Goal: Task Accomplishment & Management: Manage account settings

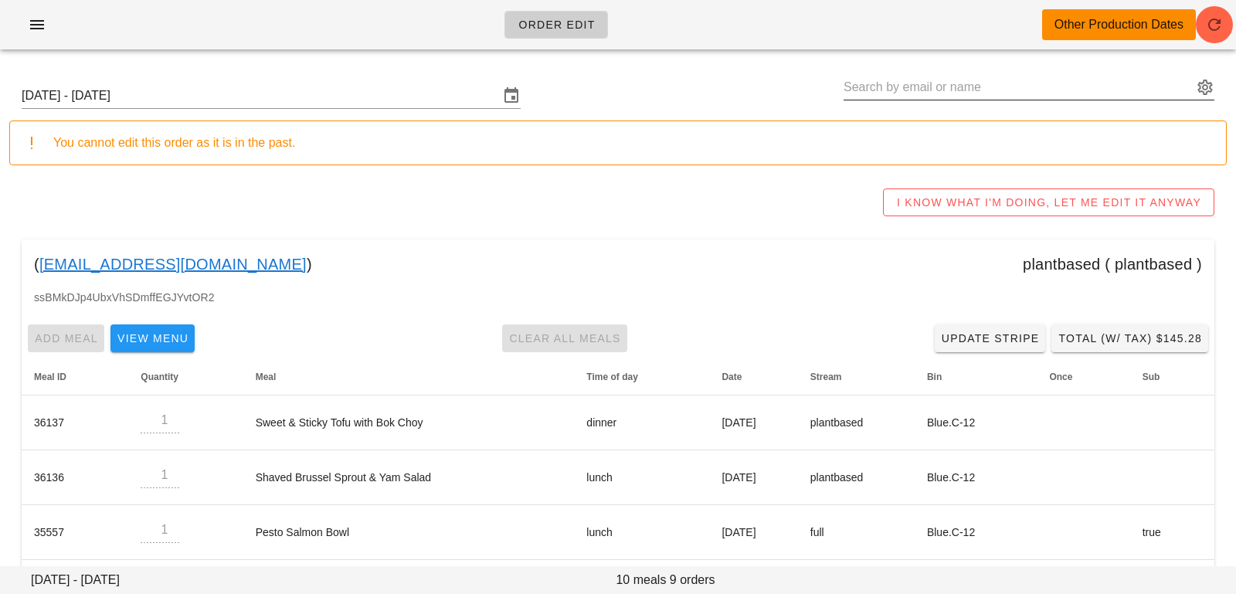
click at [1077, 88] on input "text" at bounding box center [1018, 87] width 349 height 25
paste input "katy.bellavance@gmail.com"
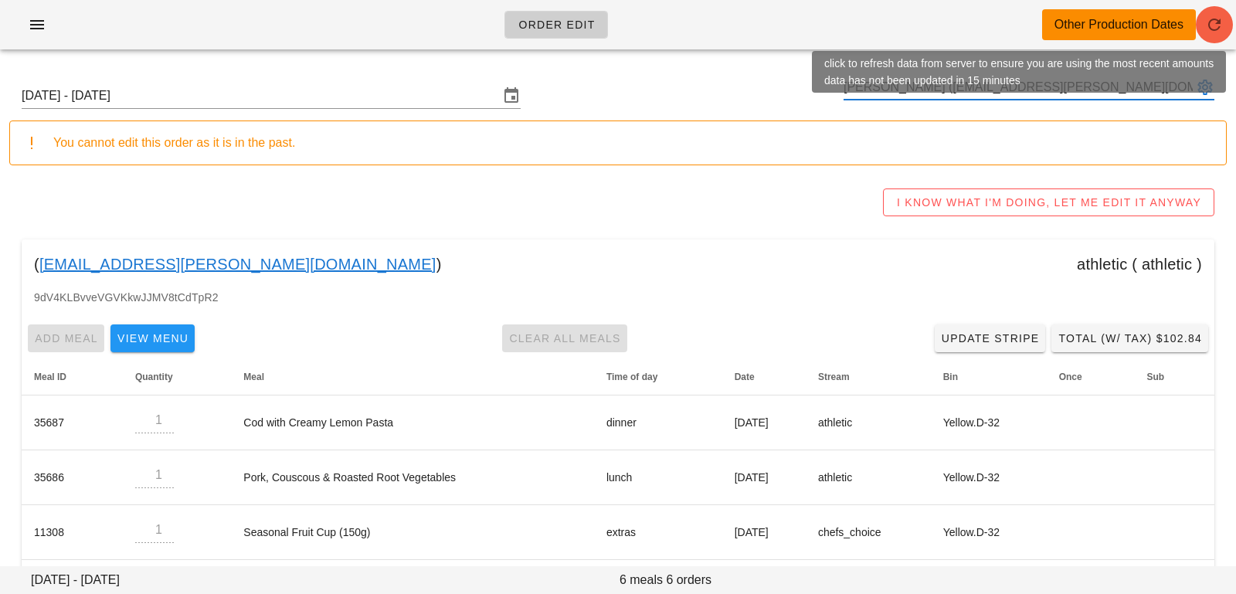
type input "[PERSON_NAME] ([EMAIL_ADDRESS][PERSON_NAME][DOMAIN_NAME])"
click at [1224, 29] on span "button" at bounding box center [1214, 24] width 37 height 19
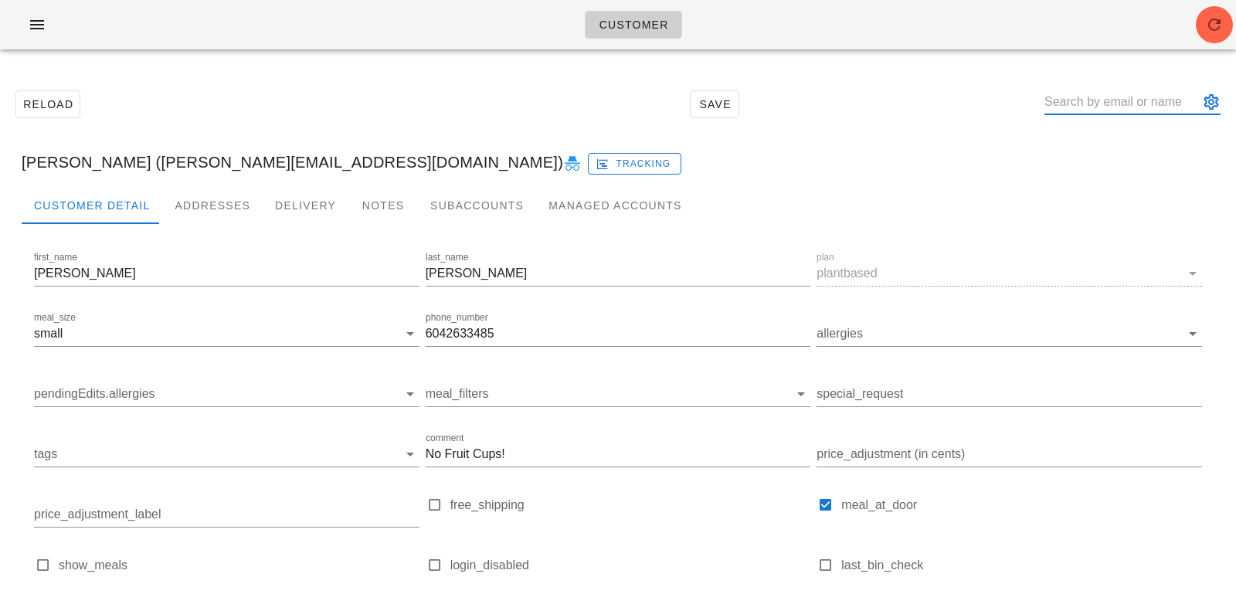
click at [1109, 94] on input "text" at bounding box center [1122, 102] width 155 height 25
paste input "katy.bellavance@gmail.com"
type input "katy.bellavance@gmail.com"
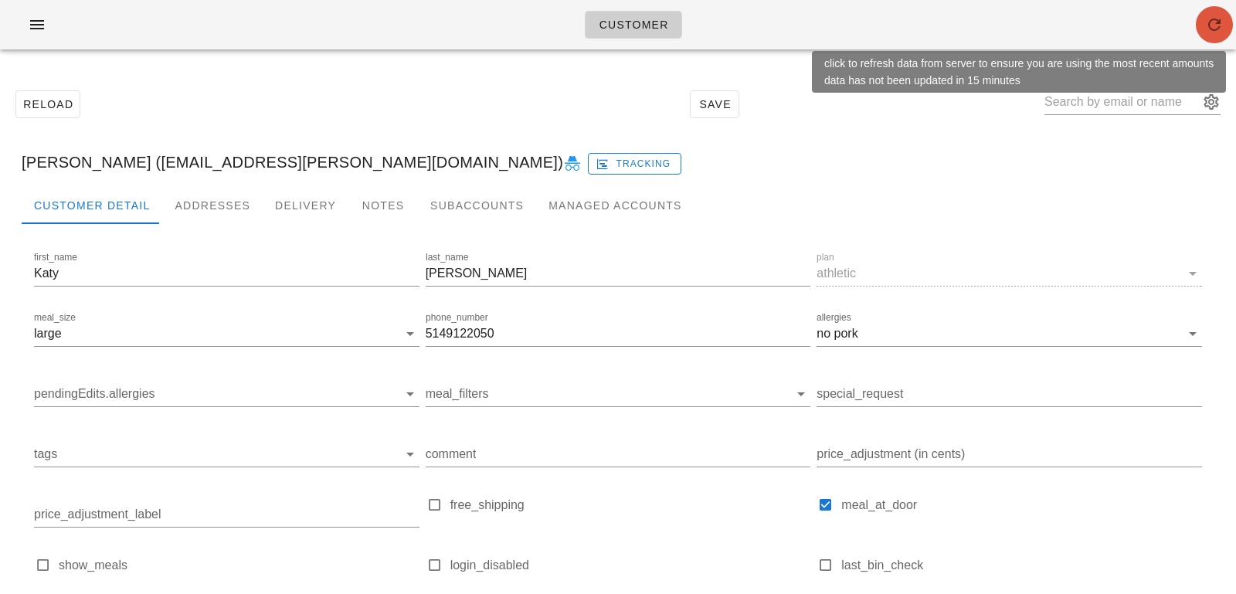
click at [1215, 22] on icon "button" at bounding box center [1214, 24] width 19 height 19
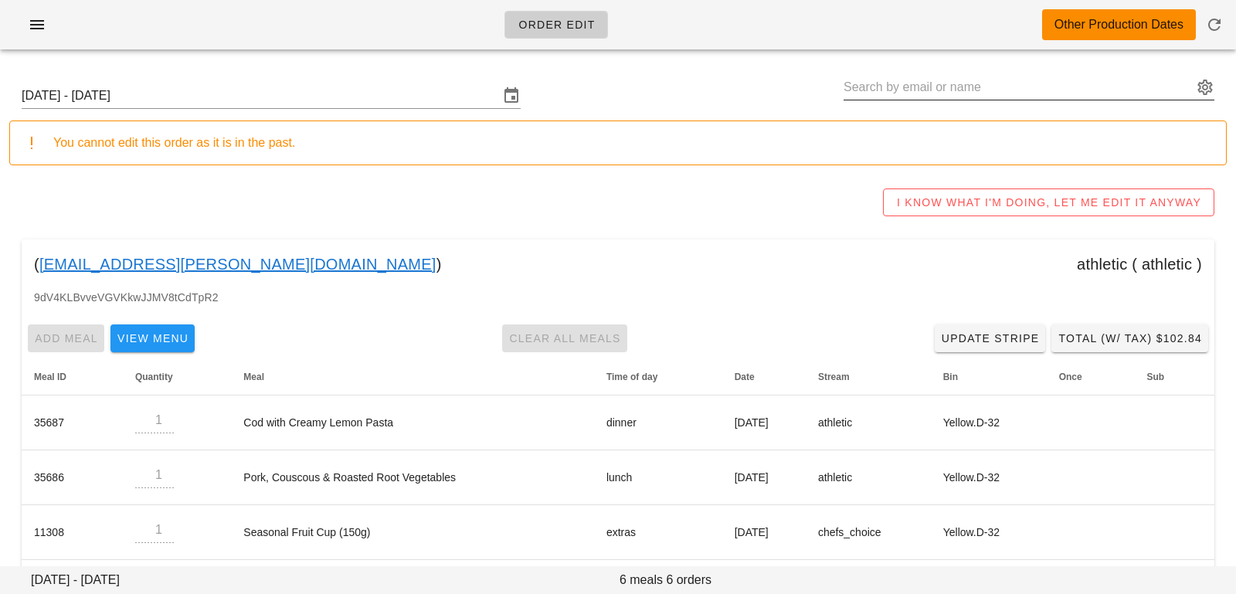
click at [1056, 87] on input "text" at bounding box center [1018, 87] width 349 height 25
paste input "stephencshl@gmail.com"
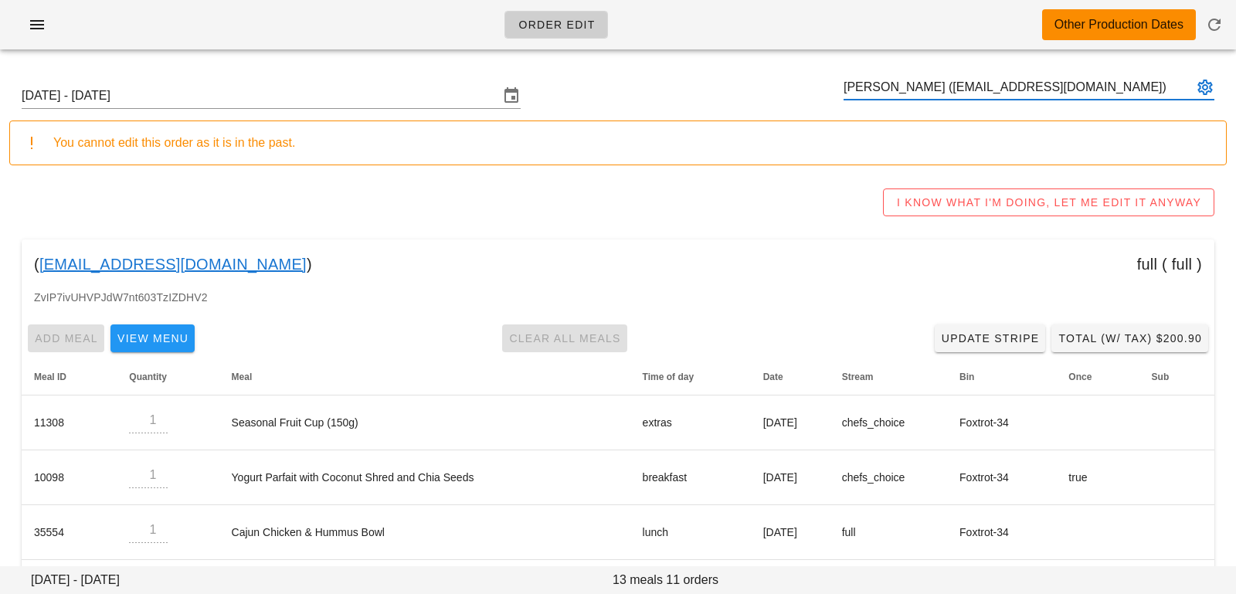
type input "Stephen Duff (stephencshl@gmail.com)"
click at [1031, 65] on div "Sunday September 28 - Saturday October 4 You cannot edit this order as it is in…" at bounding box center [618, 541] width 1236 height 958
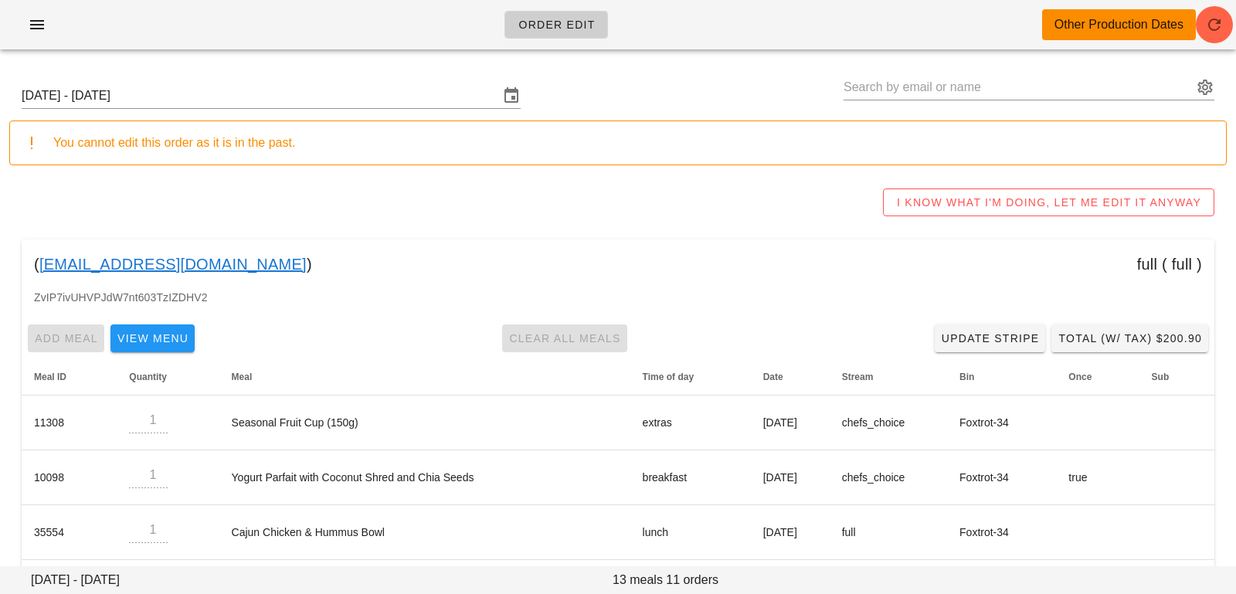
click at [978, 71] on div "Sunday September 28 - Saturday October 4" at bounding box center [618, 95] width 1218 height 49
click at [977, 99] on div at bounding box center [1029, 87] width 371 height 25
paste input "marisa_cipollone007@rogers.com"
type input "marisa_cipollone007@rogers.com"
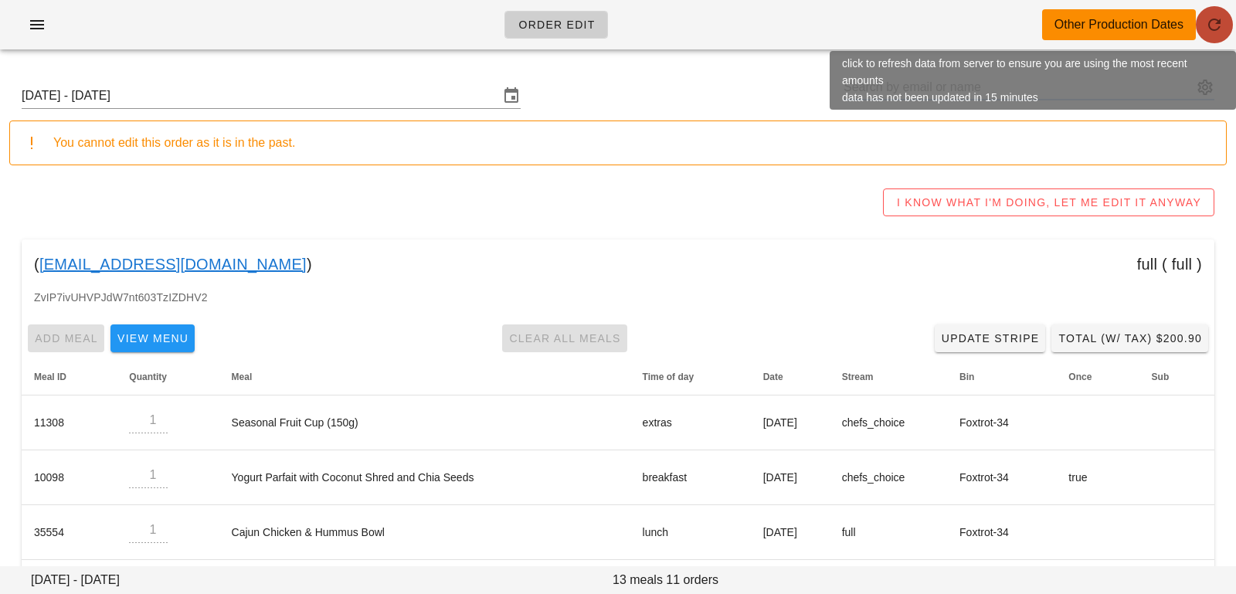
click at [1206, 21] on icon "button" at bounding box center [1214, 24] width 19 height 19
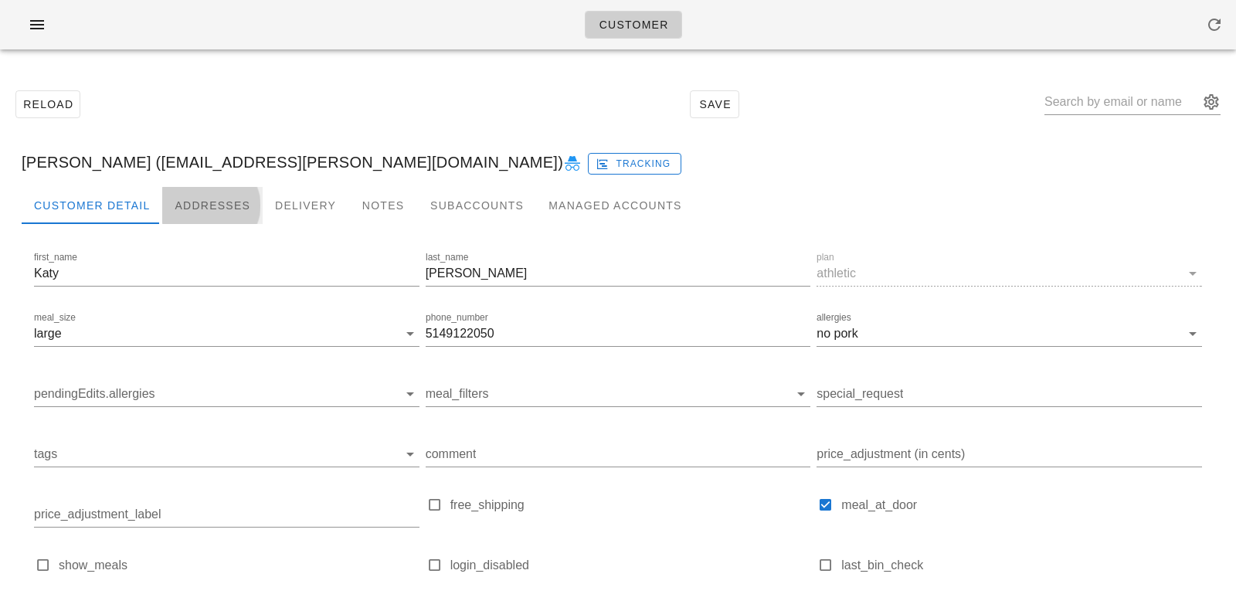
click at [236, 206] on div "Addresses" at bounding box center [212, 205] width 100 height 37
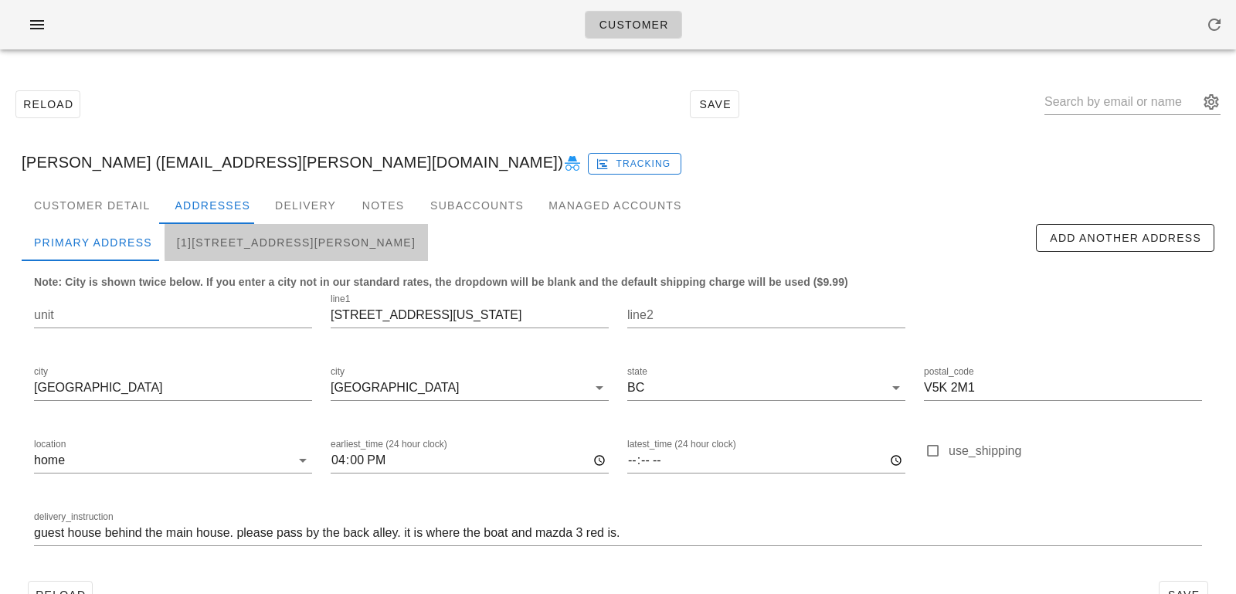
click at [298, 240] on div "[1]17-3855 Pender Street, Burnaby, V5C2L7" at bounding box center [297, 242] width 264 height 37
type input "17"
type input "3855 Pender Street"
type input "Burnaby"
type input "V5C 2L7"
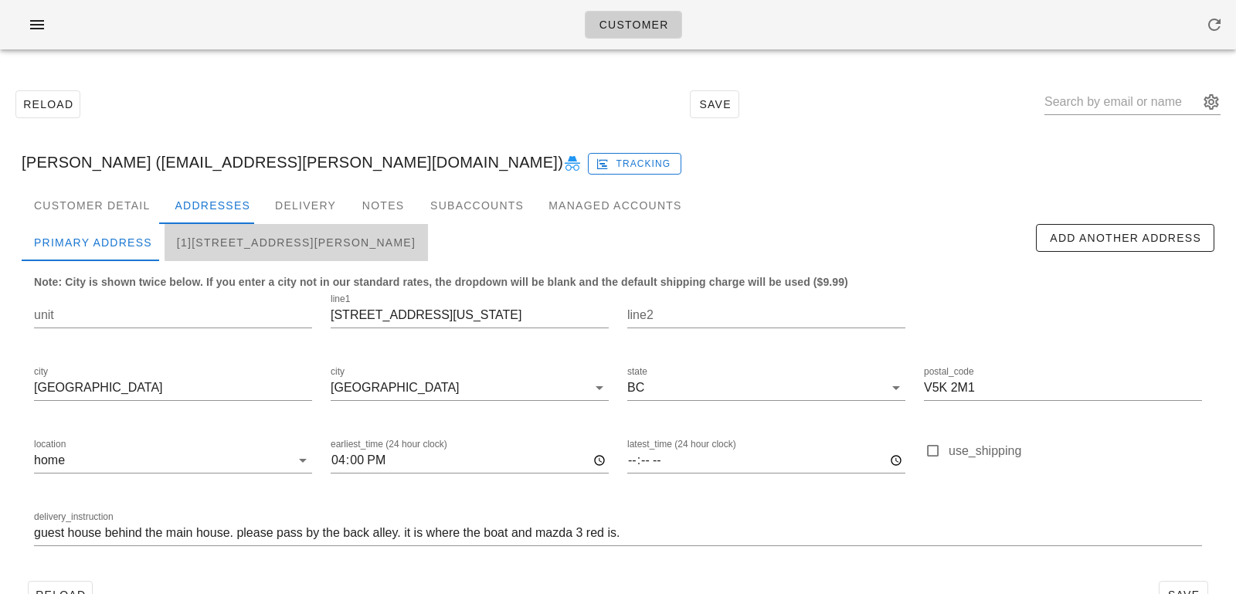
type input "Go up the stairs to unit 17 and ring the bell. If no one answer, that is ok to …"
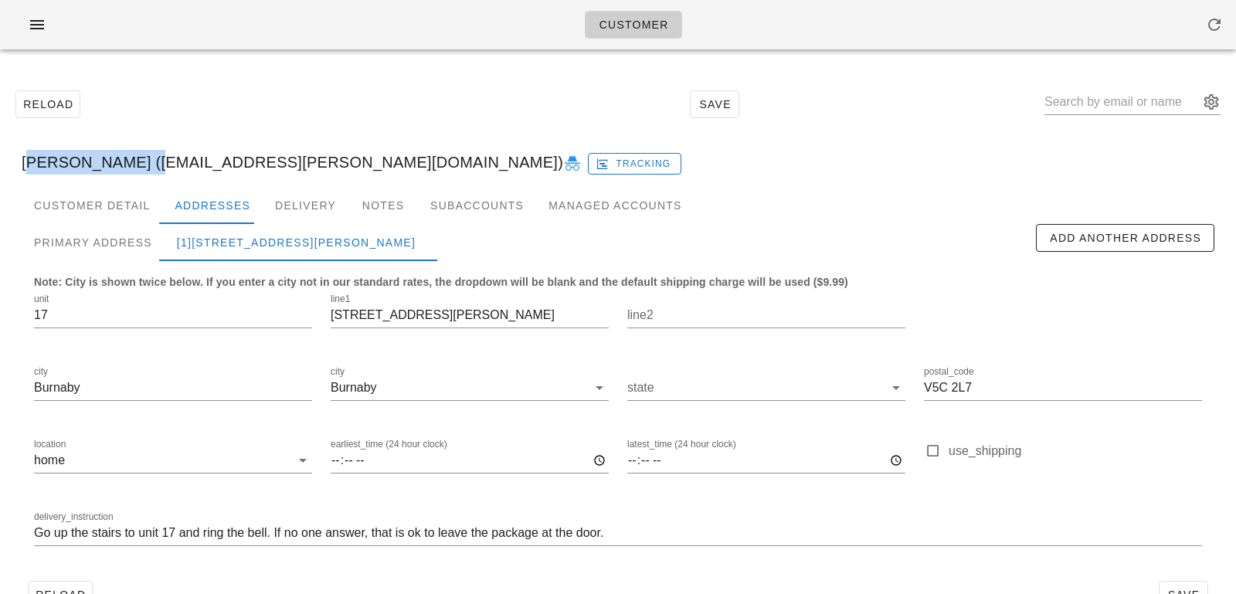
drag, startPoint x: 22, startPoint y: 158, endPoint x: 131, endPoint y: 162, distance: 109.0
click at [131, 162] on div "Katy Bellavance (katy.bellavance@gmail.com) Tracking" at bounding box center [618, 162] width 1218 height 49
copy div "Katy Bellavance"
click at [279, 201] on div "Delivery" at bounding box center [306, 205] width 86 height 37
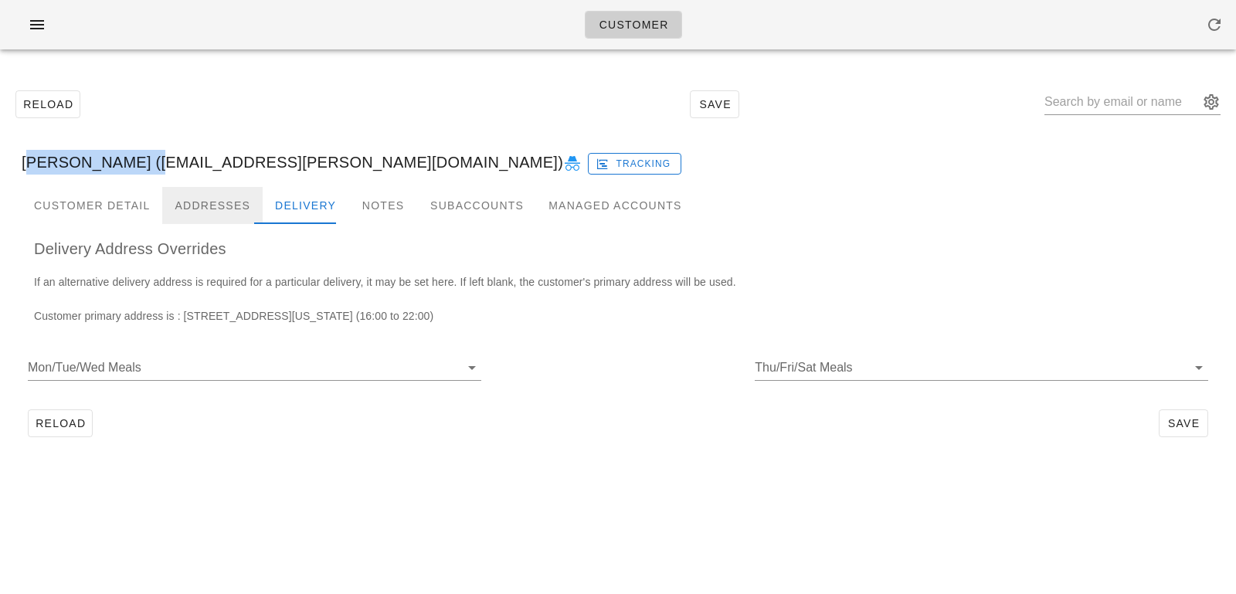
click at [224, 196] on div "Addresses" at bounding box center [212, 205] width 100 height 37
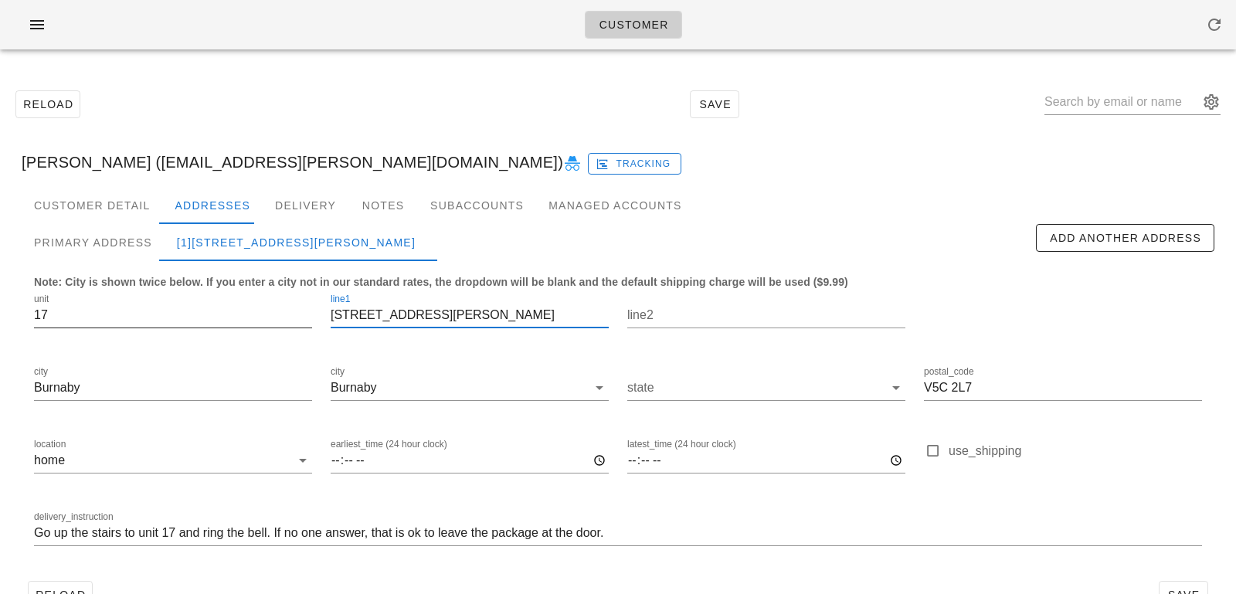
drag, startPoint x: 453, startPoint y: 315, endPoint x: 290, endPoint y: 311, distance: 163.1
click at [290, 311] on div "unit 17 line1 3855 Pender Street line2 city Burnaby city Burnaby state postal_c…" at bounding box center [618, 426] width 1187 height 291
drag, startPoint x: 979, startPoint y: 387, endPoint x: 730, endPoint y: 375, distance: 249.1
click at [730, 375] on div "unit 17 line1 3855 Pender Street line2 city Burnaby city Burnaby state postal_c…" at bounding box center [618, 426] width 1187 height 291
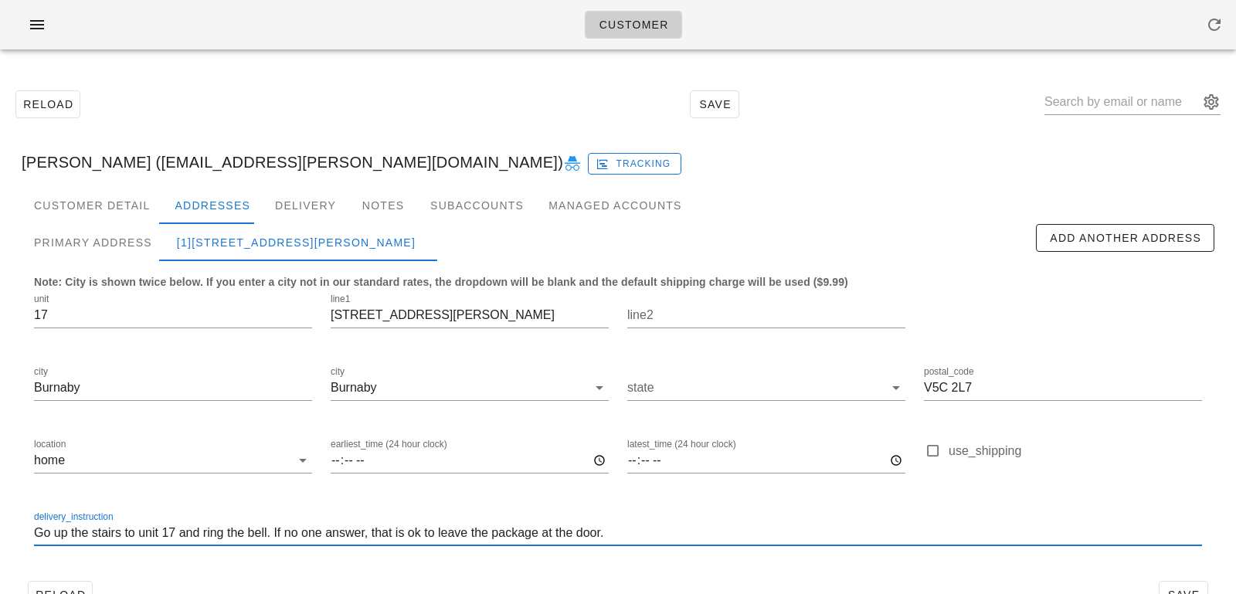
drag, startPoint x: 677, startPoint y: 535, endPoint x: 672, endPoint y: 498, distance: 37.4
click at [673, 499] on div "delivery_instruction Go up the stairs to unit 17 and ring the bell. If no one a…" at bounding box center [618, 535] width 1187 height 73
click at [625, 541] on input "Go up the stairs to unit 17 and ring the bell. If no one answer, that is ok to …" at bounding box center [618, 533] width 1168 height 25
drag, startPoint x: 624, startPoint y: 532, endPoint x: 614, endPoint y: 498, distance: 34.7
click at [615, 500] on div "delivery_instruction Go up the stairs to unit 17 and ring the bell. If no one a…" at bounding box center [618, 535] width 1187 height 73
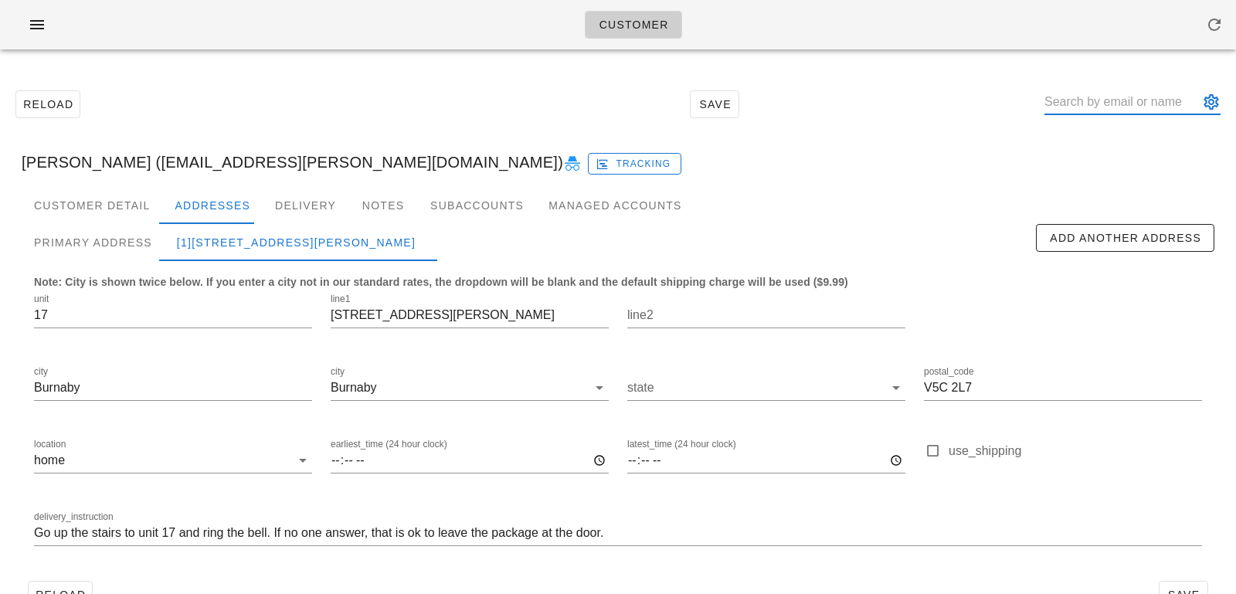
click at [1143, 97] on input "text" at bounding box center [1122, 102] width 155 height 25
paste input "stephencshl@gmail.com"
type input "stephencshl@gmail.com"
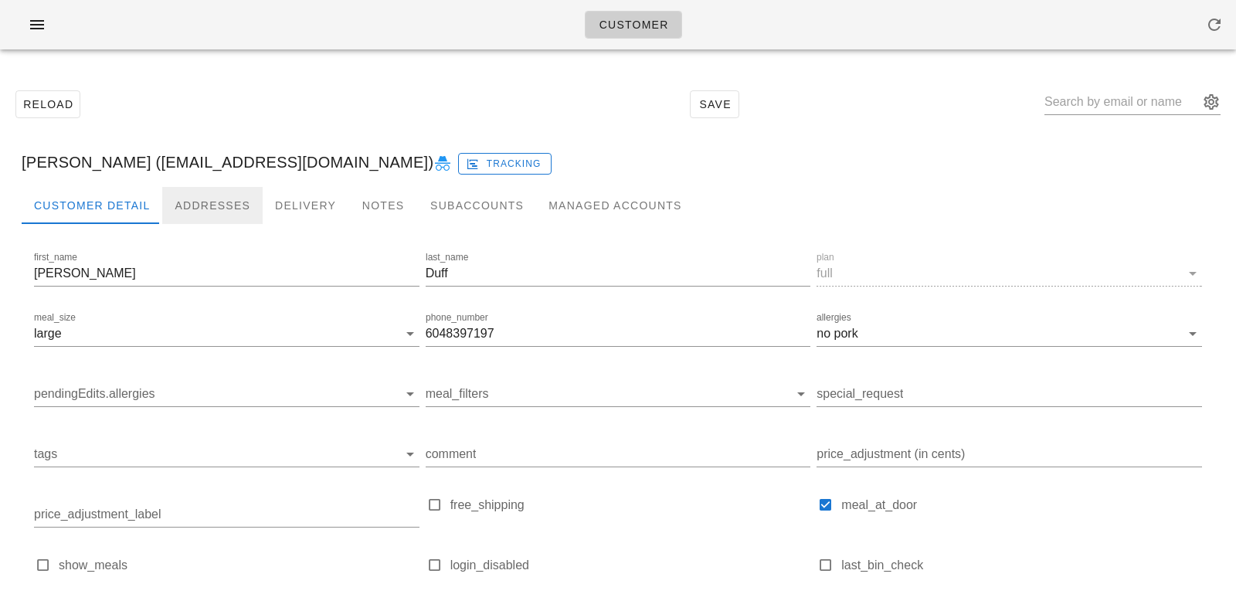
click at [192, 191] on div "Addresses" at bounding box center [212, 205] width 100 height 37
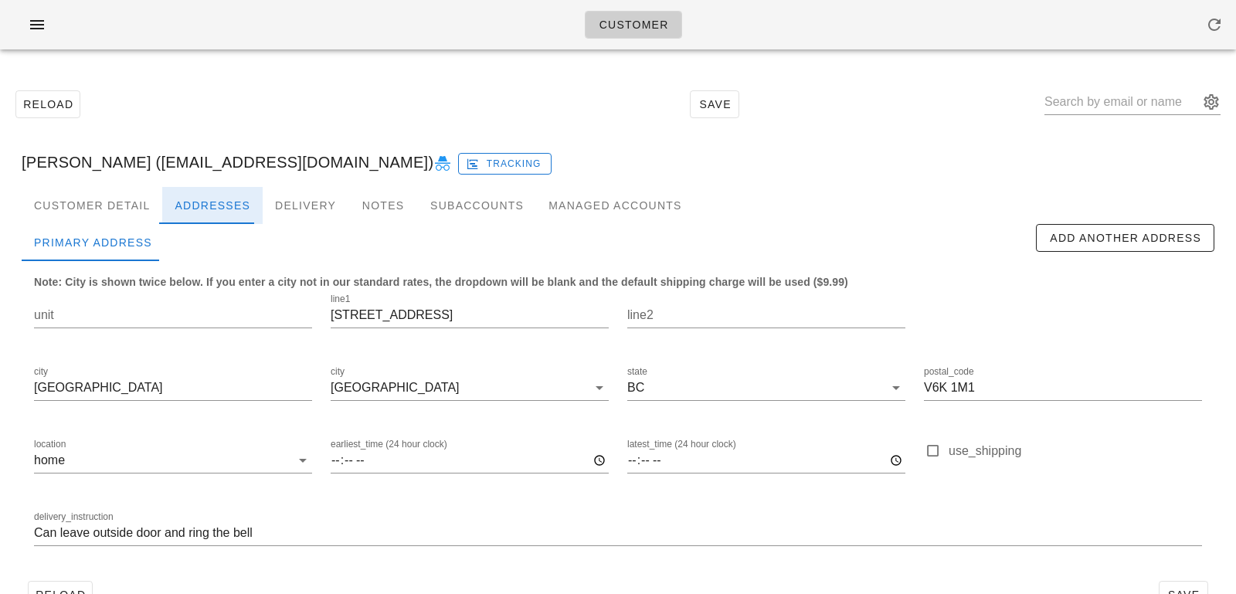
scroll to position [43, 0]
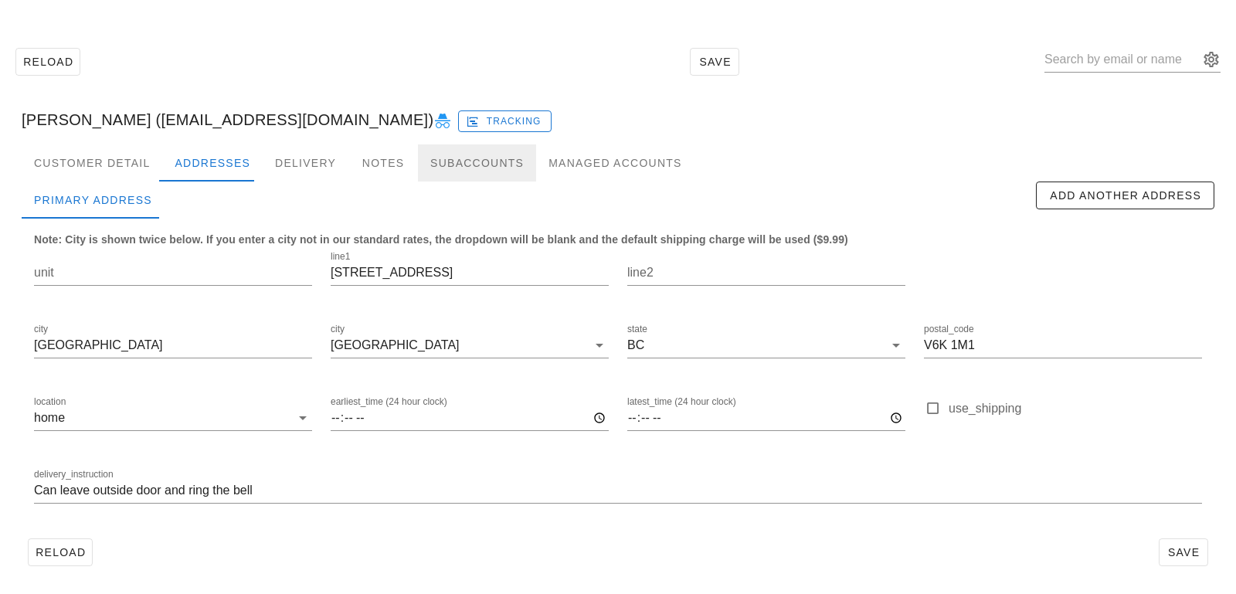
click at [455, 166] on div "Subaccounts" at bounding box center [477, 163] width 118 height 37
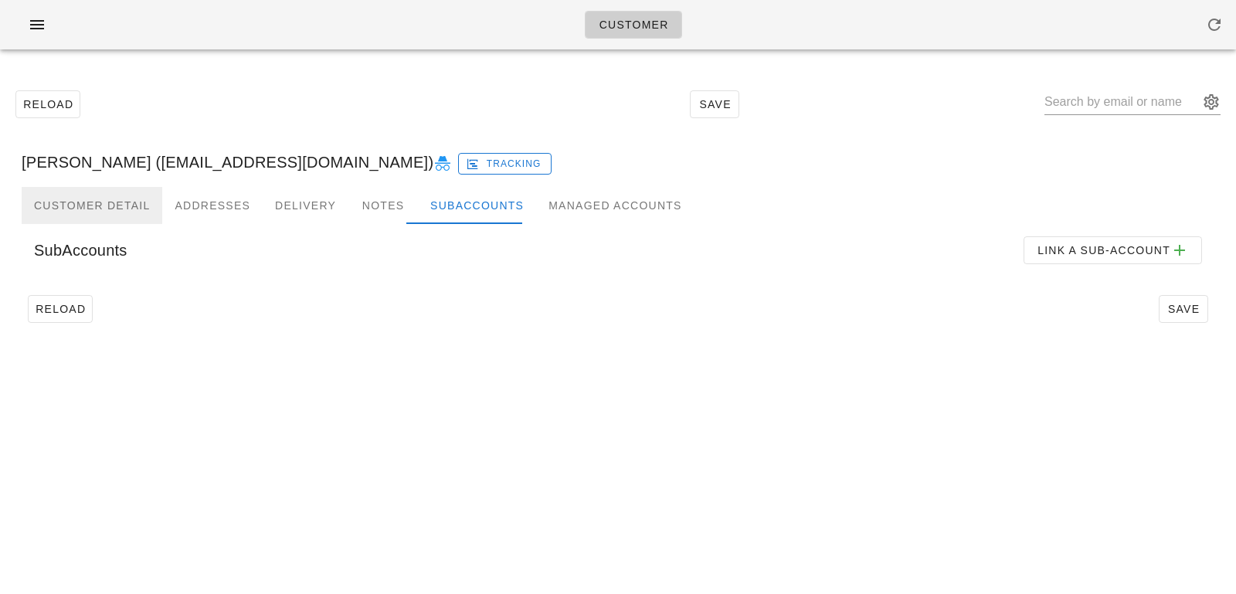
click at [104, 206] on div "Customer Detail" at bounding box center [92, 205] width 141 height 37
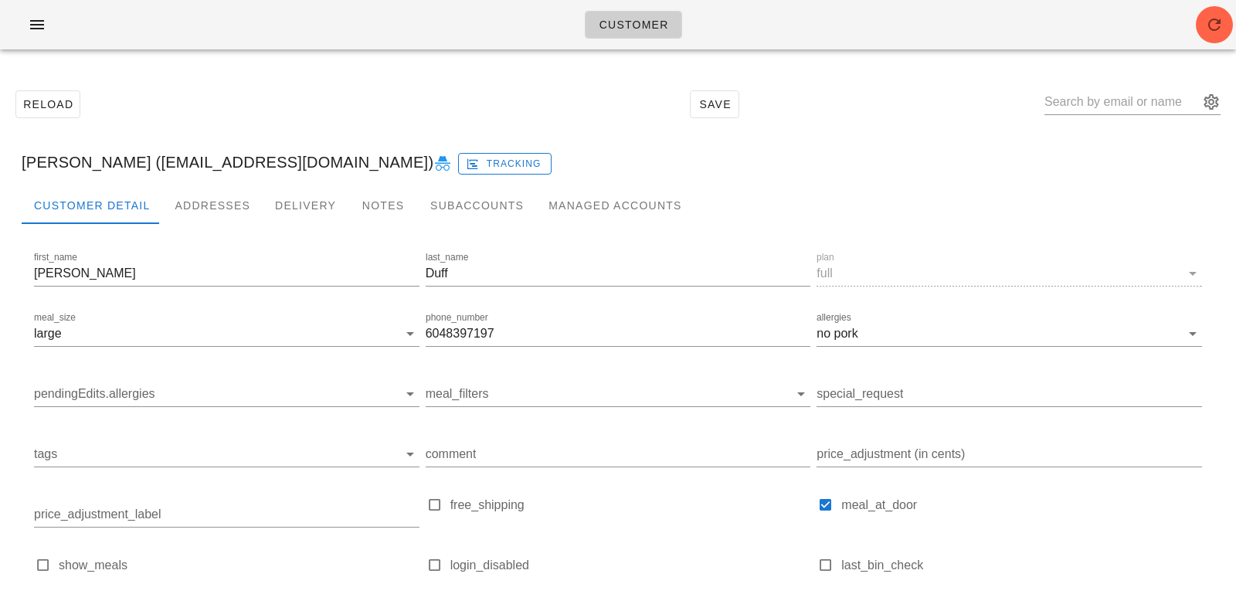
click at [434, 164] on icon at bounding box center [443, 164] width 19 height 19
click at [1089, 105] on input "text" at bounding box center [1122, 102] width 155 height 25
paste input "[EMAIL_ADDRESS][PERSON_NAME][DOMAIN_NAME]"
type input "[EMAIL_ADDRESS][PERSON_NAME][DOMAIN_NAME]"
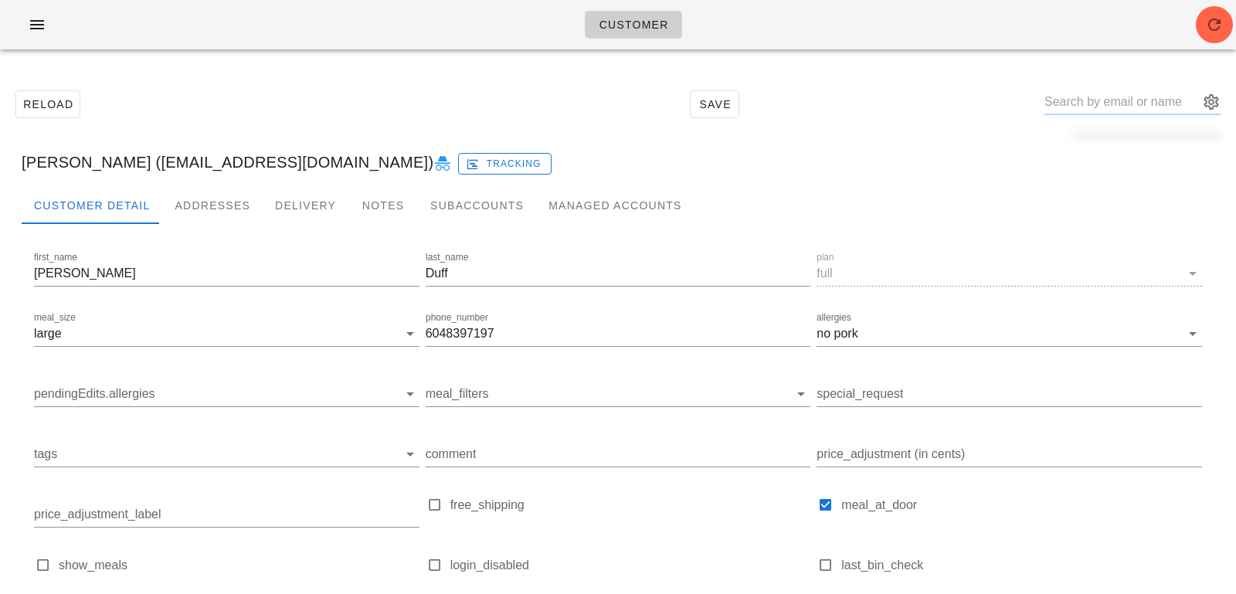
scroll to position [0, 0]
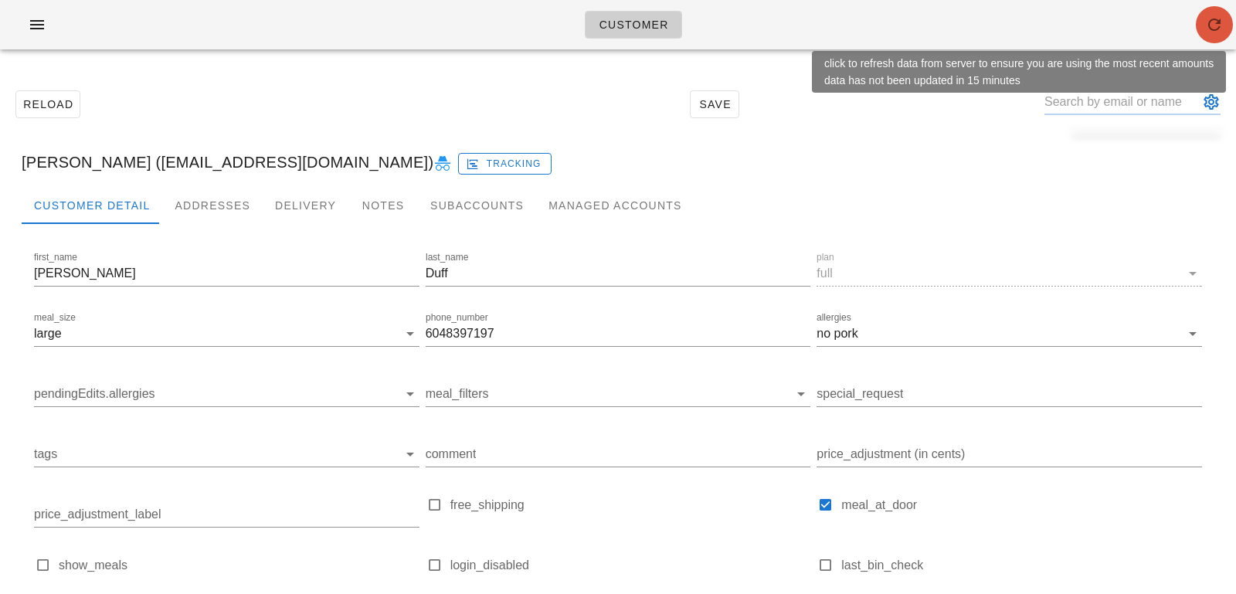
click at [1222, 23] on icon "button" at bounding box center [1214, 24] width 19 height 19
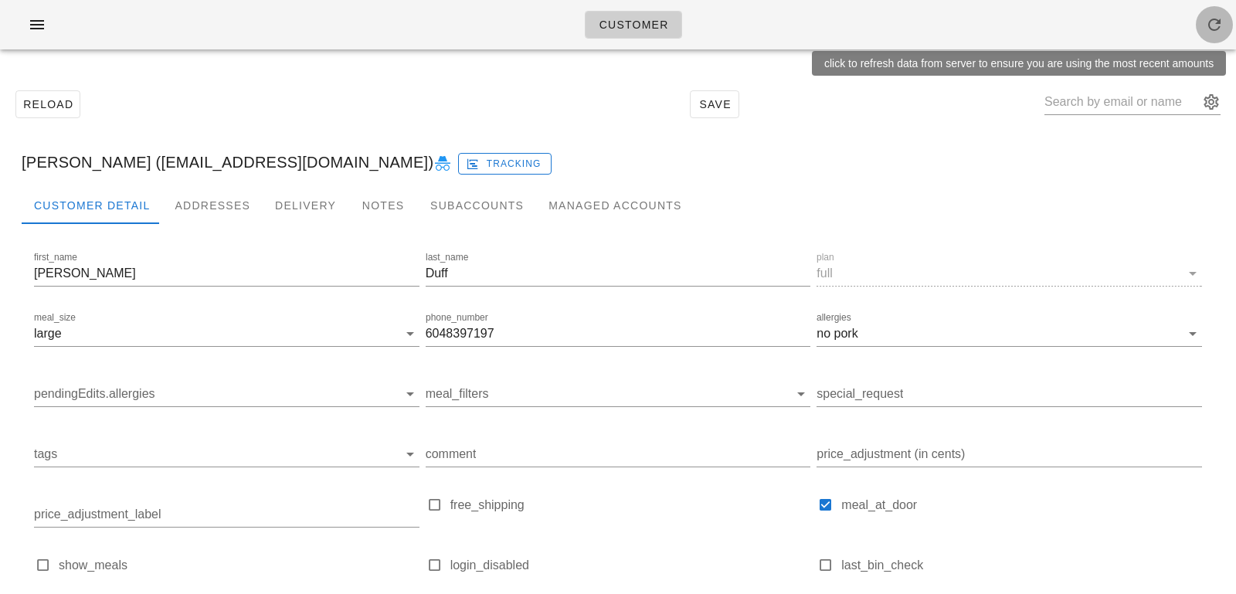
click at [1221, 34] on button "button" at bounding box center [1214, 24] width 37 height 37
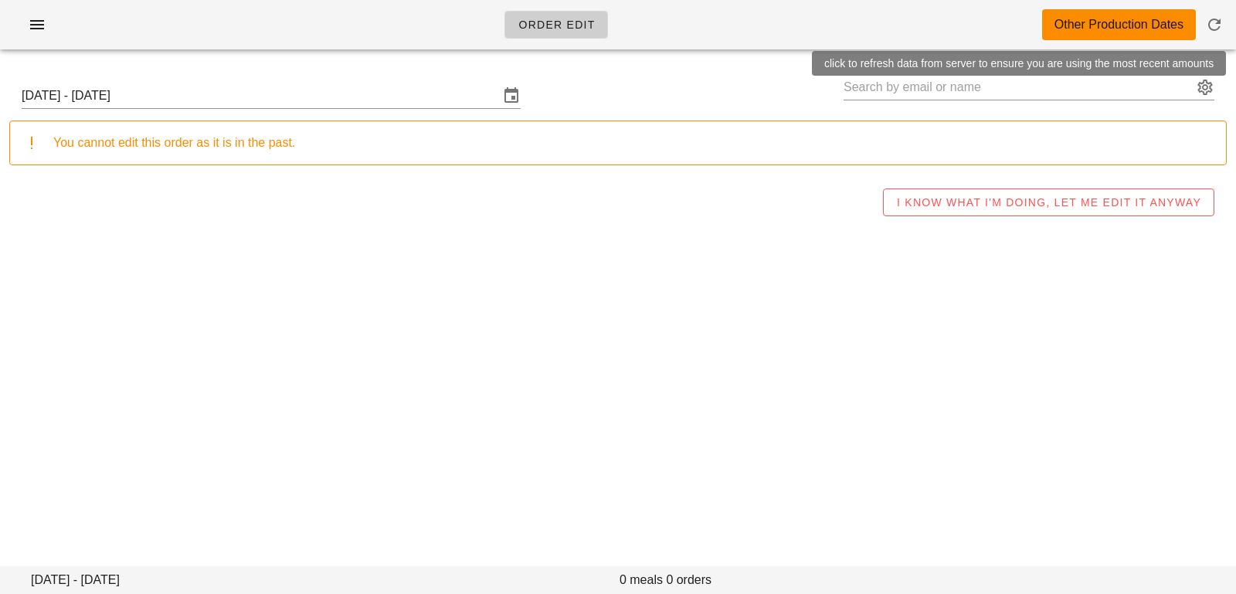
type input "[PERSON_NAME] ([EMAIL_ADDRESS][DOMAIN_NAME])"
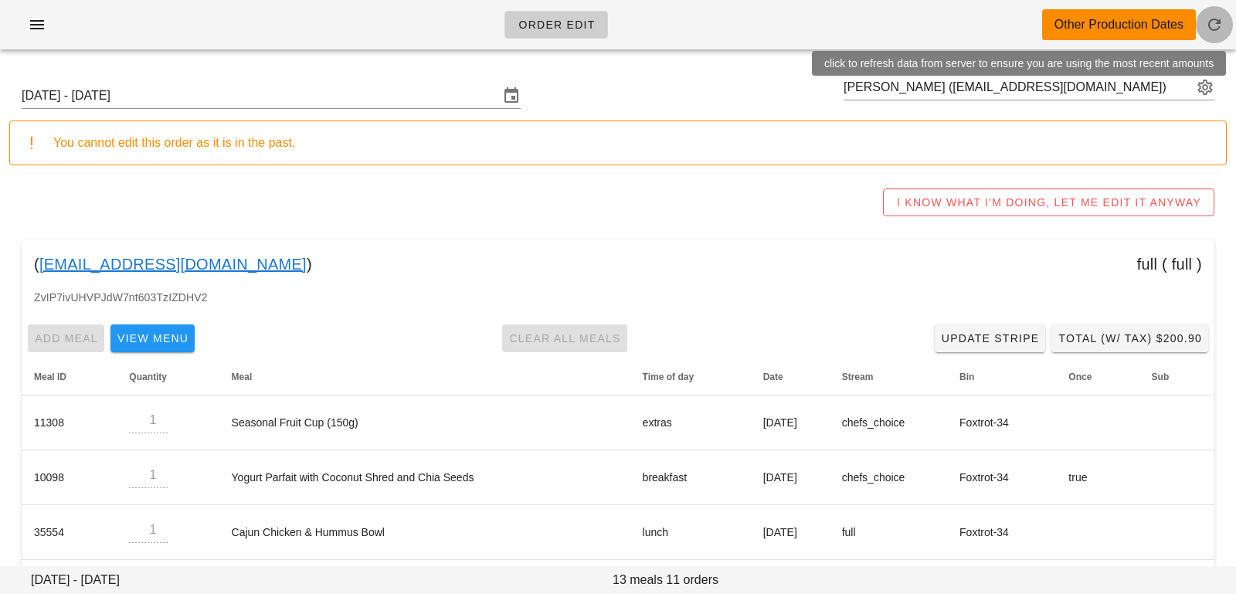
click at [1220, 21] on icon "button" at bounding box center [1214, 24] width 19 height 19
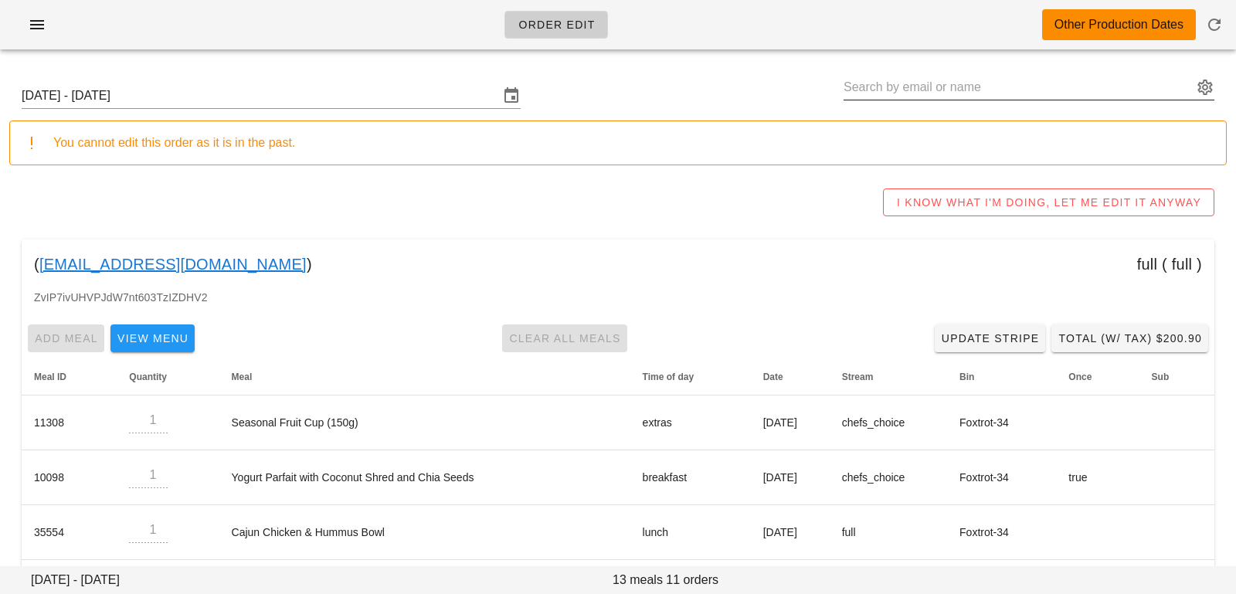
click at [933, 93] on input "text" at bounding box center [1018, 87] width 349 height 25
paste input "[EMAIL_ADDRESS][PERSON_NAME][DOMAIN_NAME]"
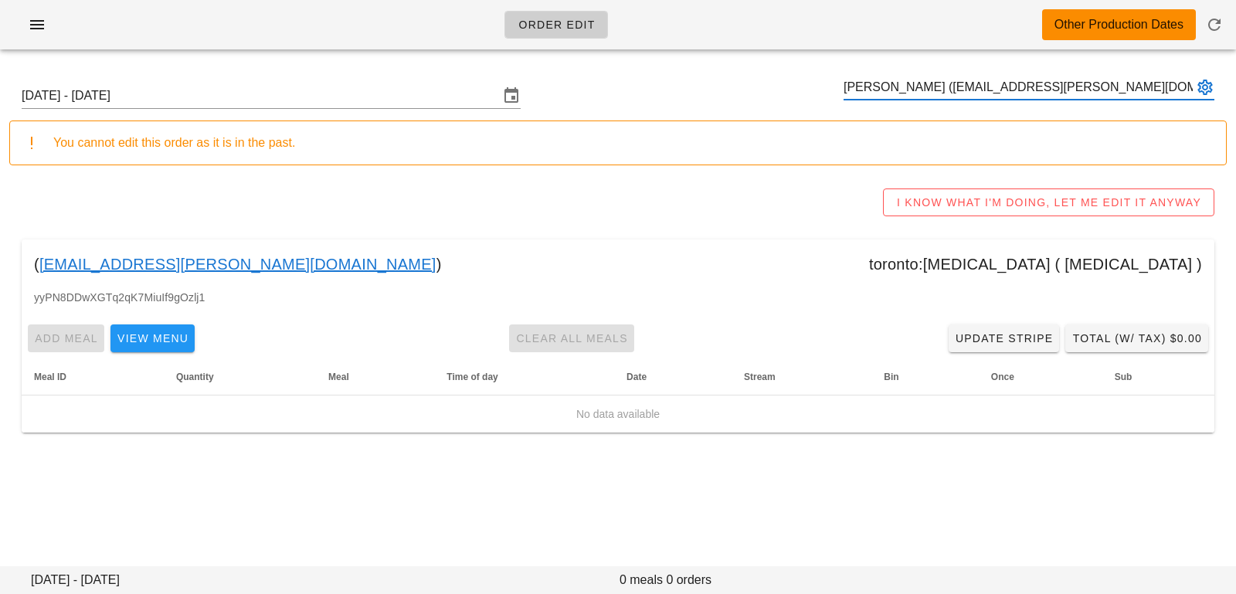
type input "[PERSON_NAME] ([EMAIL_ADDRESS][PERSON_NAME][DOMAIN_NAME])"
paste input "[EMAIL_ADDRESS][DOMAIN_NAME]"
type input "[EMAIL_ADDRESS][DOMAIN_NAME]"
click at [1211, 30] on icon "button" at bounding box center [1214, 24] width 19 height 19
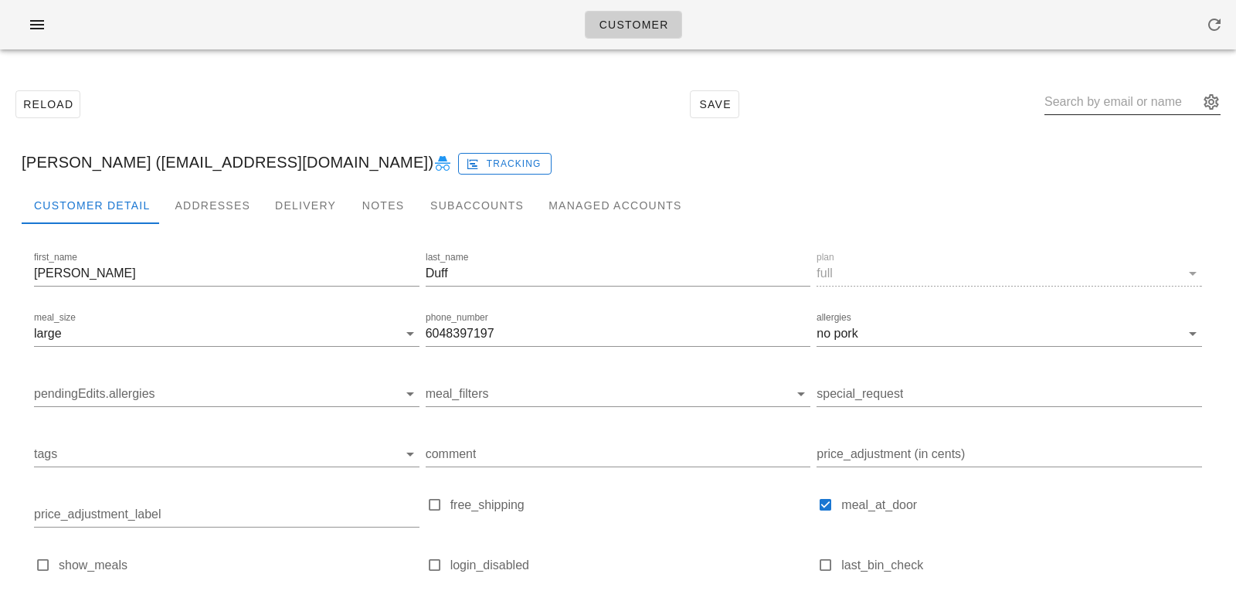
click at [1095, 102] on input "text" at bounding box center [1122, 102] width 155 height 25
paste input "[EMAIL_ADDRESS][PERSON_NAME][DOMAIN_NAME]"
type input "[EMAIL_ADDRESS][PERSON_NAME][DOMAIN_NAME]"
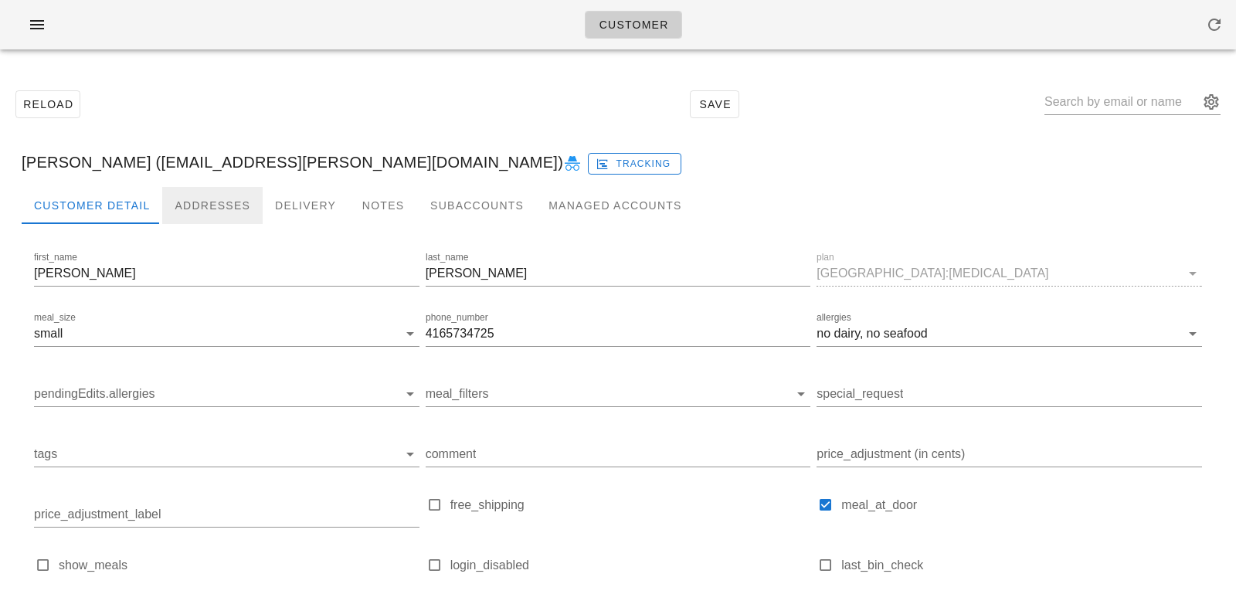
click at [206, 200] on div "Addresses" at bounding box center [212, 205] width 100 height 37
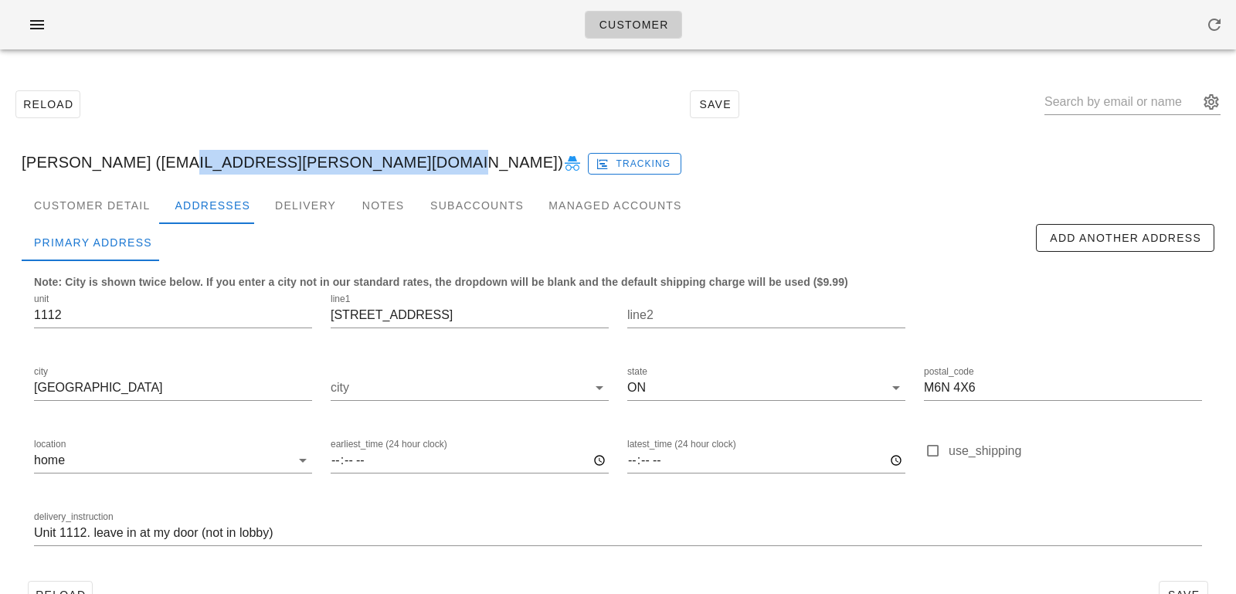
drag, startPoint x: 152, startPoint y: 164, endPoint x: 387, endPoint y: 165, distance: 234.9
click at [389, 168] on div "Marisa Cipollone (marisa_cipollone007@rogers.com) Tracking" at bounding box center [618, 162] width 1218 height 49
copy div "marisa_cipollone007@rogers.com"
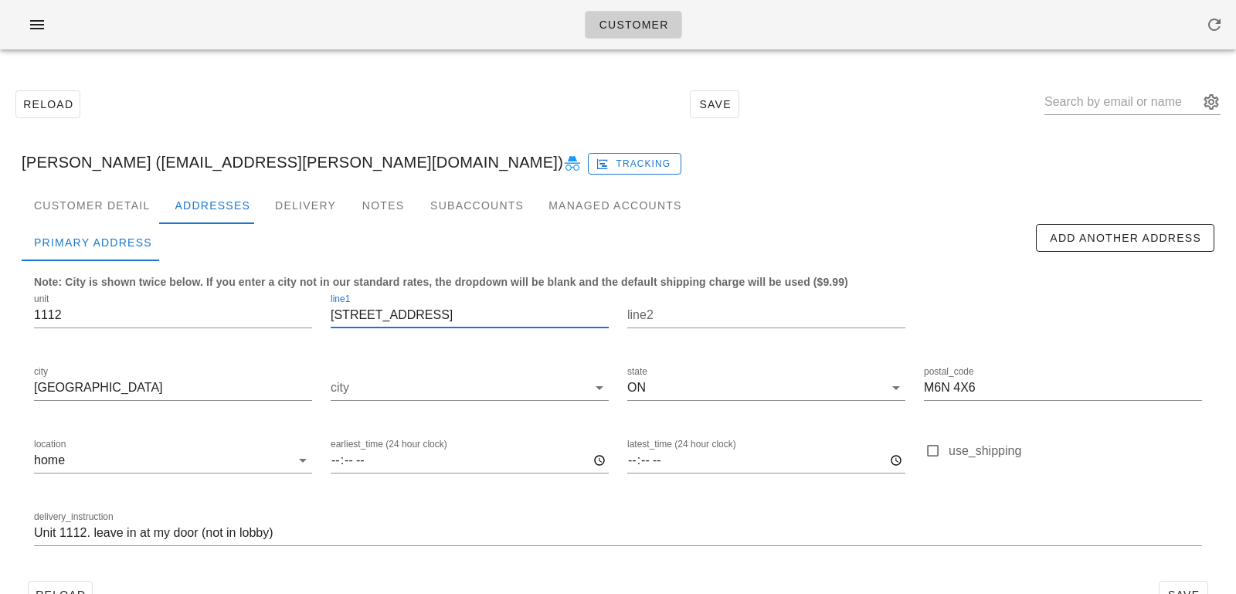
drag, startPoint x: 460, startPoint y: 306, endPoint x: 310, endPoint y: 280, distance: 152.2
click at [319, 291] on div "unit 1112 line1 260 Scarlett Road line2 city Toronto city state ON postal_code …" at bounding box center [618, 426] width 1187 height 291
drag, startPoint x: 464, startPoint y: 321, endPoint x: 321, endPoint y: 294, distance: 144.7
click at [323, 296] on div "line1 260 Scarlett Road" at bounding box center [469, 317] width 297 height 73
click at [1106, 99] on input "text" at bounding box center [1122, 102] width 155 height 25
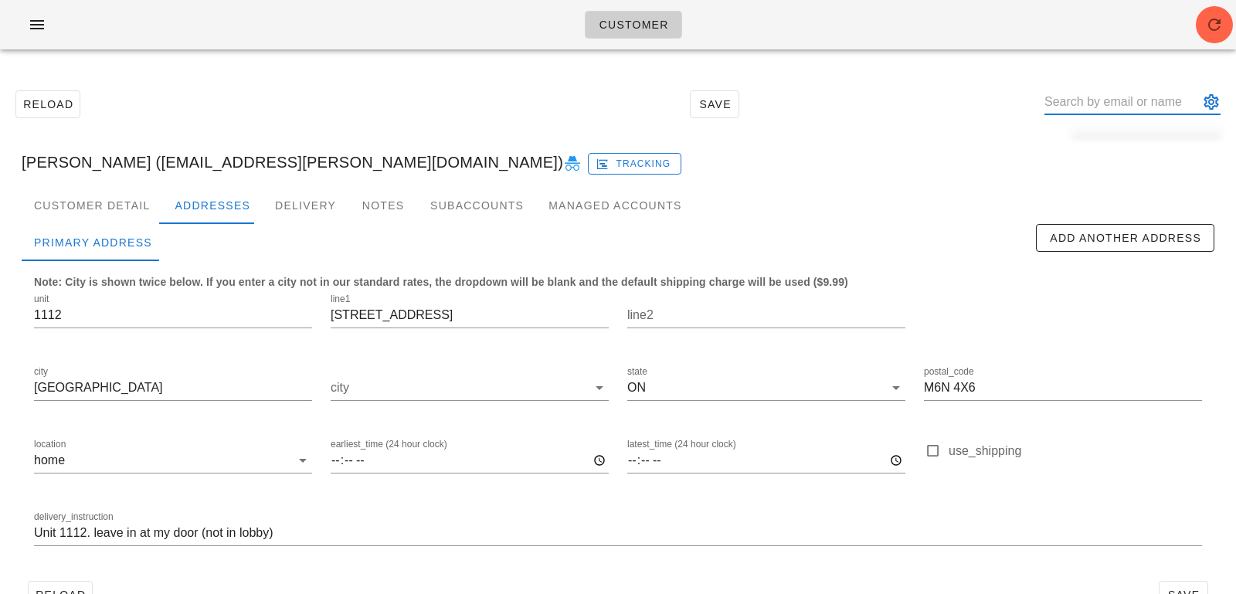
paste input "marinalwu@gmail.com"
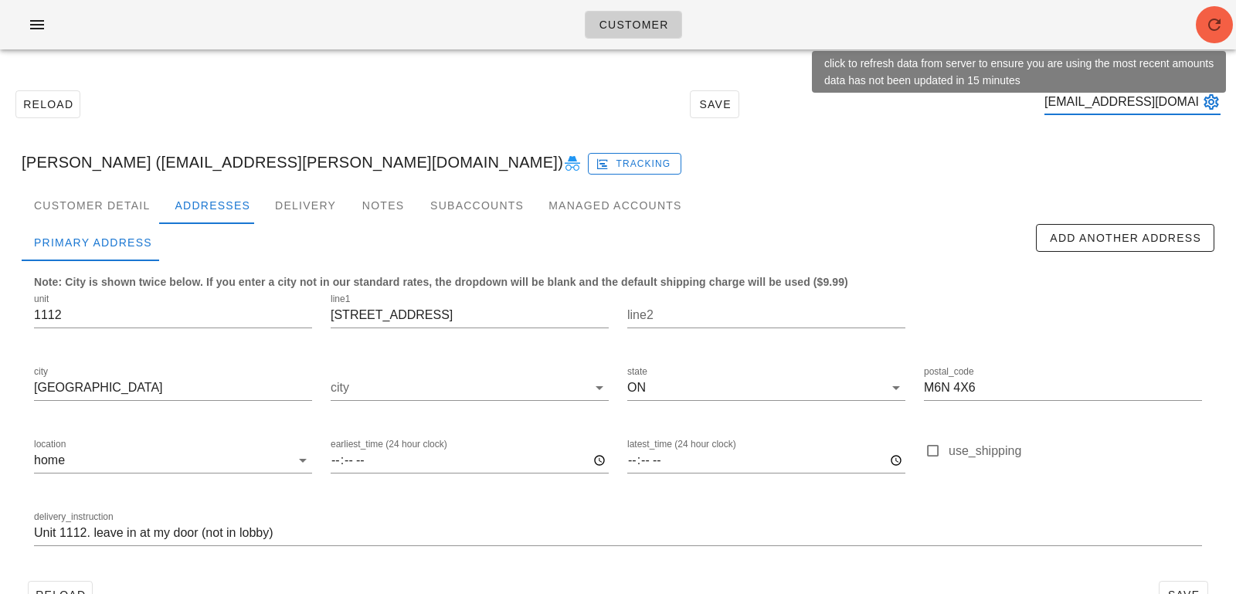
type input "marinalwu@gmail.com"
click at [1220, 29] on icon "button" at bounding box center [1214, 24] width 19 height 19
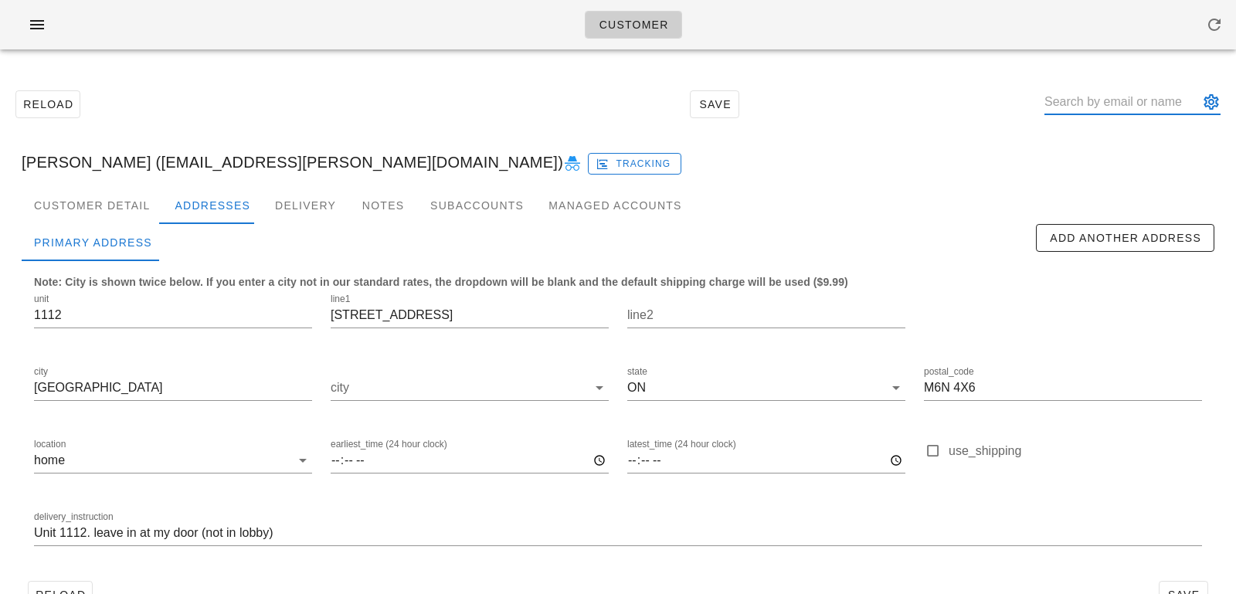
click at [1101, 108] on input "text" at bounding box center [1122, 102] width 155 height 25
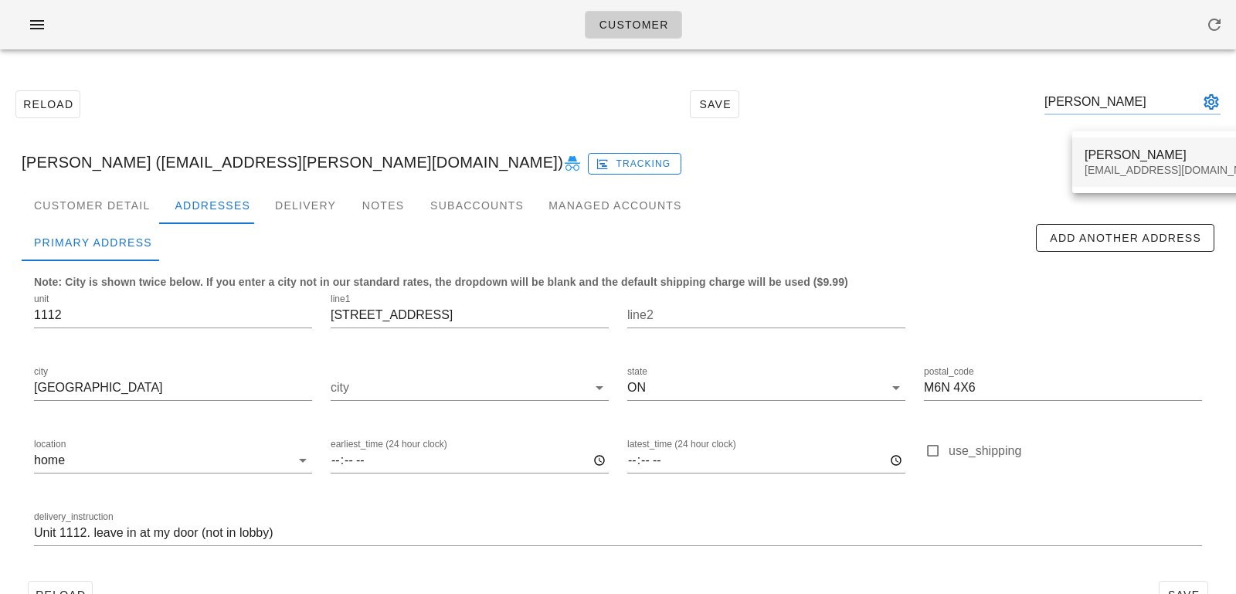
type input "[PERSON_NAME]"
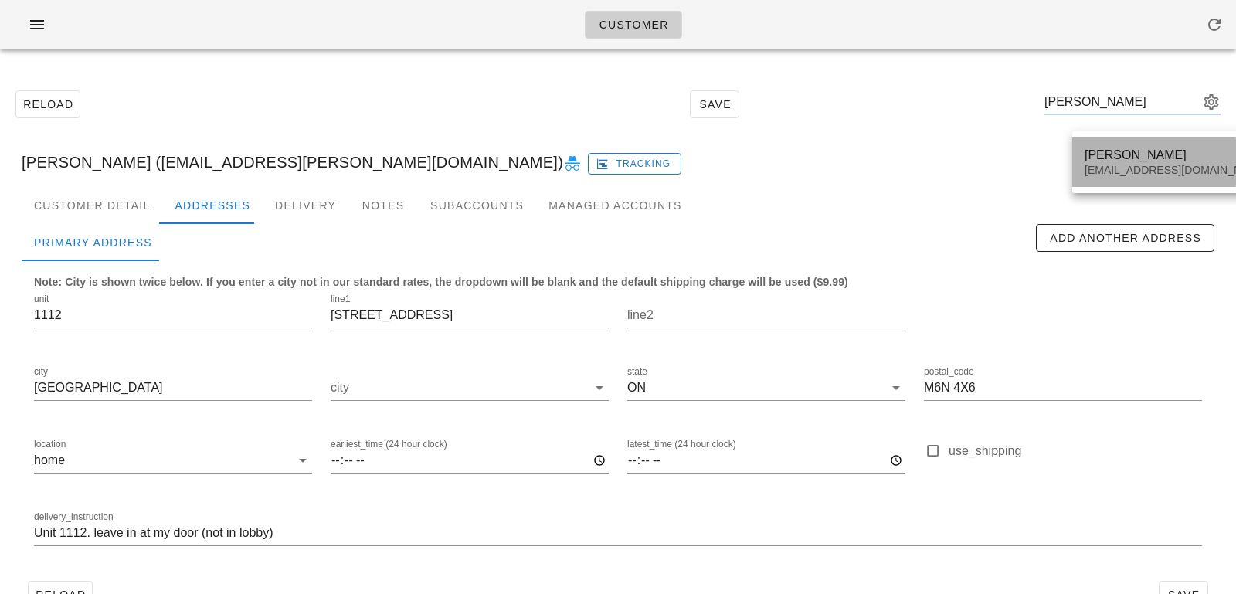
click at [1141, 152] on div "[PERSON_NAME]" at bounding box center [1176, 155] width 183 height 15
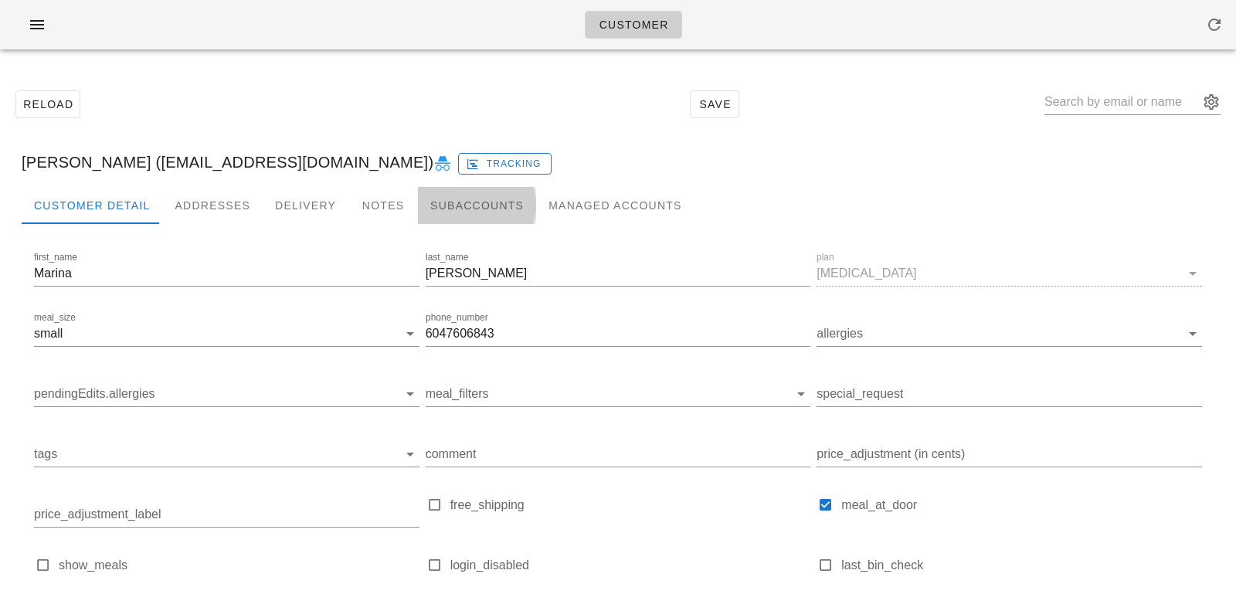
click at [454, 200] on div "Subaccounts" at bounding box center [477, 205] width 118 height 37
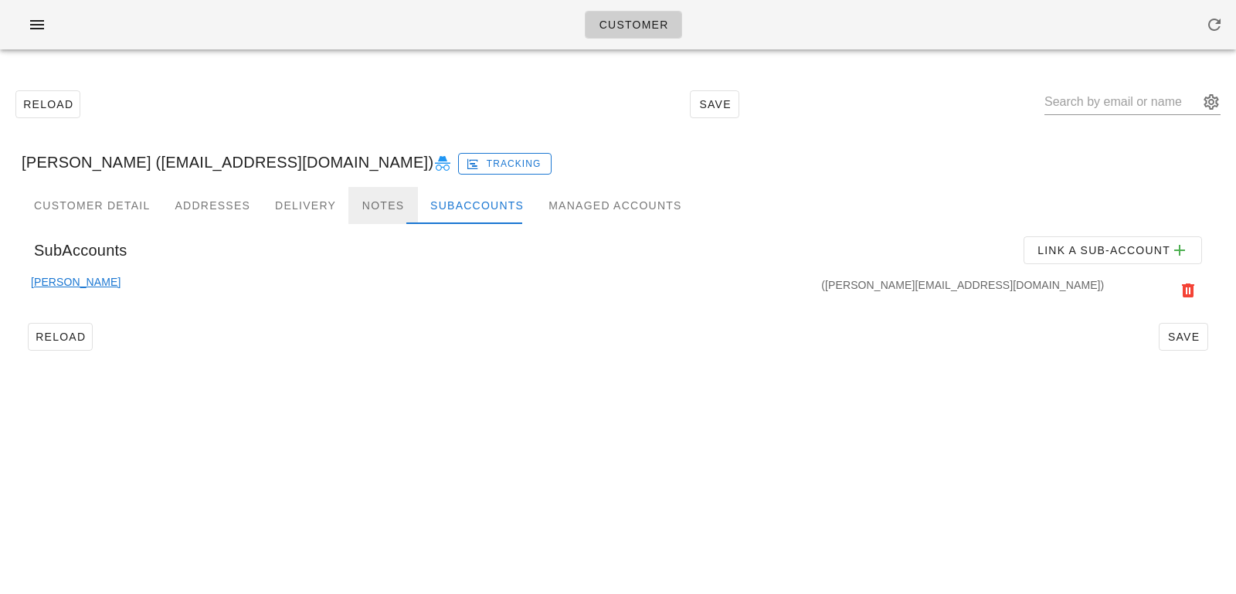
click at [396, 198] on div "Notes" at bounding box center [384, 205] width 70 height 37
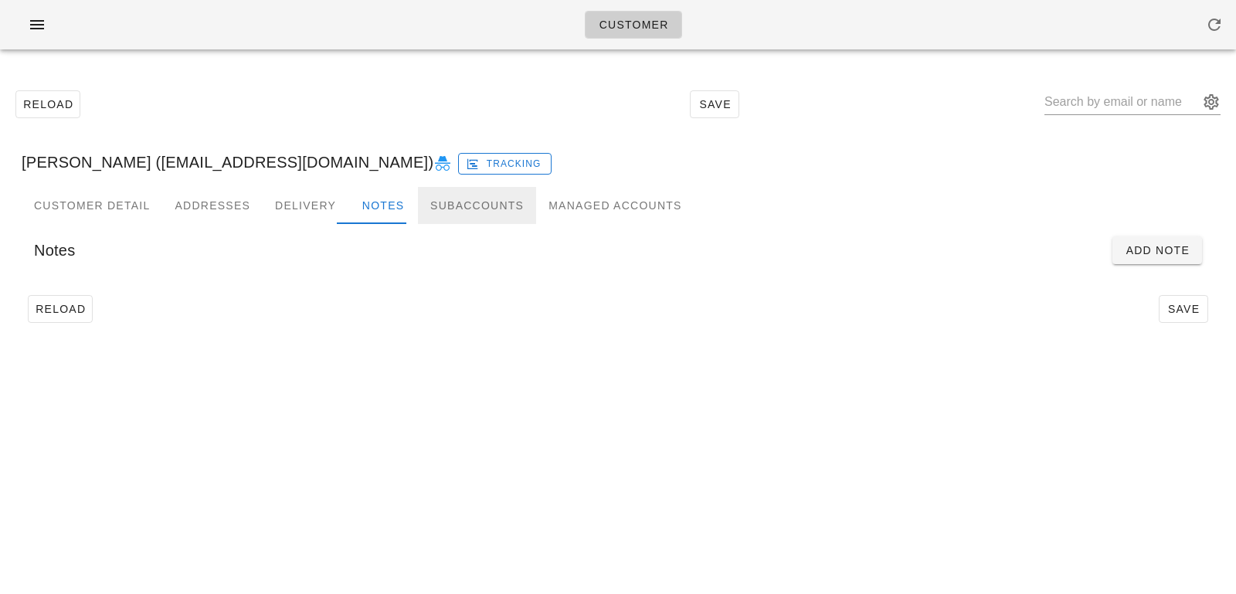
click at [451, 210] on div "Subaccounts" at bounding box center [477, 205] width 118 height 37
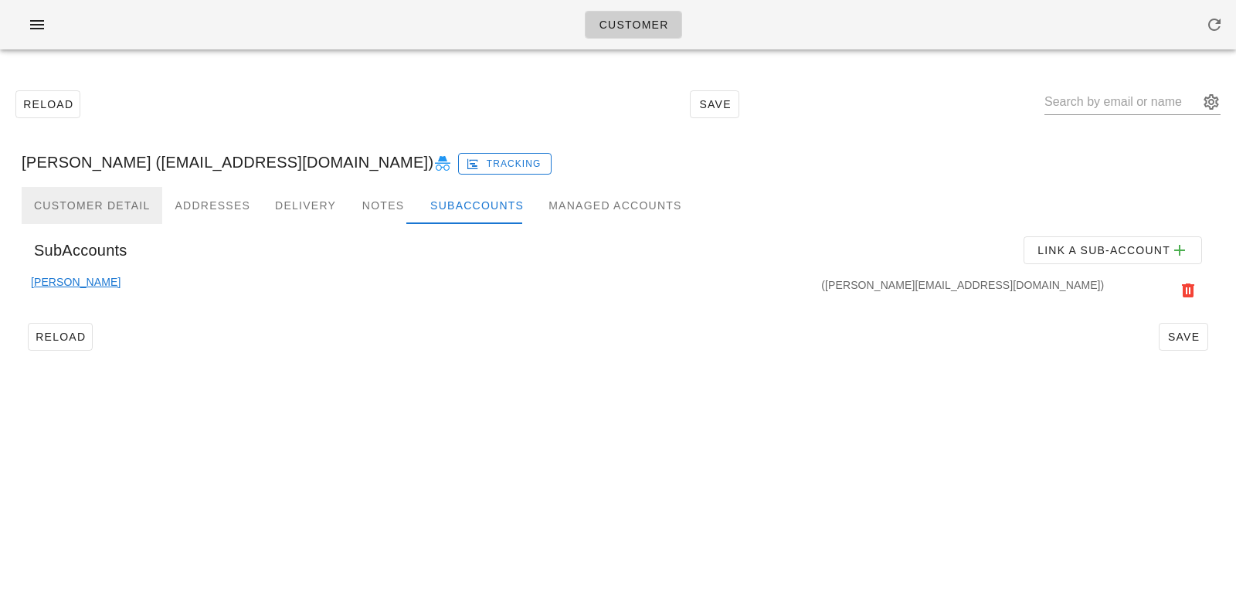
click at [114, 190] on div "Customer Detail" at bounding box center [92, 205] width 141 height 37
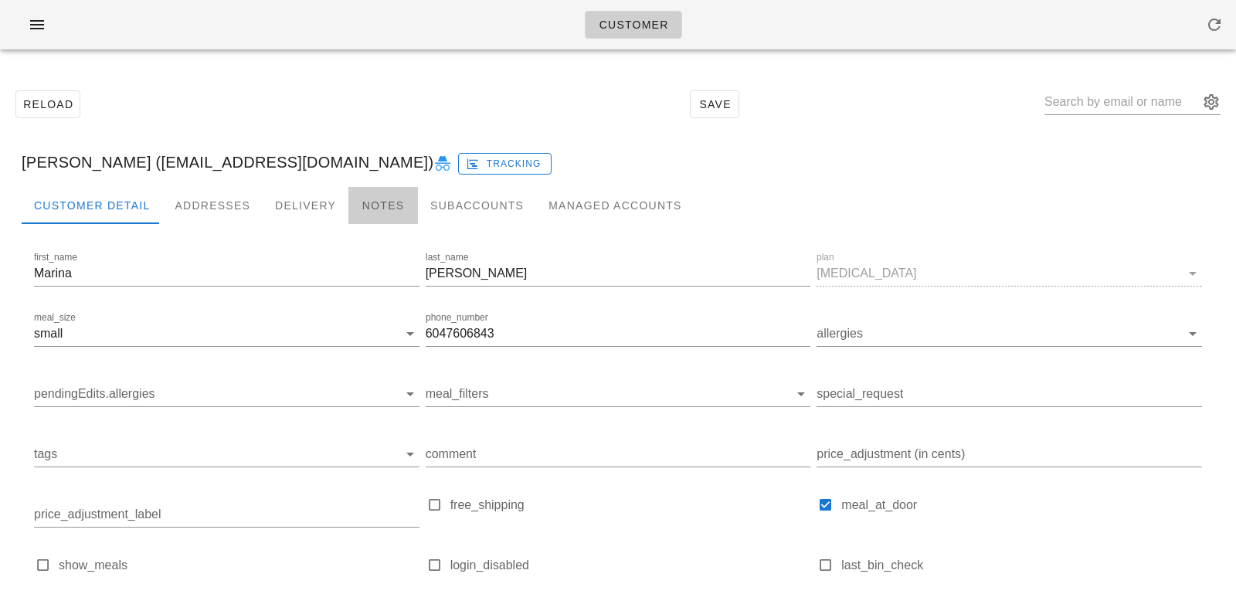
click at [387, 205] on div "Notes" at bounding box center [384, 205] width 70 height 37
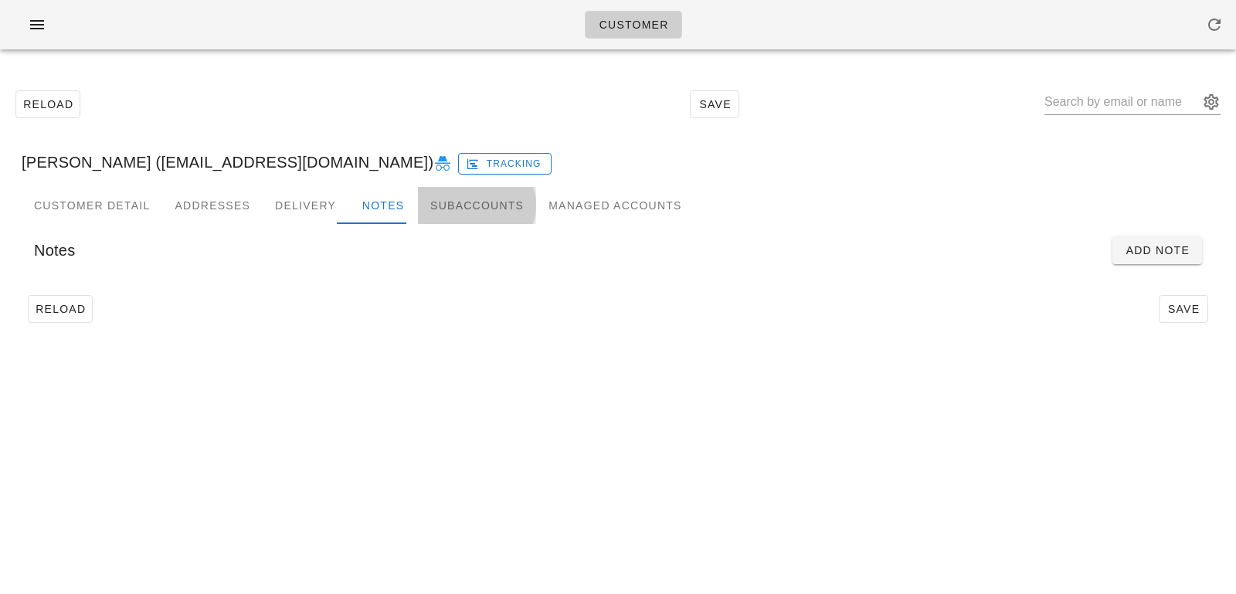
click at [437, 218] on div "Subaccounts" at bounding box center [477, 205] width 118 height 37
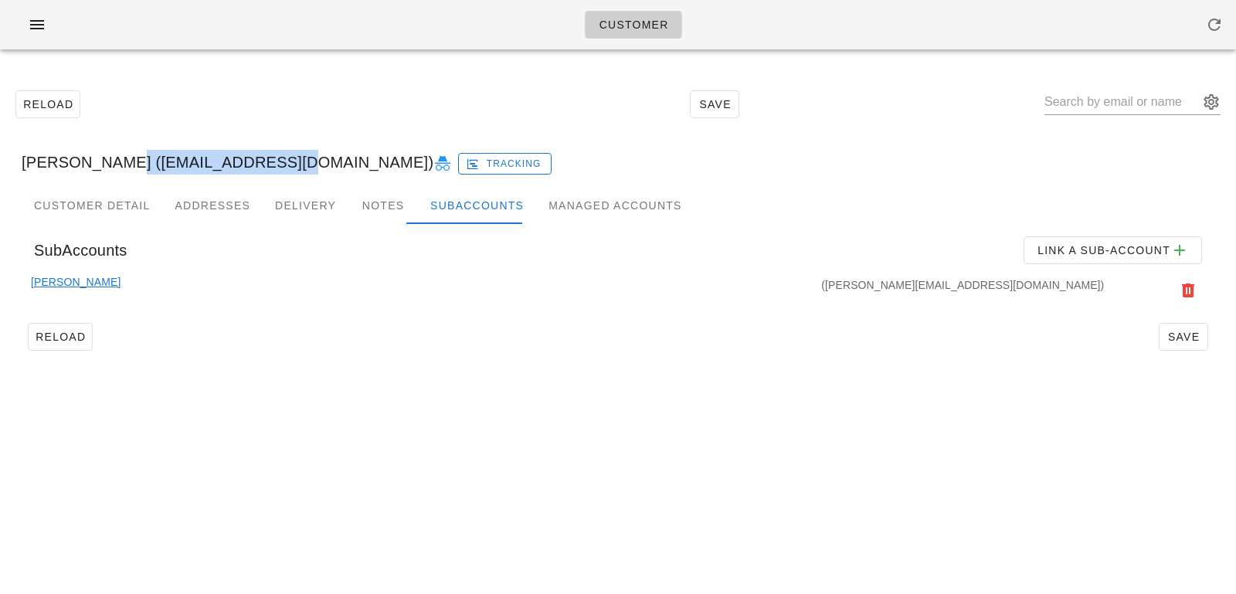
drag, startPoint x: 109, startPoint y: 162, endPoint x: 268, endPoint y: 162, distance: 159.2
click at [268, 162] on div "Marina Wu (_marinawu@hotmail.ca) Tracking" at bounding box center [618, 162] width 1218 height 49
copy div "[EMAIL_ADDRESS][DOMAIN_NAME]"
click at [199, 182] on div "Marina Wu (_marinawu@hotmail.ca) Tracking" at bounding box center [618, 162] width 1218 height 49
click at [199, 211] on div "Addresses" at bounding box center [212, 205] width 100 height 37
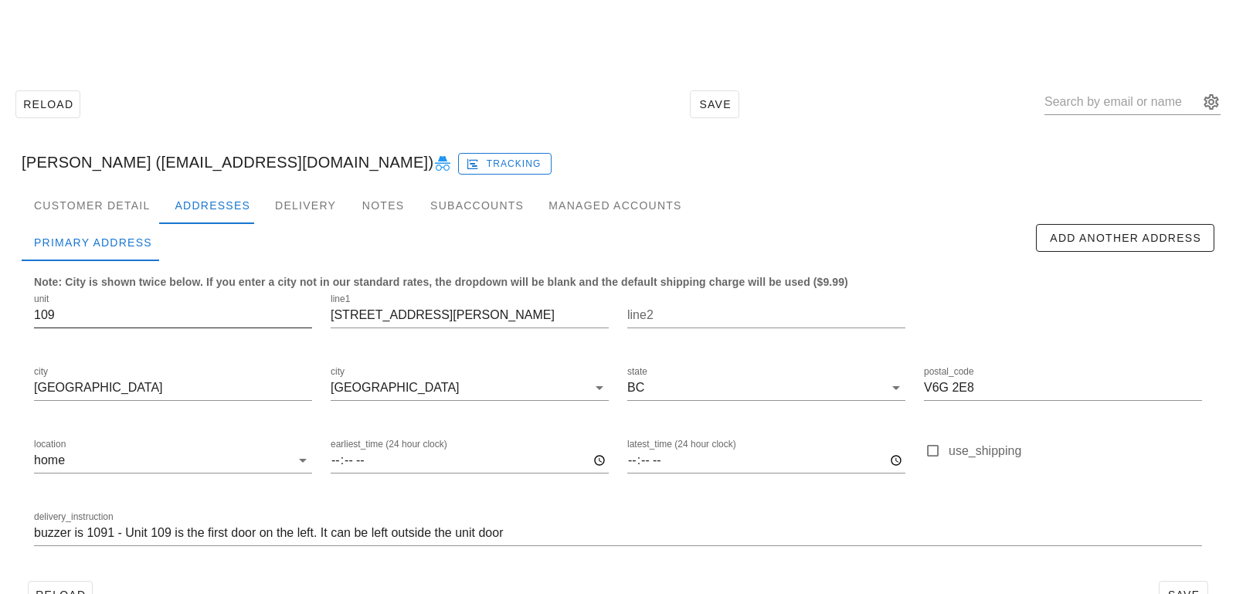
scroll to position [43, 0]
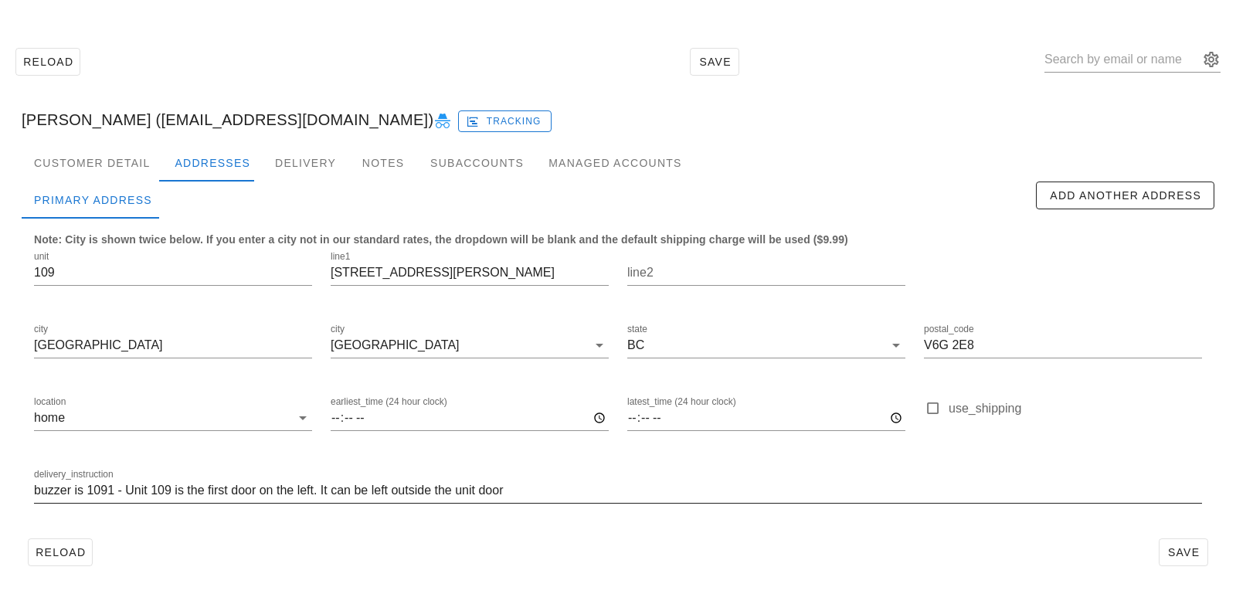
click at [112, 490] on input "buzzer is 1091 - Unit 109 is the first door on the left. It can be left outside…" at bounding box center [618, 490] width 1168 height 25
drag, startPoint x: 600, startPoint y: 496, endPoint x: 593, endPoint y: 468, distance: 29.4
click at [593, 468] on div "delivery_instruction buzzer is 1092 - Unit 109 is the first door on the left. I…" at bounding box center [618, 493] width 1187 height 73
type input "buzzer is 1092 - Unit 109 is the first door on the left. It can be left outside…"
click at [1205, 556] on button "Save" at bounding box center [1183, 553] width 49 height 28
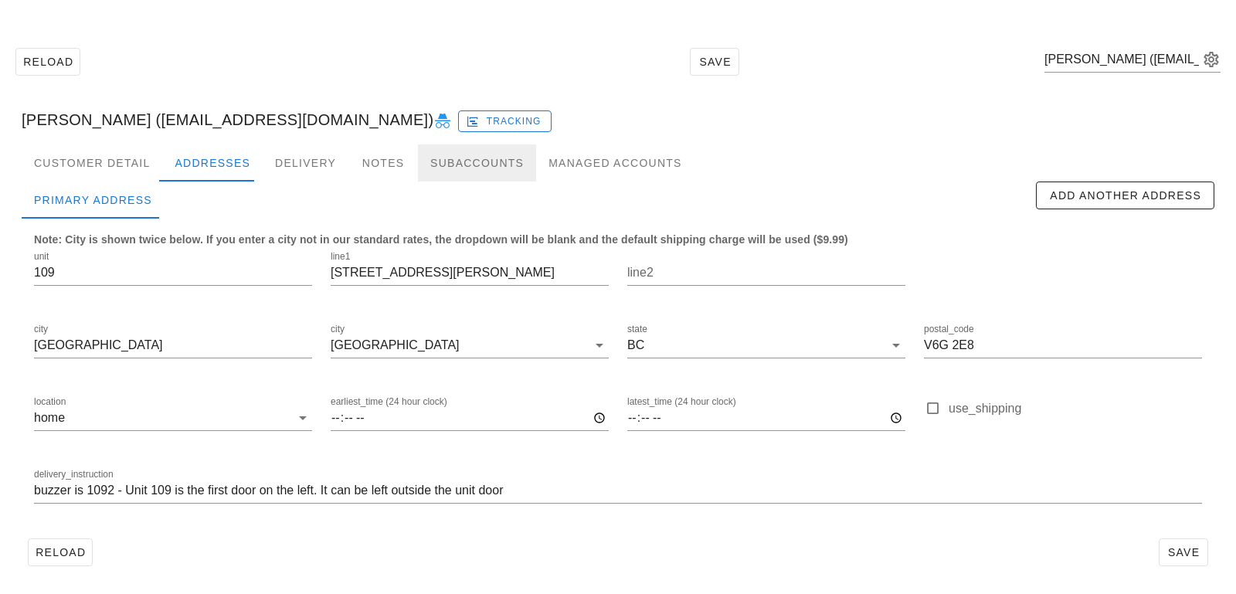
click at [464, 165] on div "Subaccounts" at bounding box center [477, 163] width 118 height 37
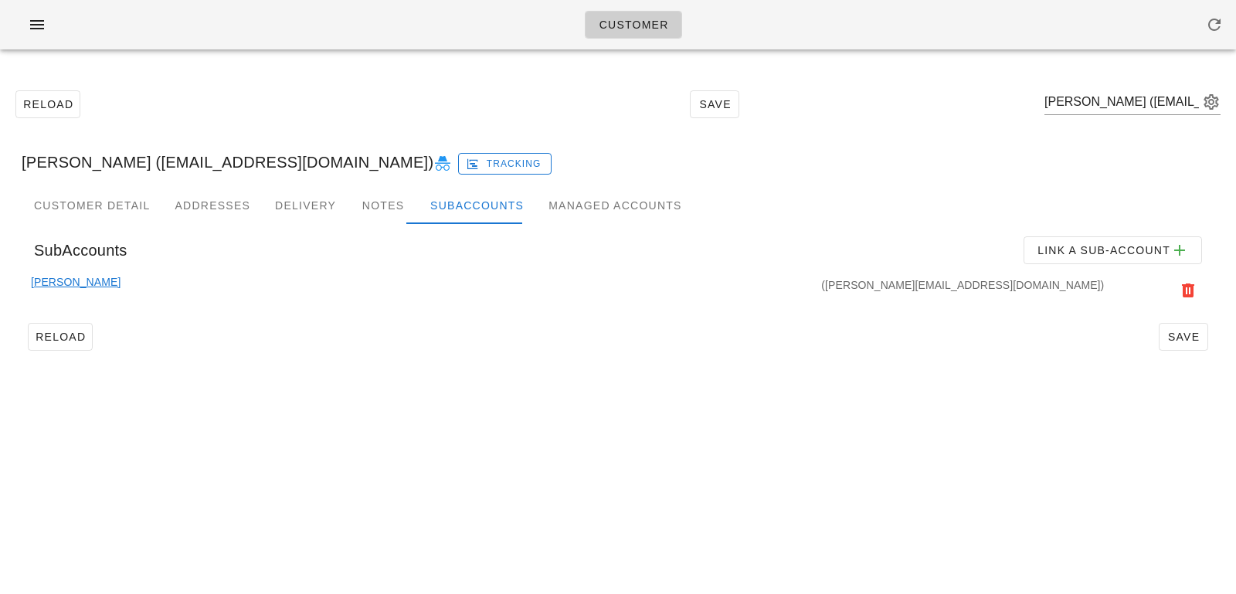
click at [90, 285] on link "Marcus Di Rollo" at bounding box center [76, 291] width 90 height 34
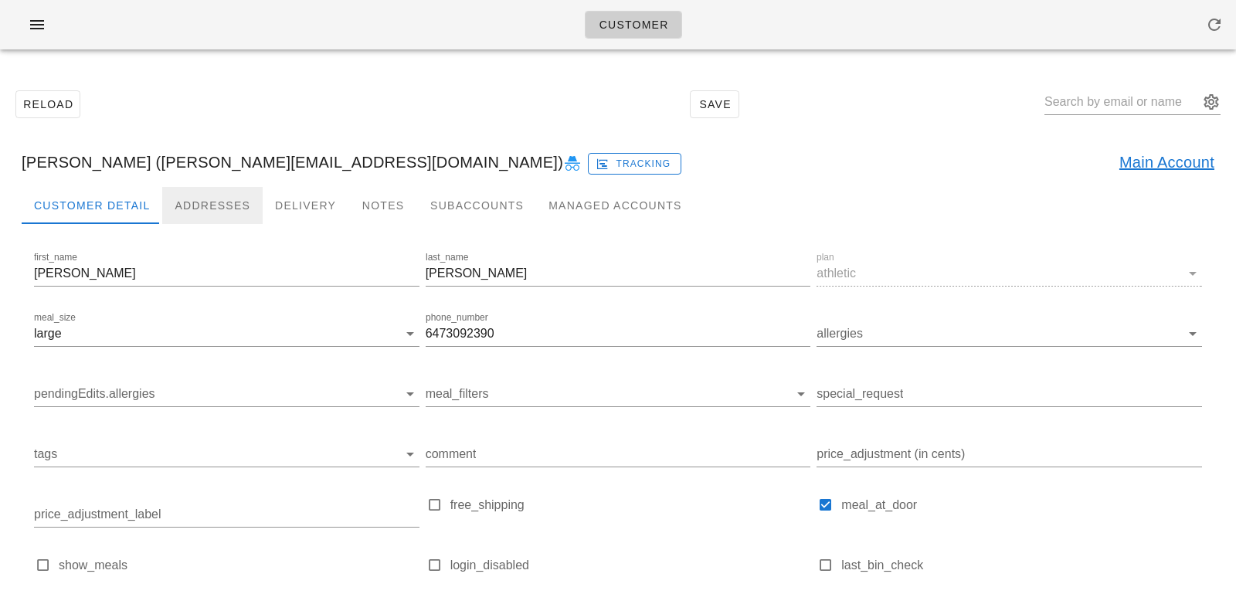
click at [199, 220] on div "Addresses" at bounding box center [212, 205] width 100 height 37
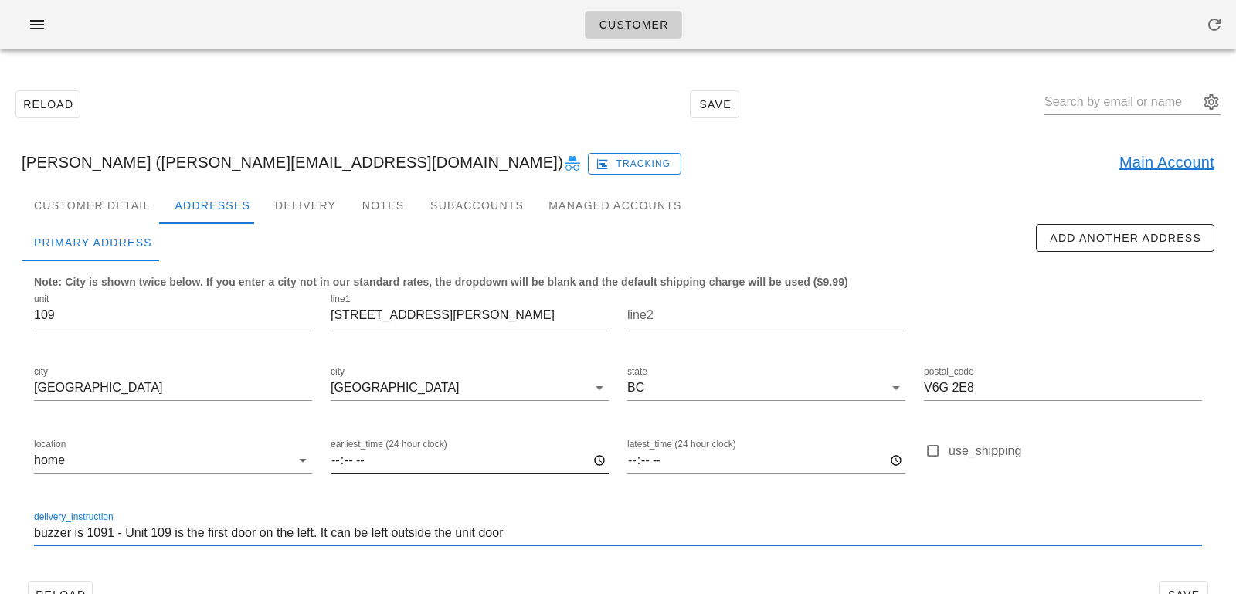
drag, startPoint x: 554, startPoint y: 536, endPoint x: 543, endPoint y: 486, distance: 50.6
click at [546, 494] on div "unit 109 line1 1279 Nicola St line2 city Vancouver city Vancouver state BC post…" at bounding box center [618, 426] width 1187 height 291
paste input "2"
type input "buzzer is 1092 - Unit 109 is the first door on the left. It can be left outside…"
click at [1192, 583] on button "Save" at bounding box center [1183, 595] width 49 height 28
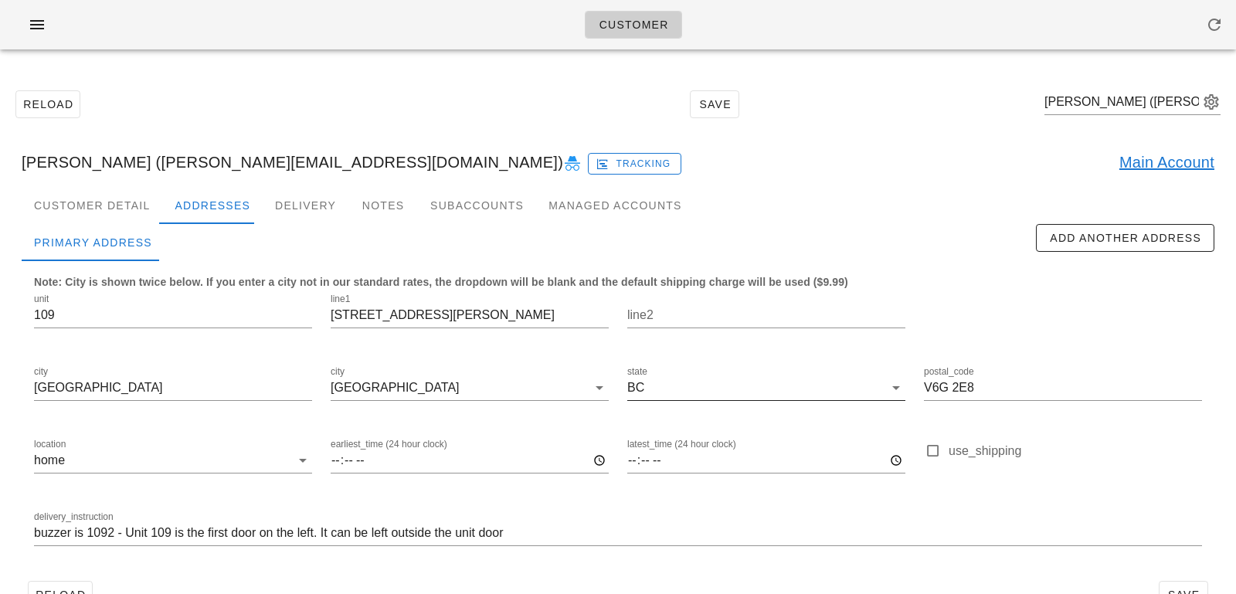
scroll to position [43, 0]
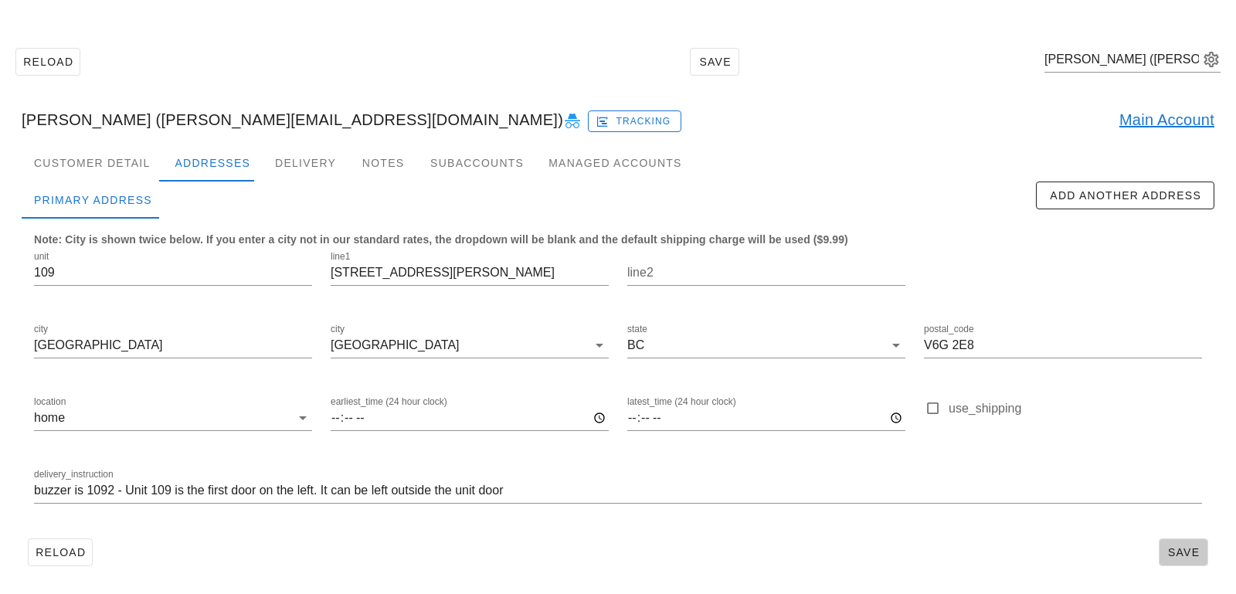
click at [1190, 548] on span "Save" at bounding box center [1184, 552] width 36 height 12
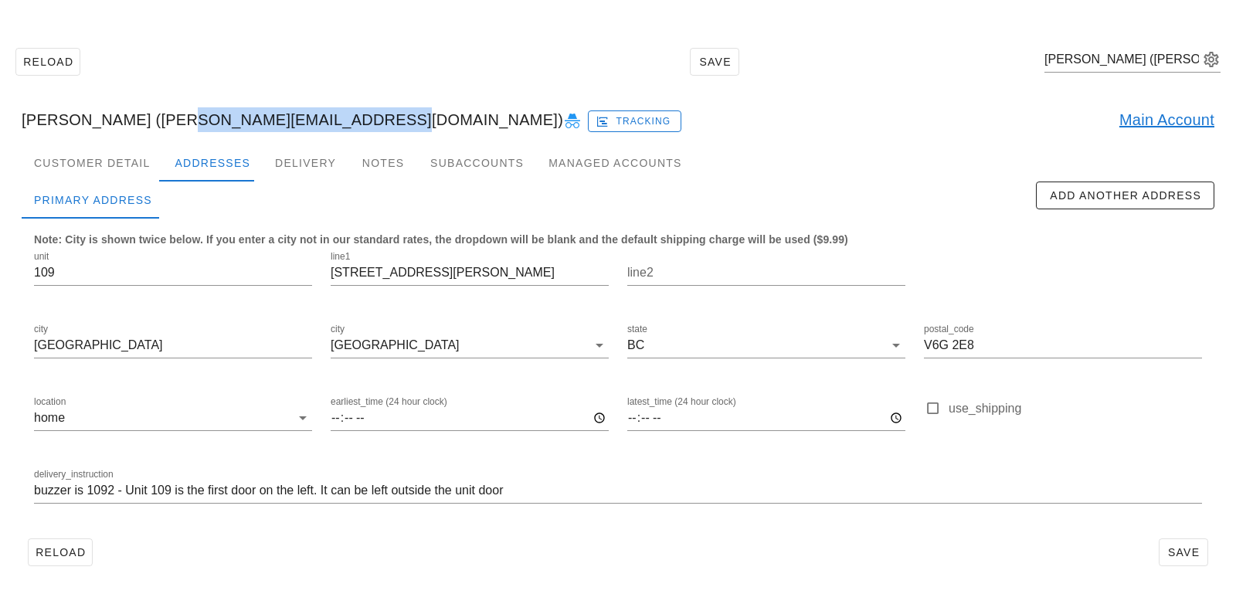
drag, startPoint x: 146, startPoint y: 122, endPoint x: 326, endPoint y: 123, distance: 180.1
click at [326, 123] on div "Marcus Di Rollo (marcus.dirollo@gmail.com) Tracking Main Account" at bounding box center [618, 119] width 1218 height 49
copy div "marcus.dirollo@gmail.com"
click at [104, 155] on div "Customer Detail" at bounding box center [92, 163] width 141 height 37
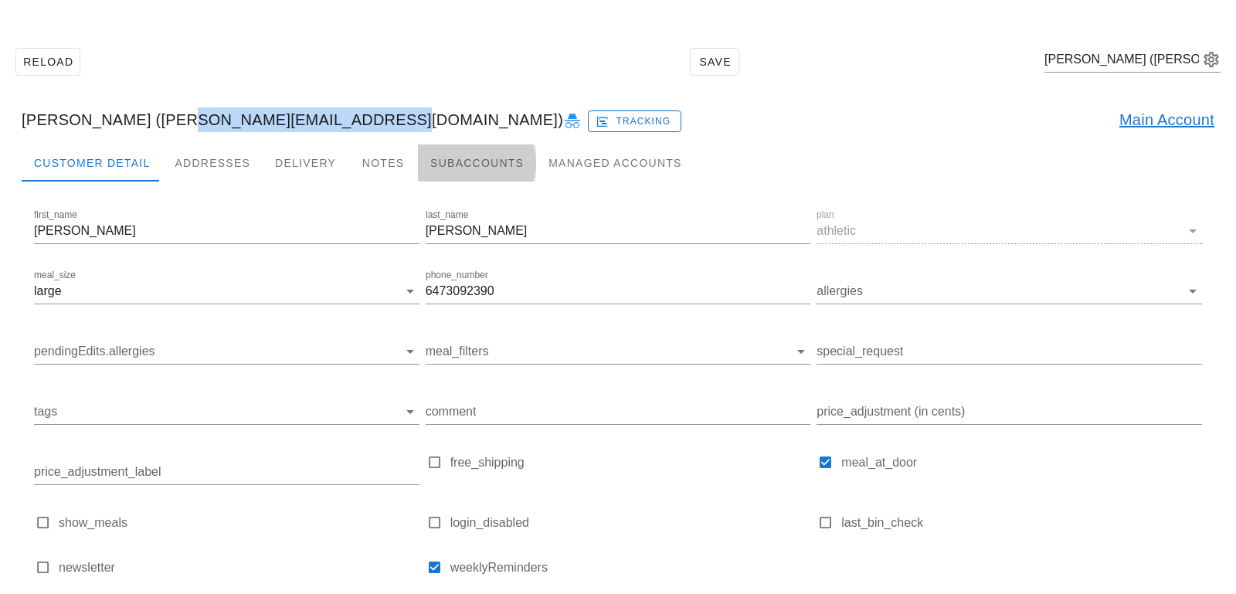
click at [448, 158] on div "Subaccounts" at bounding box center [477, 163] width 118 height 37
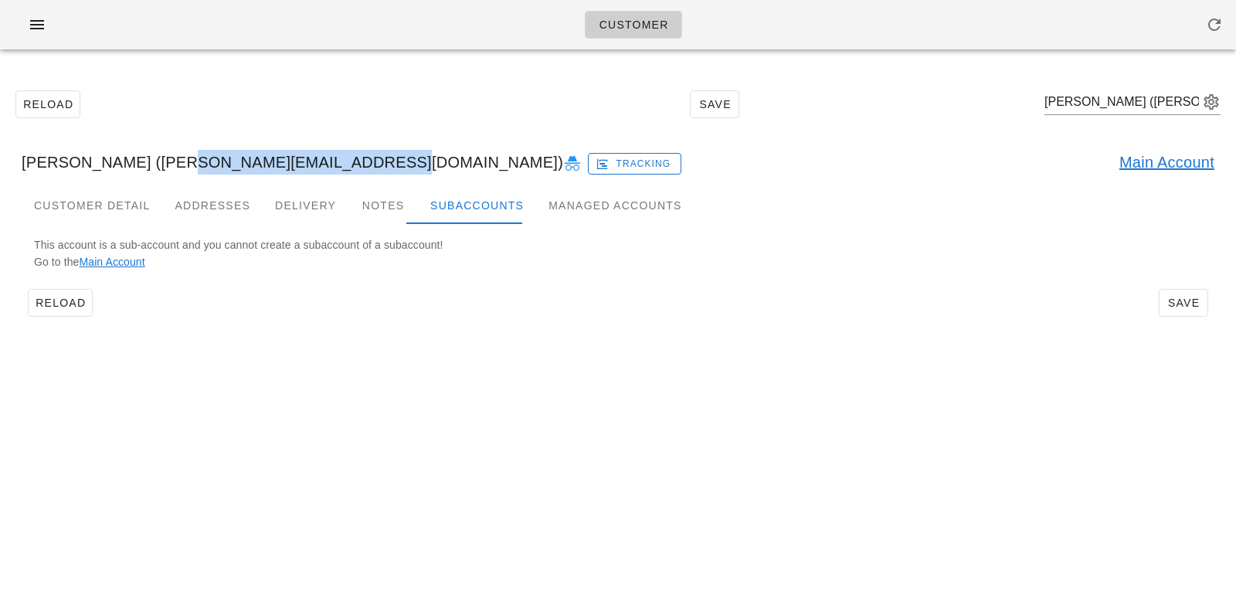
click at [1206, 170] on link "Main Account" at bounding box center [1167, 162] width 95 height 25
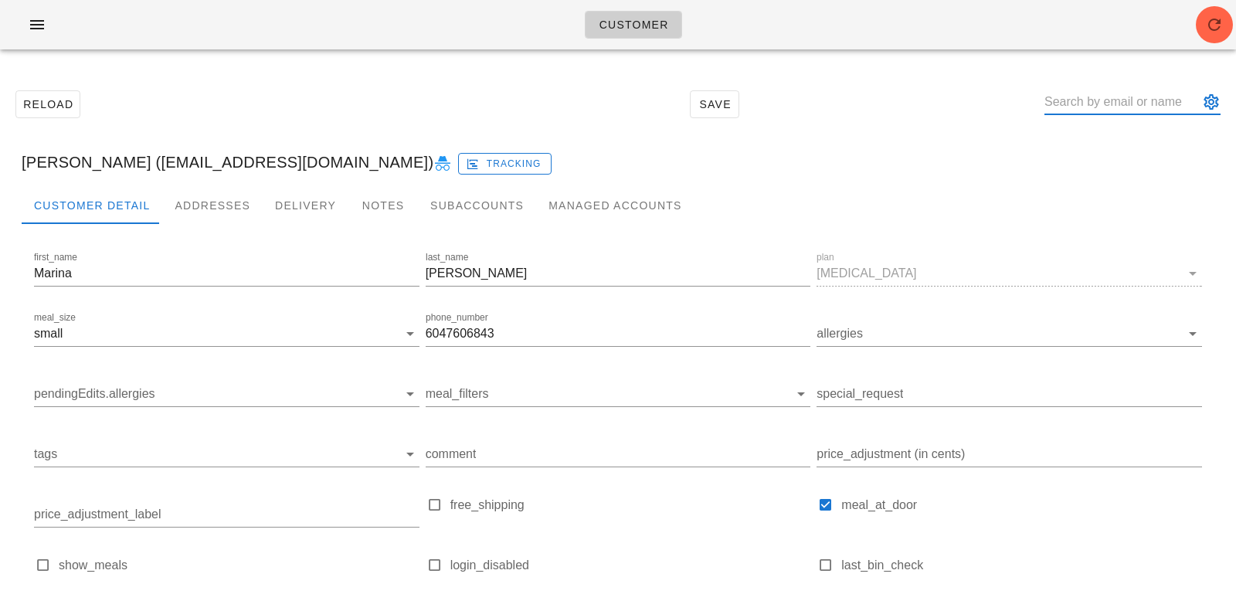
click at [1133, 97] on input "text" at bounding box center [1122, 102] width 155 height 25
paste input "Eric foard"
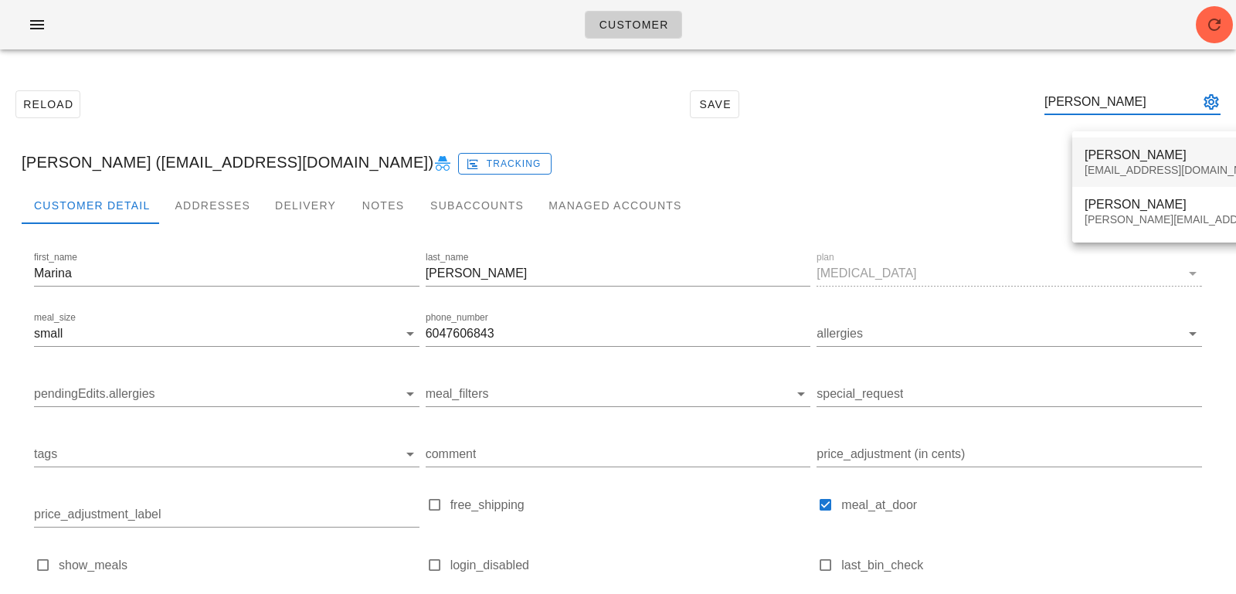
type input "Eric foard"
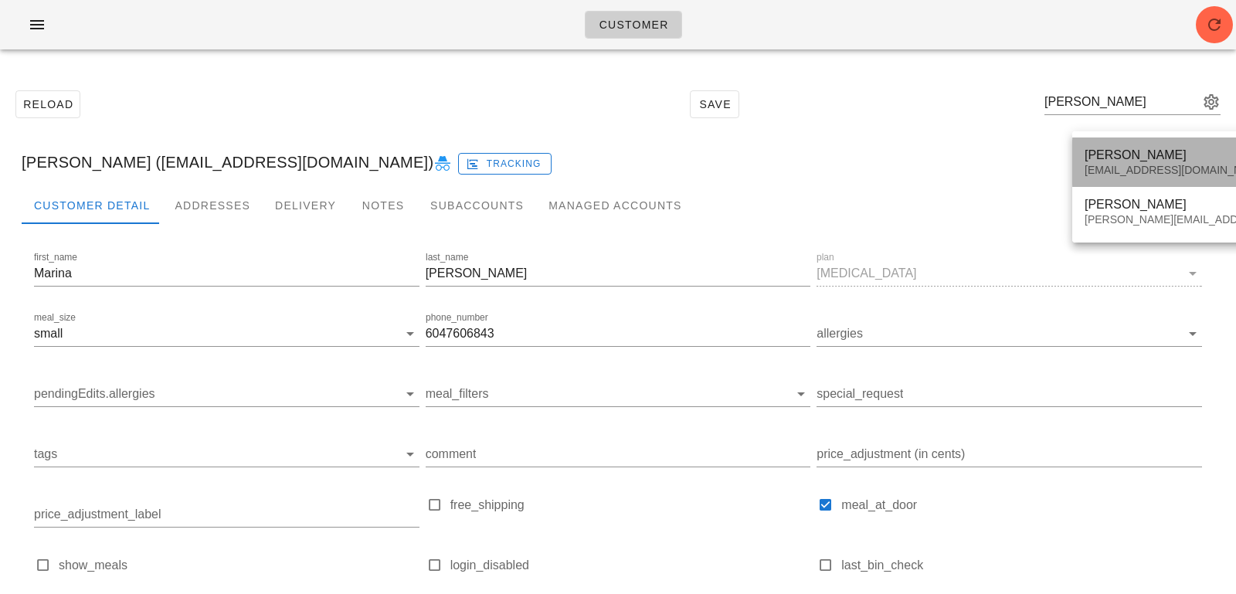
click at [1115, 182] on div "Eric Foard foard265@gmail.com" at bounding box center [1221, 162] width 272 height 48
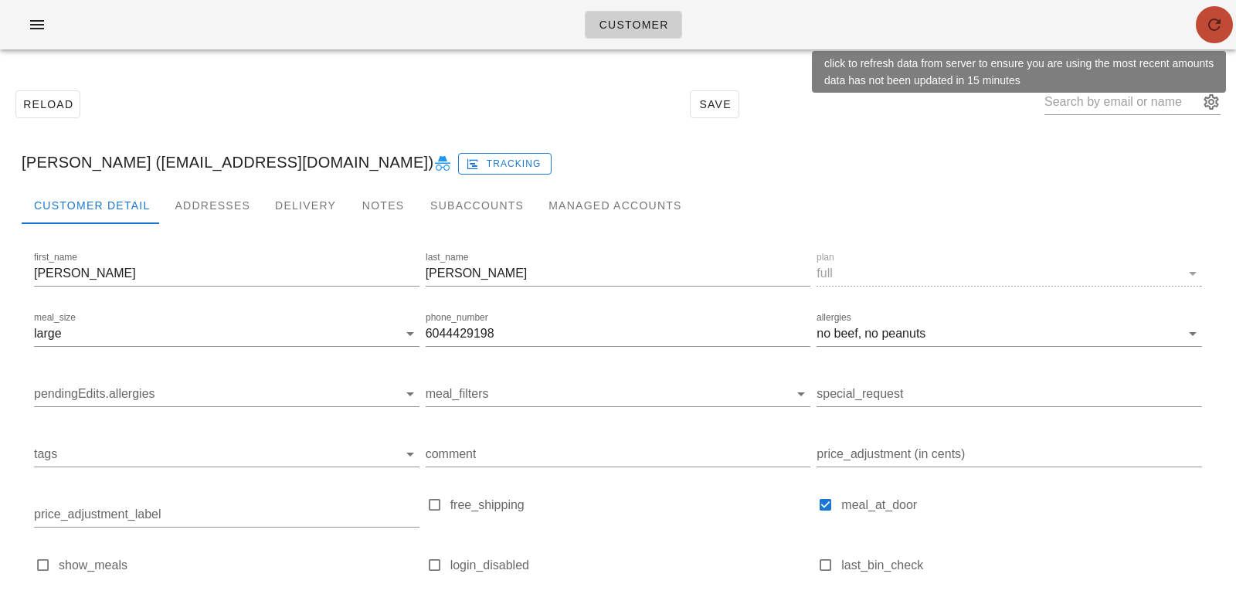
click at [1210, 23] on icon "button" at bounding box center [1214, 24] width 19 height 19
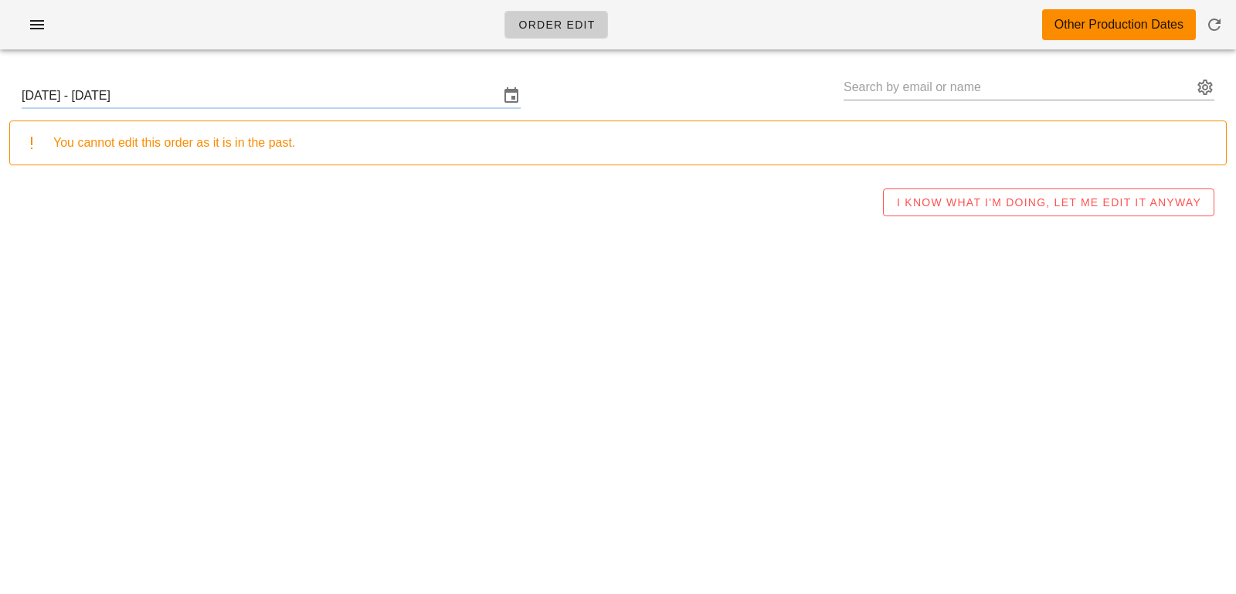
type input "[PERSON_NAME] ([EMAIL_ADDRESS][PERSON_NAME][DOMAIN_NAME])"
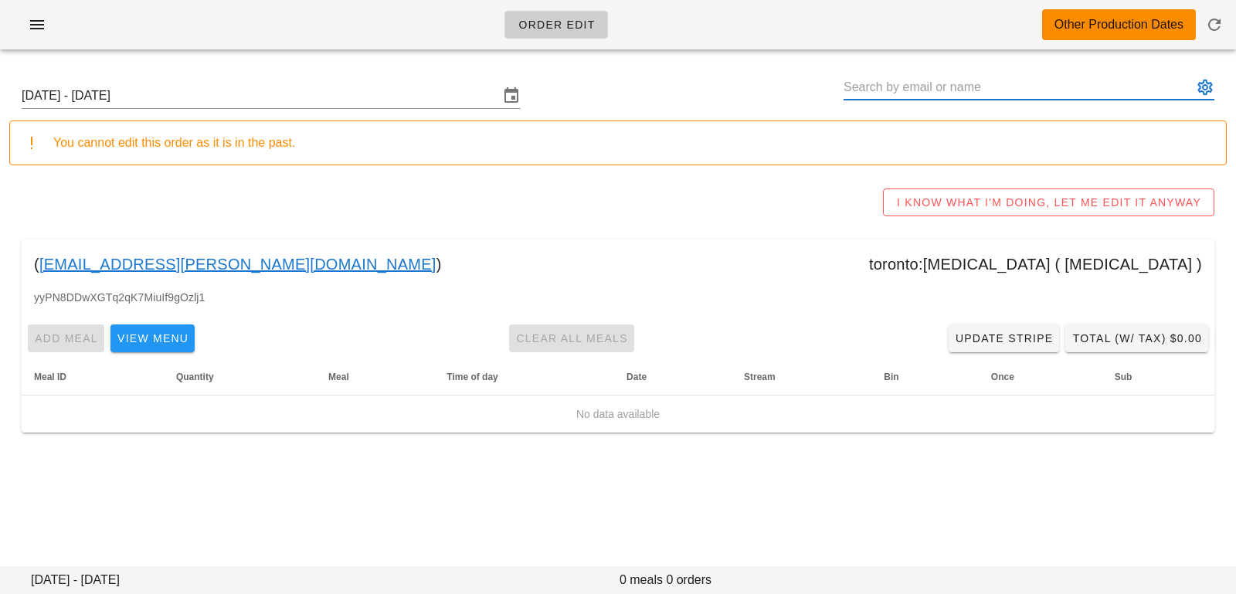
click at [874, 96] on input "text" at bounding box center [1018, 87] width 349 height 25
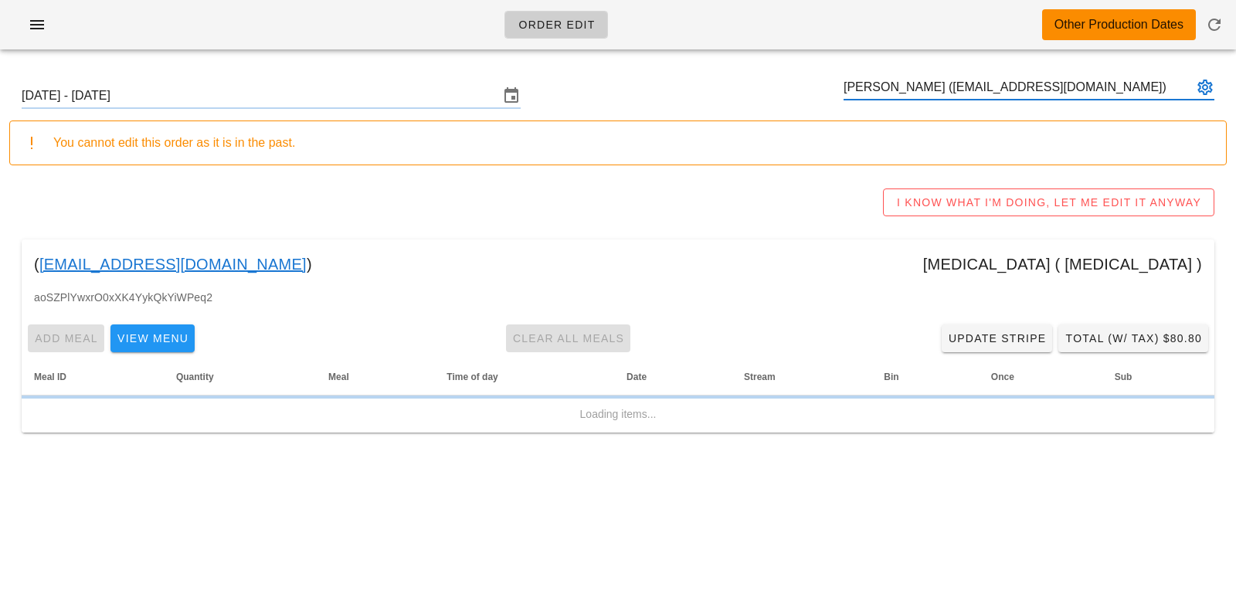
type input "[PERSON_NAME] ([EMAIL_ADDRESS][DOMAIN_NAME])"
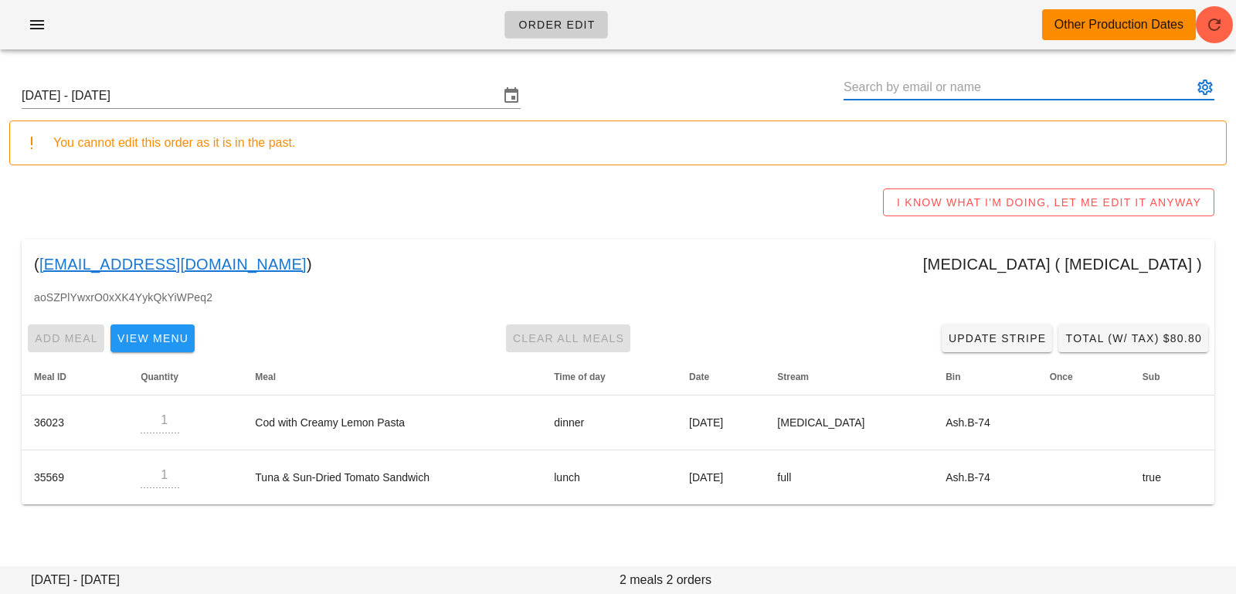
paste input "[PERSON_NAME]"
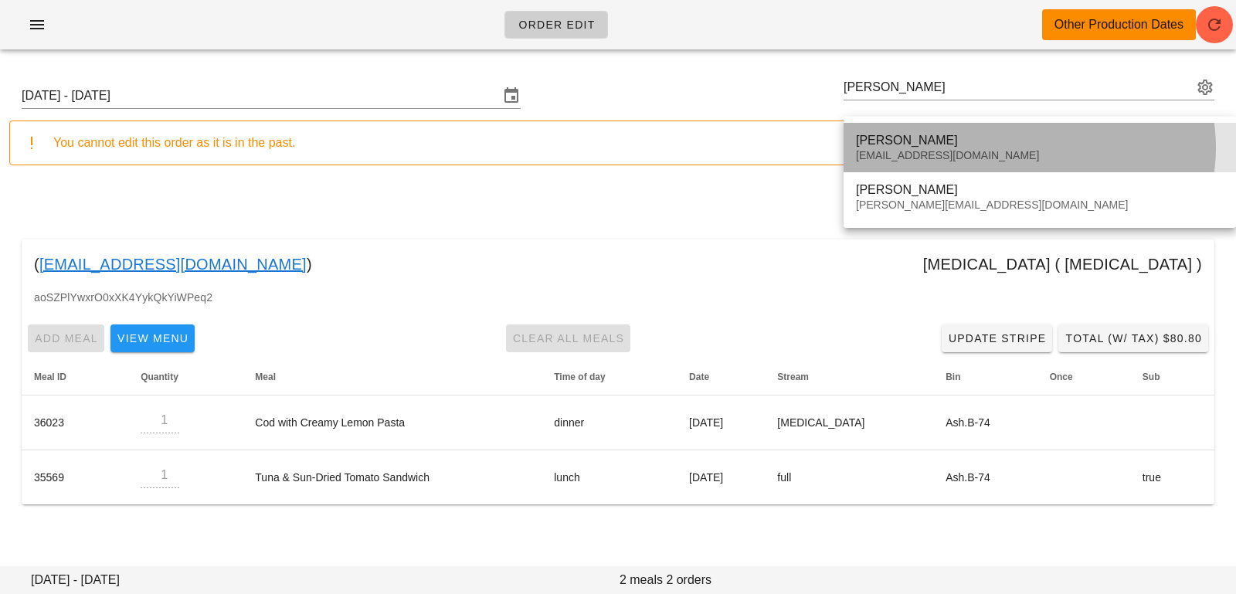
click at [967, 128] on div "[PERSON_NAME] [EMAIL_ADDRESS][DOMAIN_NAME]" at bounding box center [1040, 148] width 368 height 48
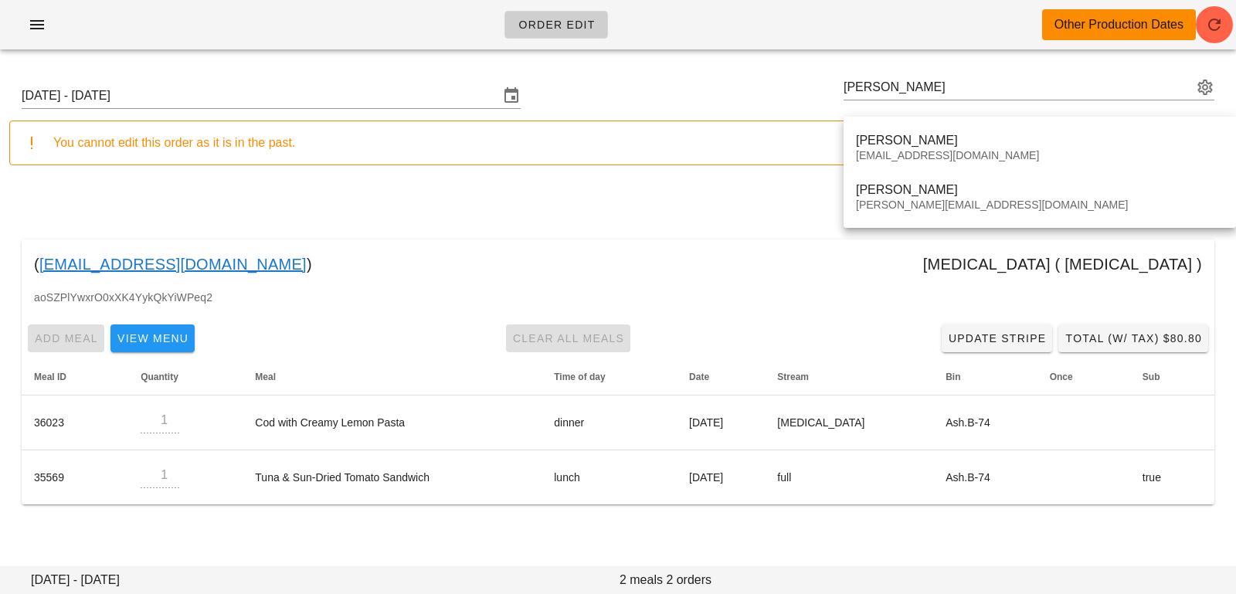
type input "[PERSON_NAME] ([EMAIL_ADDRESS][DOMAIN_NAME])"
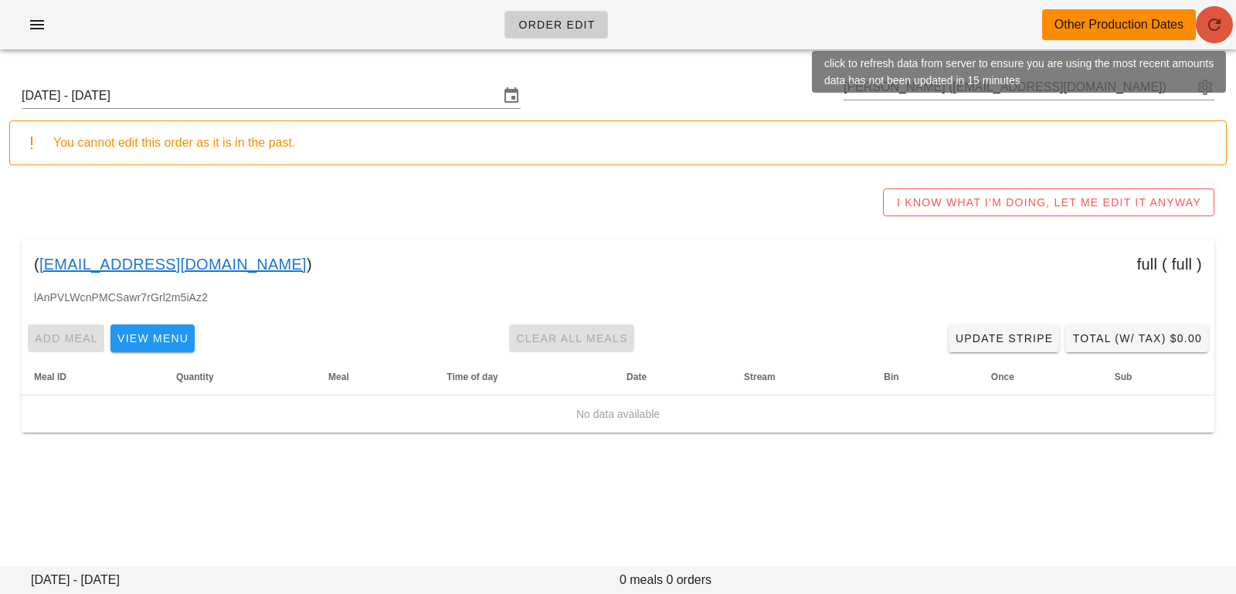
click at [1205, 21] on span "button" at bounding box center [1214, 24] width 37 height 19
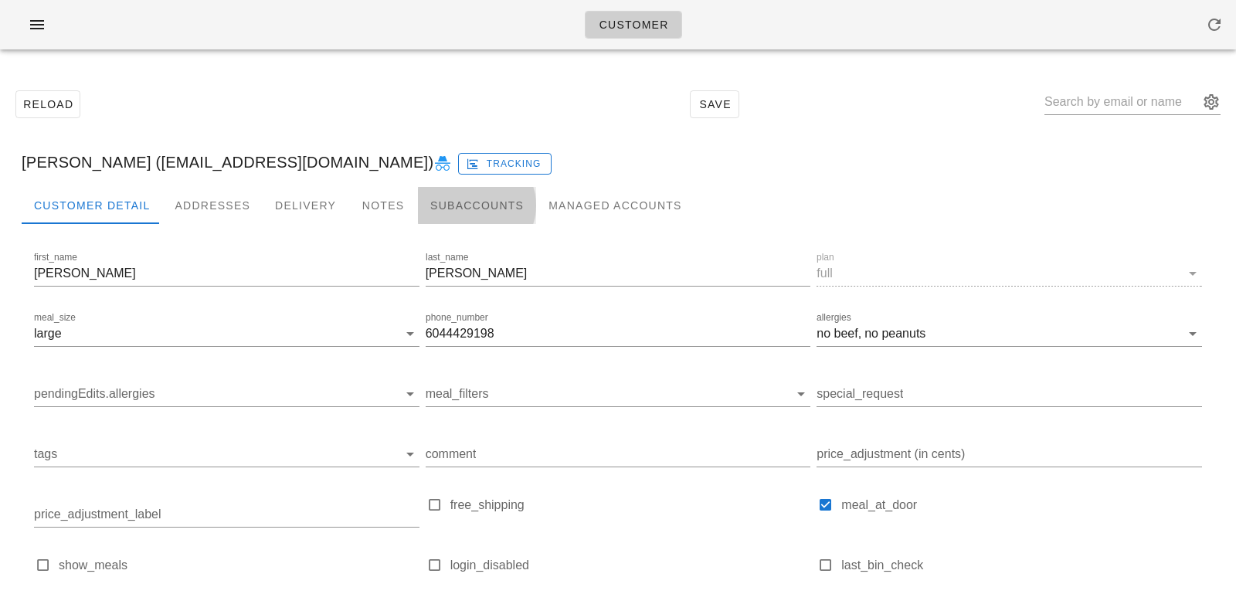
click at [435, 207] on div "Subaccounts" at bounding box center [477, 205] width 118 height 37
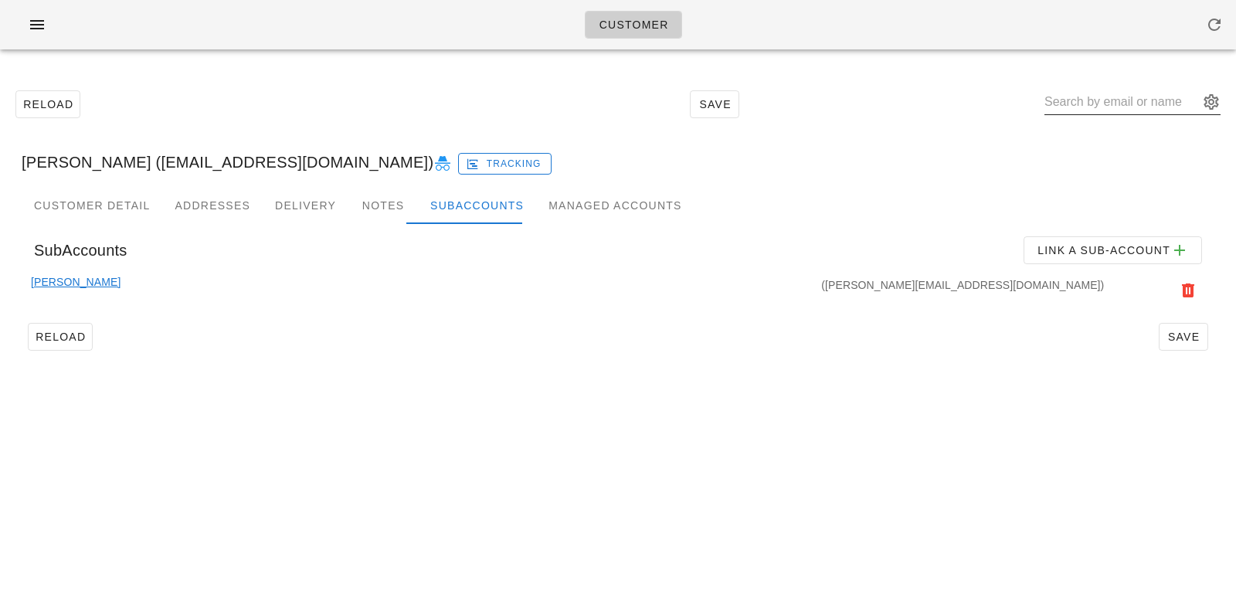
click at [1117, 108] on input "text" at bounding box center [1122, 102] width 155 height 25
paste input "[PERSON_NAME][EMAIL_ADDRESS][DOMAIN_NAME]"
type input "[PERSON_NAME][EMAIL_ADDRESS][DOMAIN_NAME]"
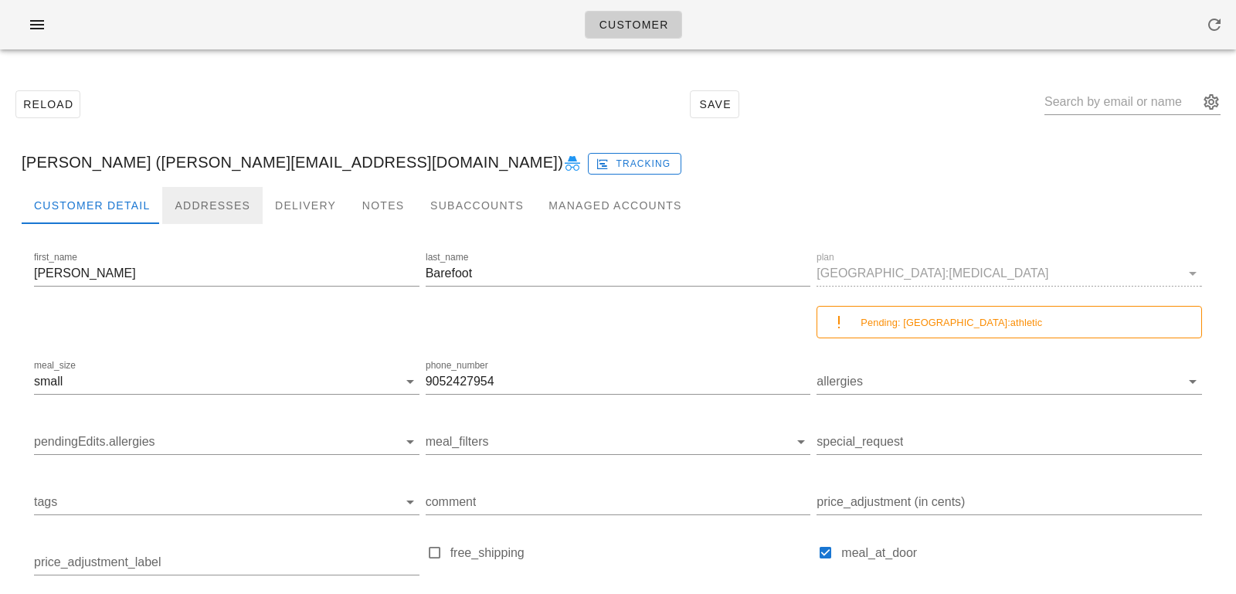
click at [207, 206] on div "Addresses" at bounding box center [212, 205] width 100 height 37
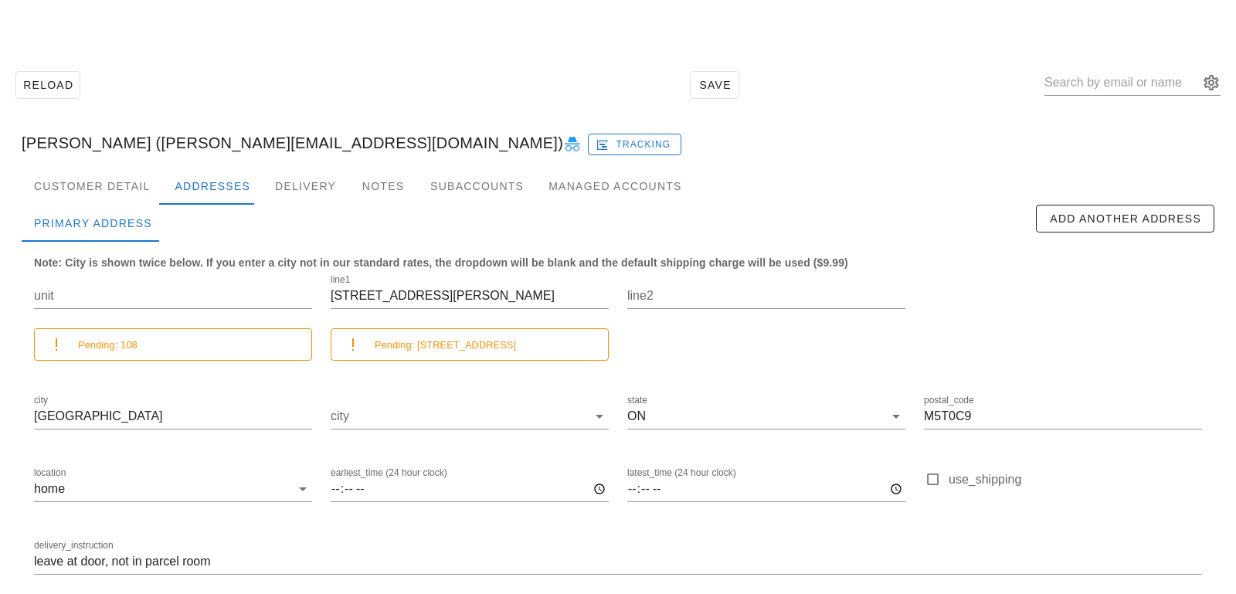
scroll to position [23, 0]
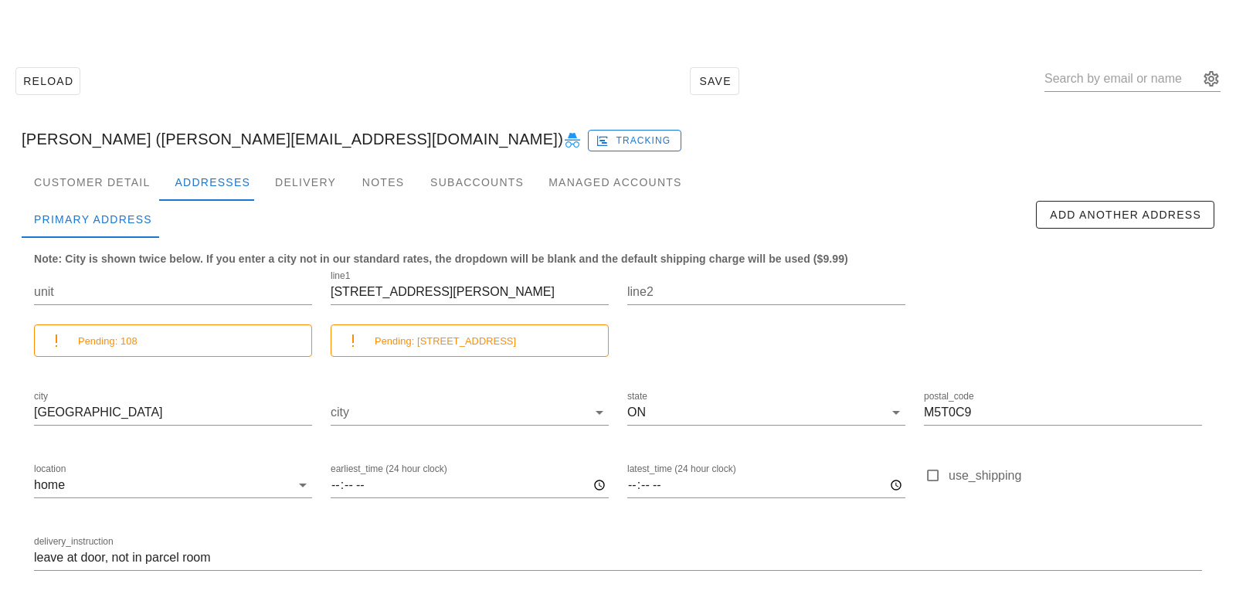
drag, startPoint x: 419, startPoint y: 337, endPoint x: 539, endPoint y: 351, distance: 120.6
click at [539, 350] on div "Pending: 80 Vanauley Street, Toronto, ON M5T0C9" at bounding box center [485, 341] width 221 height 18
copy small "80 Vanauley Street, Toronto, ON M5T0C9"
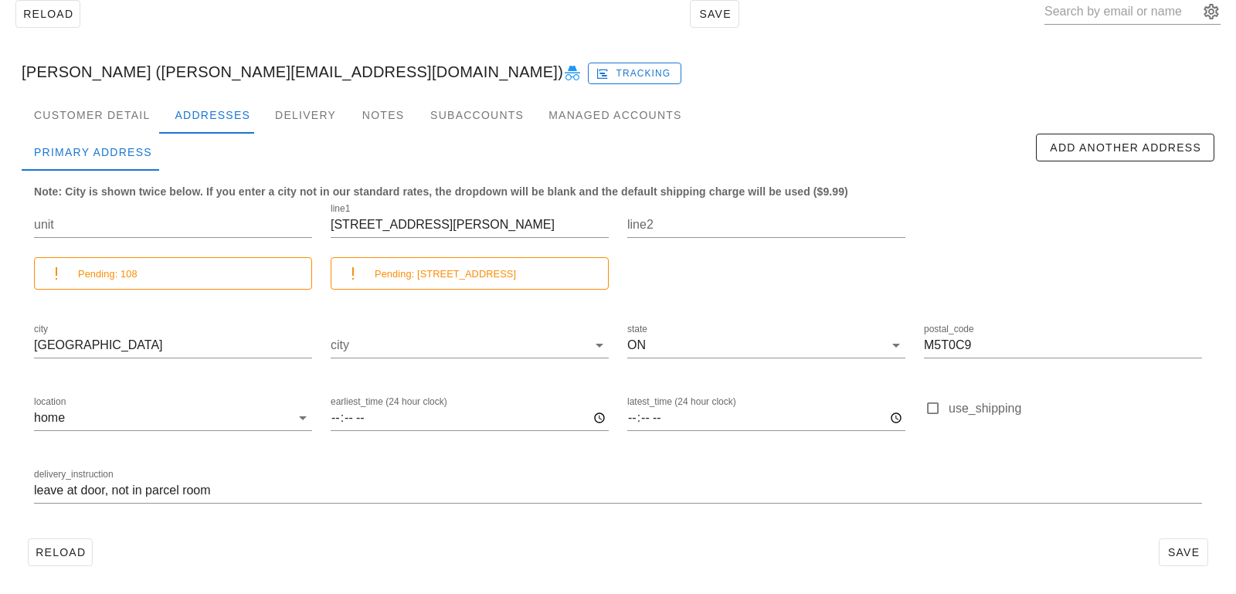
click at [387, 270] on small "Pending: 80 Vanauley Street, Toronto, ON M5T0C9" at bounding box center [445, 274] width 141 height 12
drag, startPoint x: 145, startPoint y: 58, endPoint x: 349, endPoint y: 55, distance: 204.8
click at [349, 56] on div "Robyn Barefoot (robyn-barefoot@outlook.com) Tracking" at bounding box center [618, 71] width 1218 height 49
copy div "[PERSON_NAME][EMAIL_ADDRESS][DOMAIN_NAME]"
click at [32, 490] on div "delivery_instruction leave at door, not in parcel room" at bounding box center [618, 493] width 1187 height 73
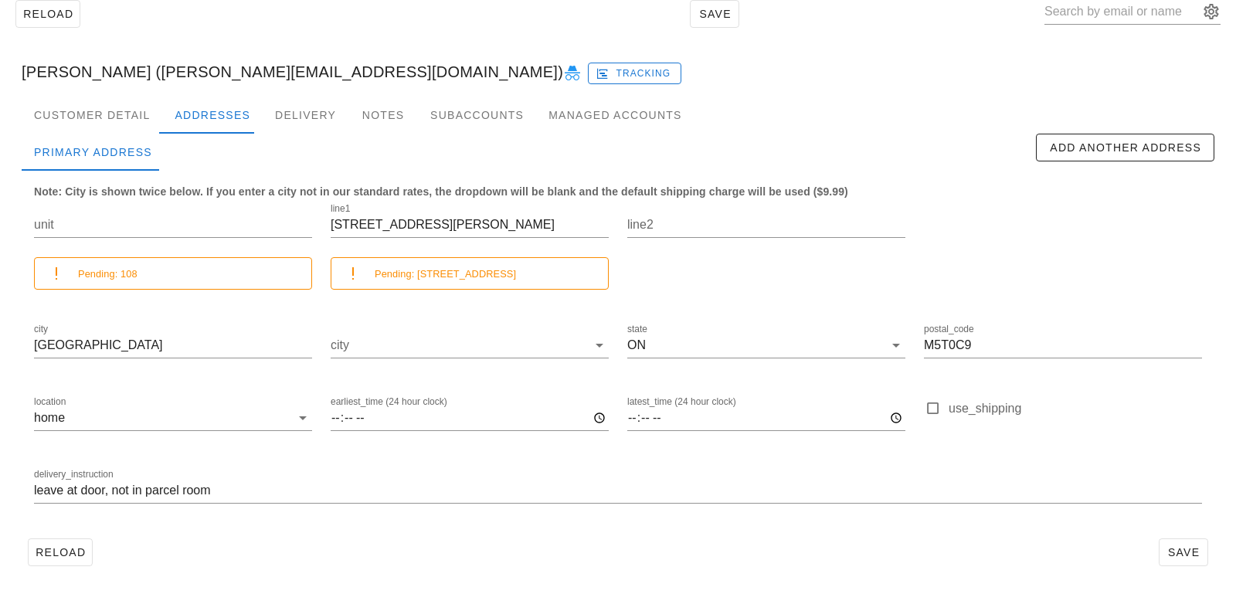
click at [33, 490] on div "delivery_instruction leave at door, not in parcel room" at bounding box center [618, 493] width 1187 height 73
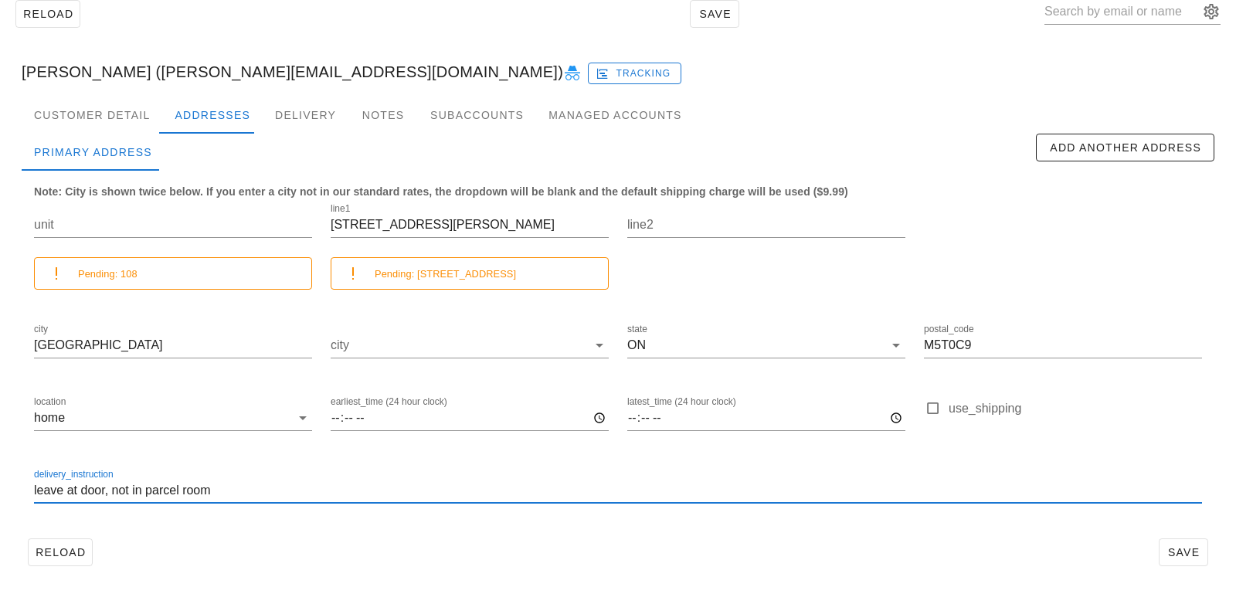
click at [36, 490] on input "leave at door, not in parcel room" at bounding box center [618, 490] width 1168 height 25
type input "Unit 108. Leave at door, not in parcel room"
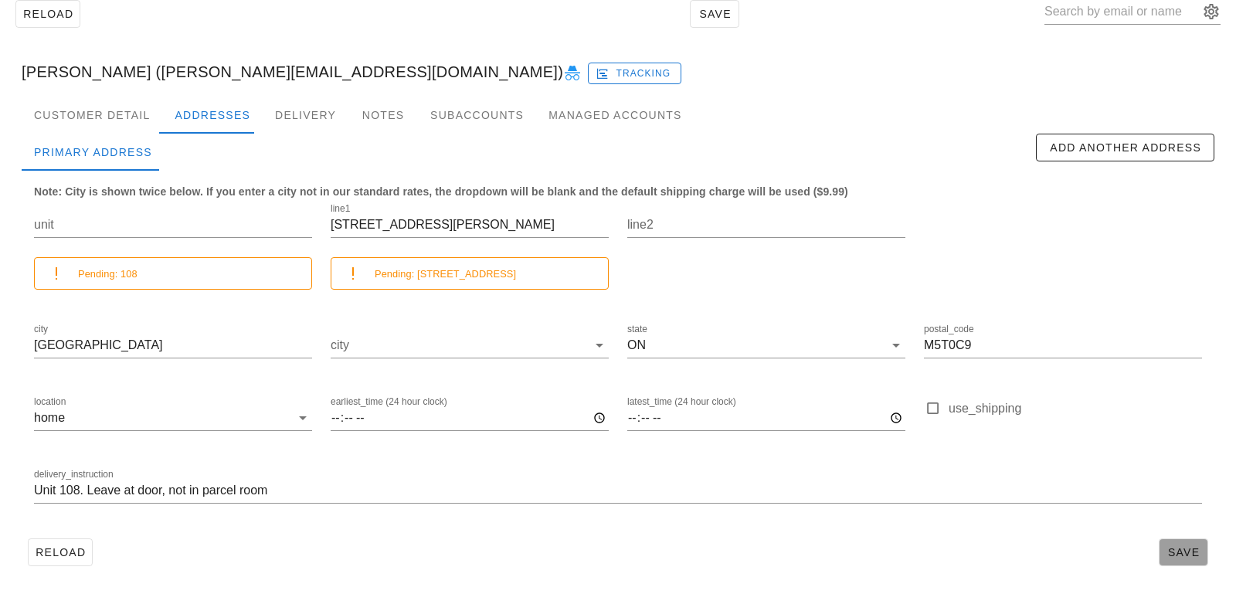
click at [1181, 558] on span "Save" at bounding box center [1184, 552] width 36 height 12
click at [563, 64] on icon at bounding box center [572, 73] width 19 height 19
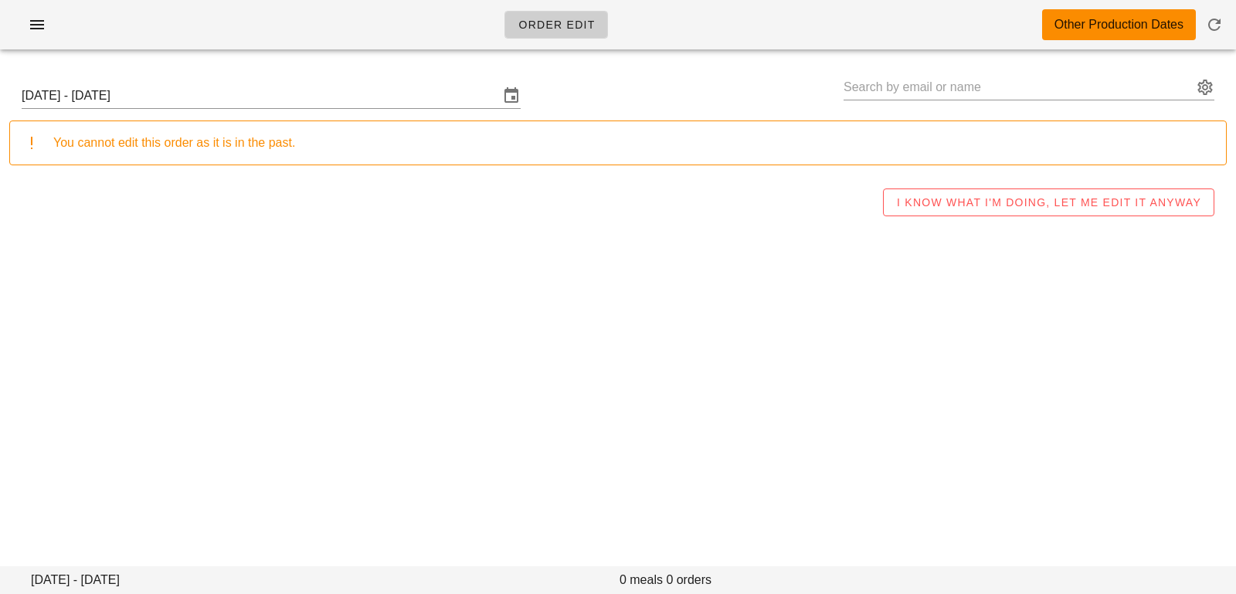
type input "[PERSON_NAME] ([EMAIL_ADDRESS][DOMAIN_NAME])"
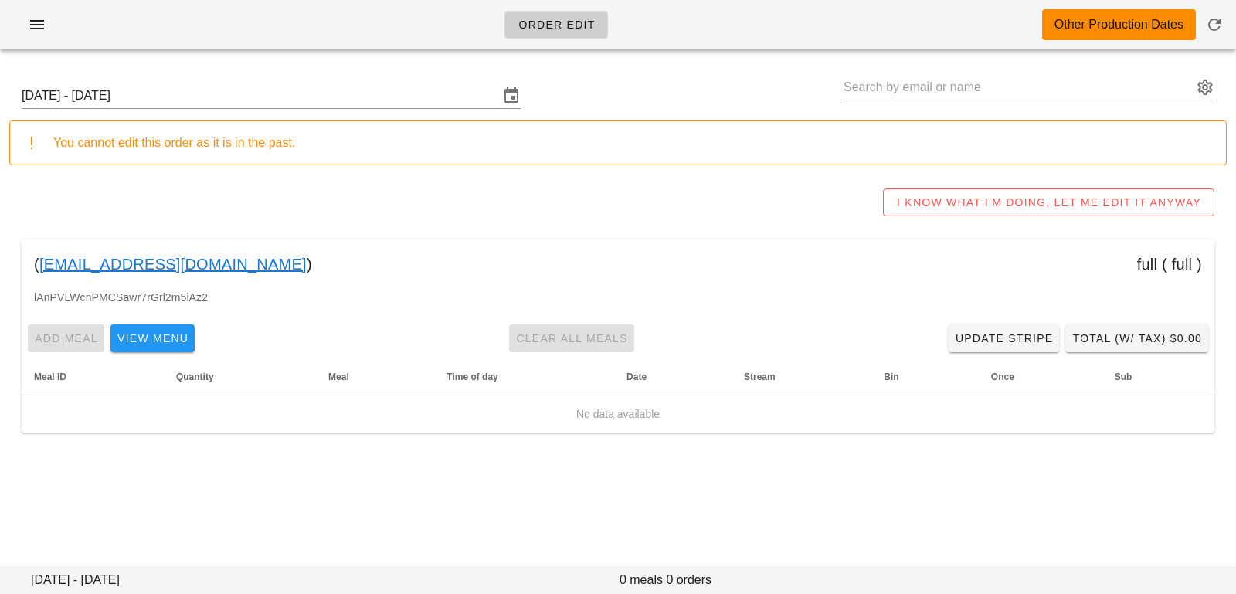
click at [1044, 93] on input "text" at bounding box center [1018, 87] width 349 height 25
type input "eric"
click at [291, 91] on input "Sunday September 28 - Saturday October 4" at bounding box center [261, 95] width 478 height 25
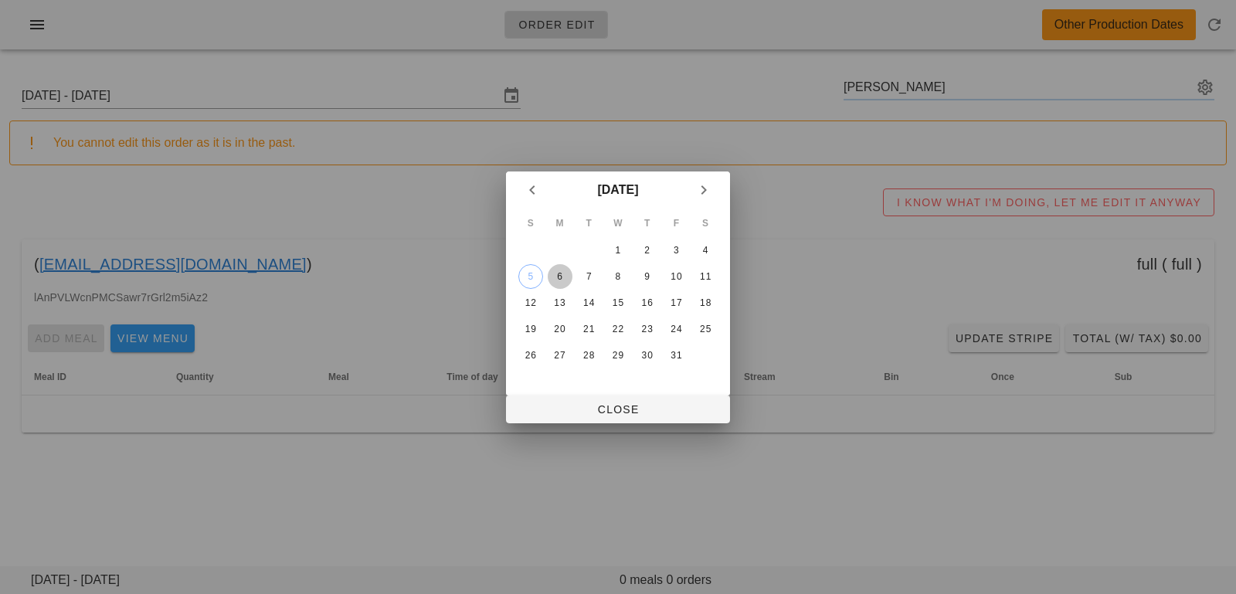
click at [559, 277] on div "6" at bounding box center [560, 276] width 25 height 11
click at [563, 424] on div at bounding box center [618, 297] width 1236 height 594
click at [564, 410] on span "Close" at bounding box center [618, 409] width 199 height 12
type input "Sunday October 5 - Saturday October 11"
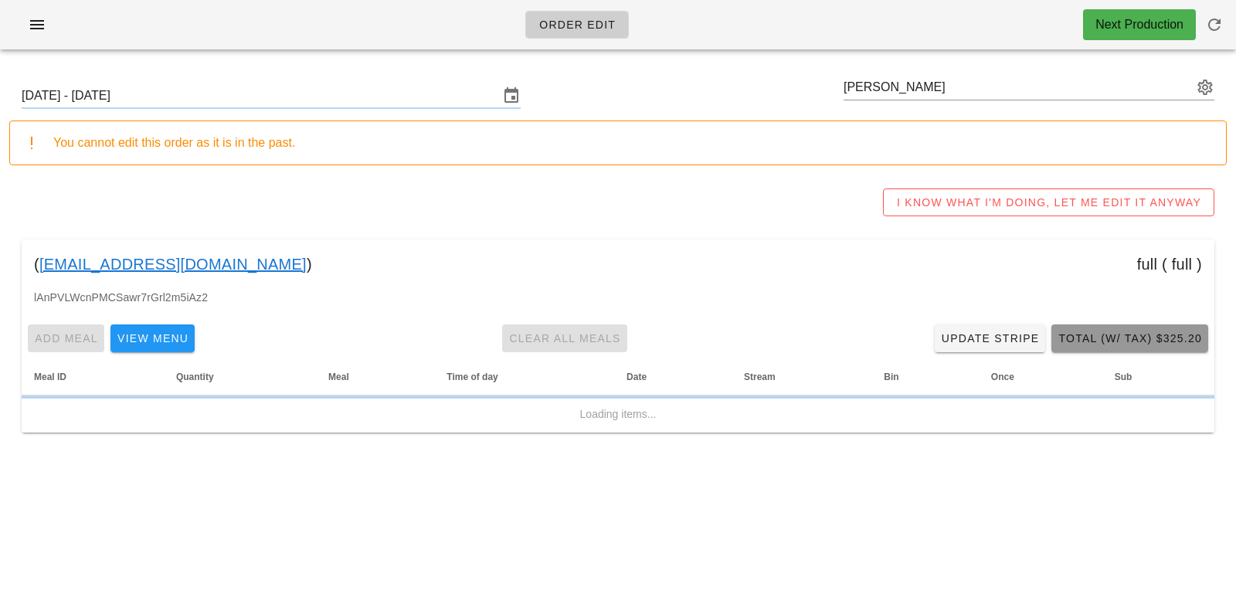
click at [1104, 334] on span "Total (w/ Tax) $325.20" at bounding box center [1130, 338] width 145 height 12
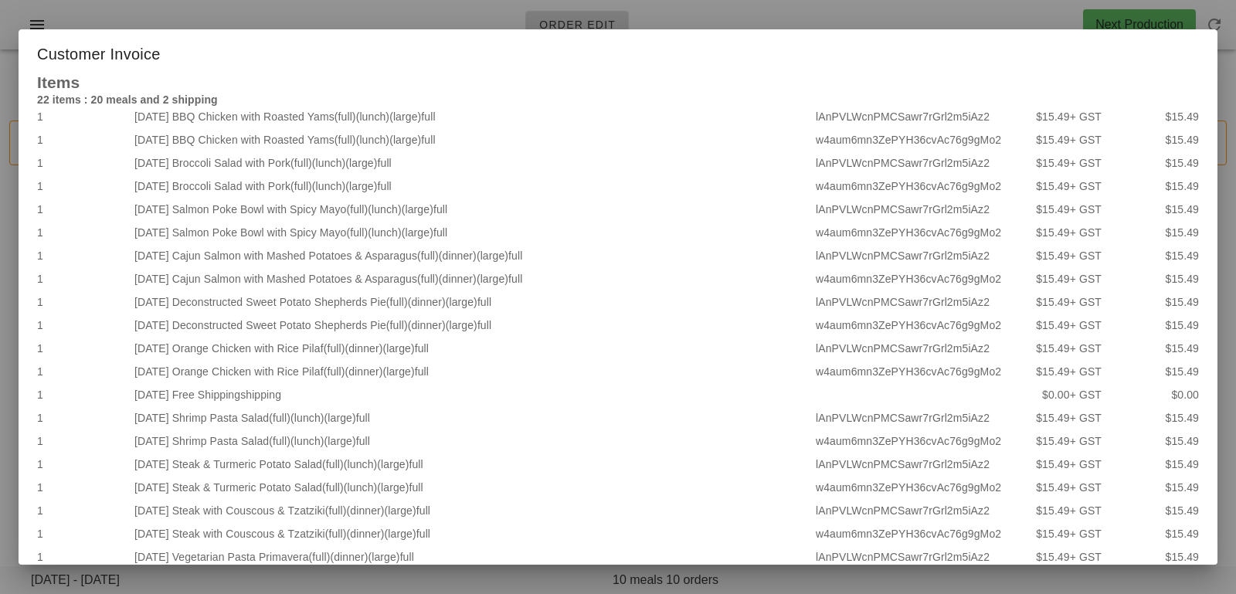
click at [389, 12] on div at bounding box center [618, 297] width 1236 height 594
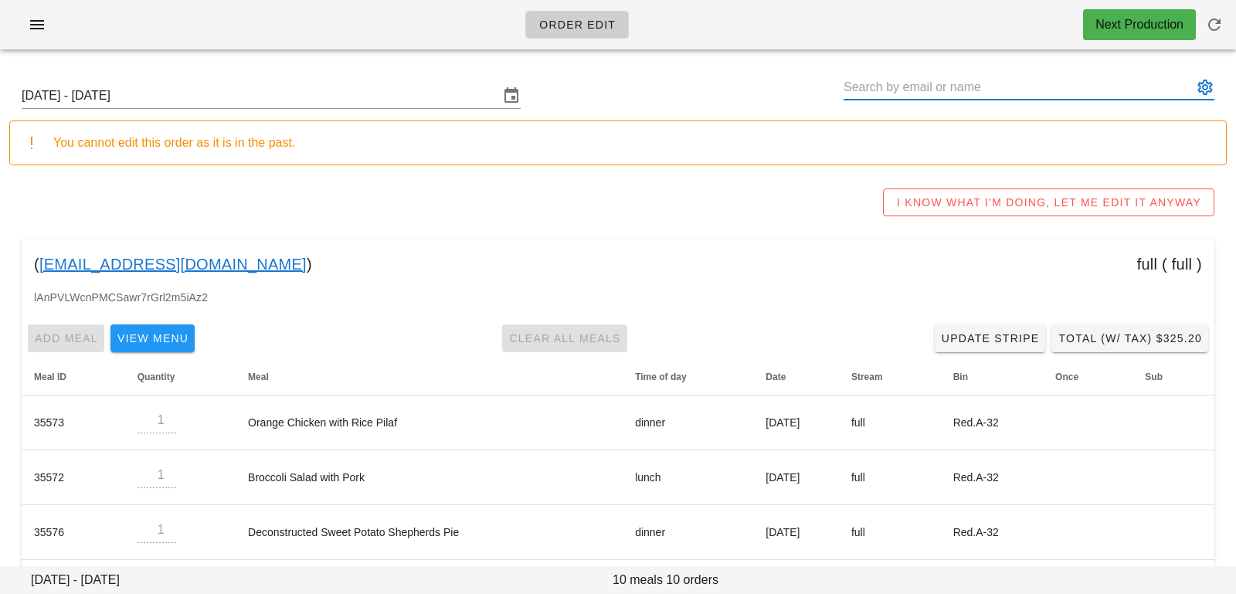
click at [900, 92] on input "text" at bounding box center [1018, 87] width 349 height 25
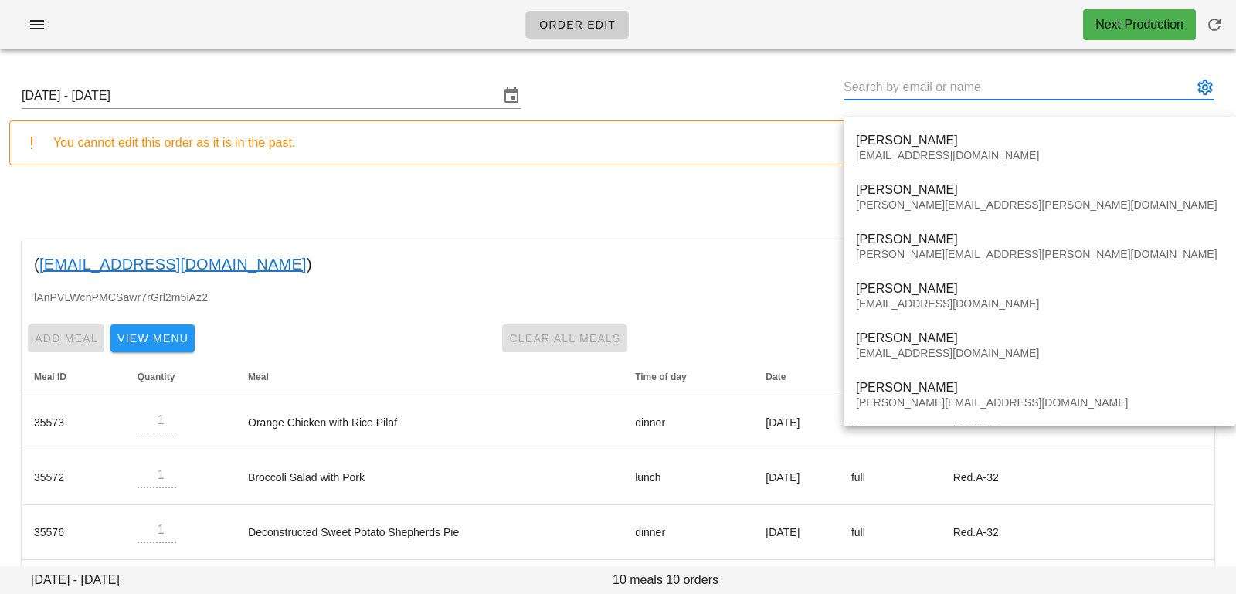
paste input "Jessica.on.the.internet88@gmail.com"
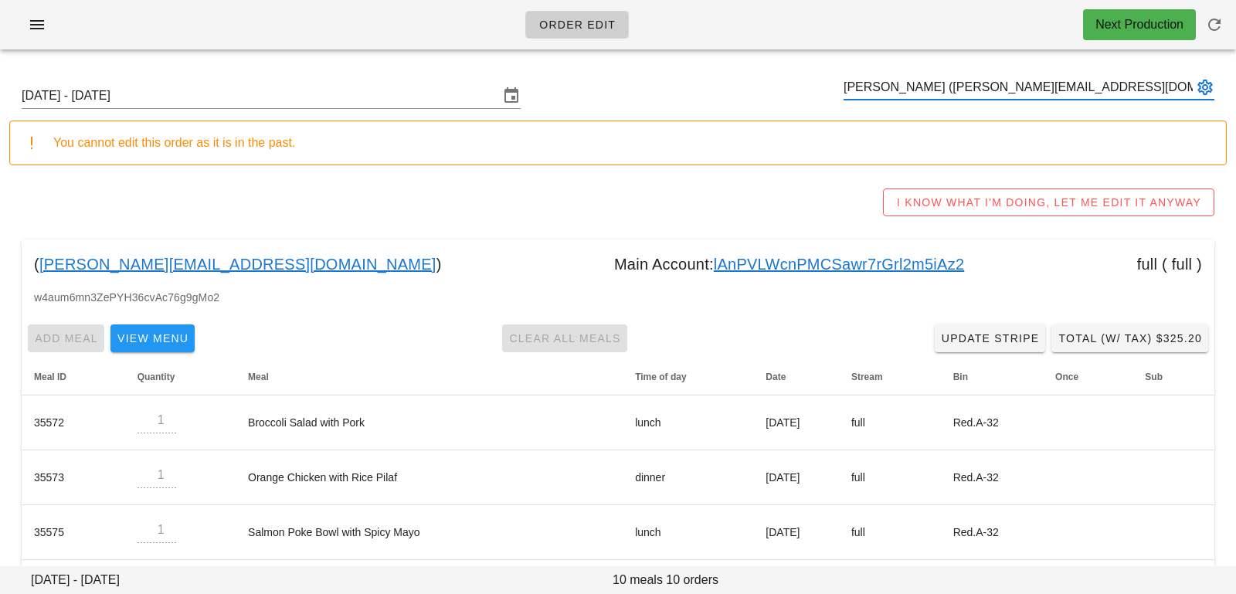
type input "Eric Foard (Jessica.on.the.internet88@gmail.com)"
click at [784, 266] on link "lAnPVLWcnPMCSawr7rGrl2m5iAz2" at bounding box center [839, 264] width 251 height 25
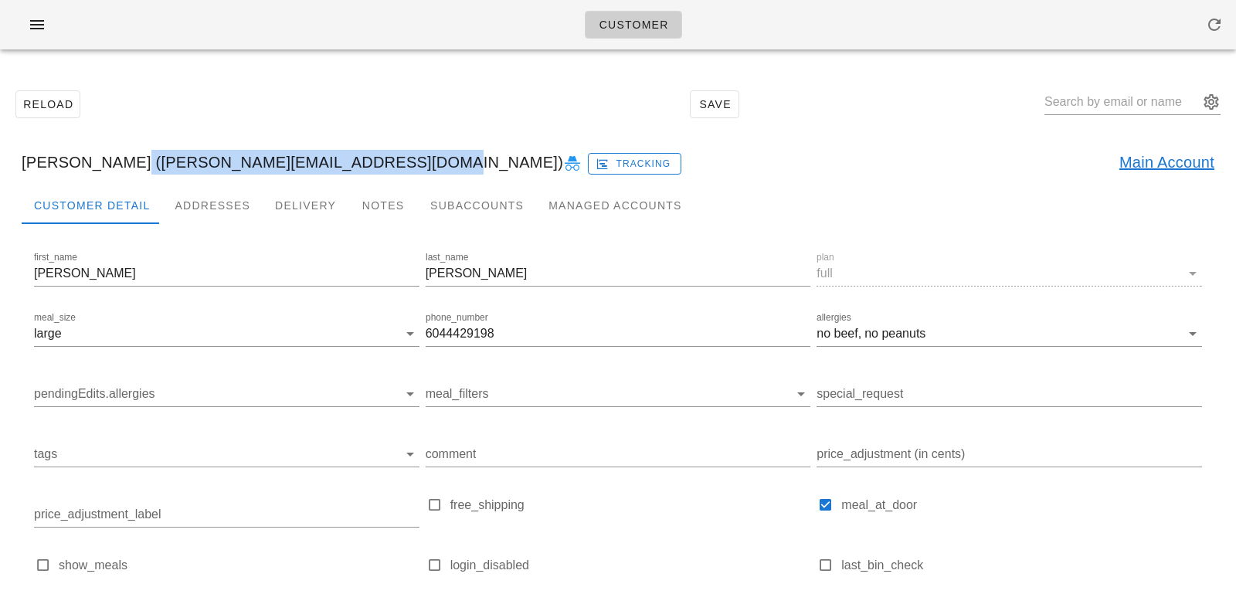
drag, startPoint x: 107, startPoint y: 163, endPoint x: 364, endPoint y: 151, distance: 257.6
click at [366, 155] on div "Eric Foard (Jessica.on.the.internet88@gmail.com) Tracking Main Account" at bounding box center [618, 162] width 1218 height 49
copy div "Jessica.on.the.internet88@gmail.com"
click at [448, 219] on div "Subaccounts" at bounding box center [477, 205] width 118 height 37
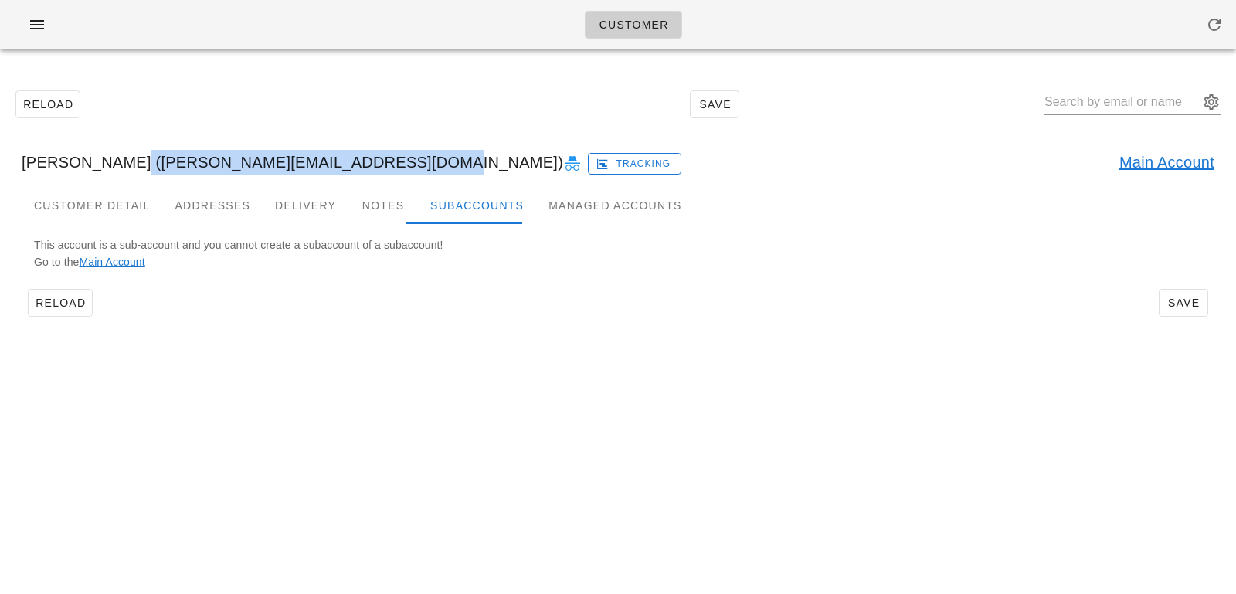
click at [137, 256] on link "Main Account" at bounding box center [113, 262] width 66 height 12
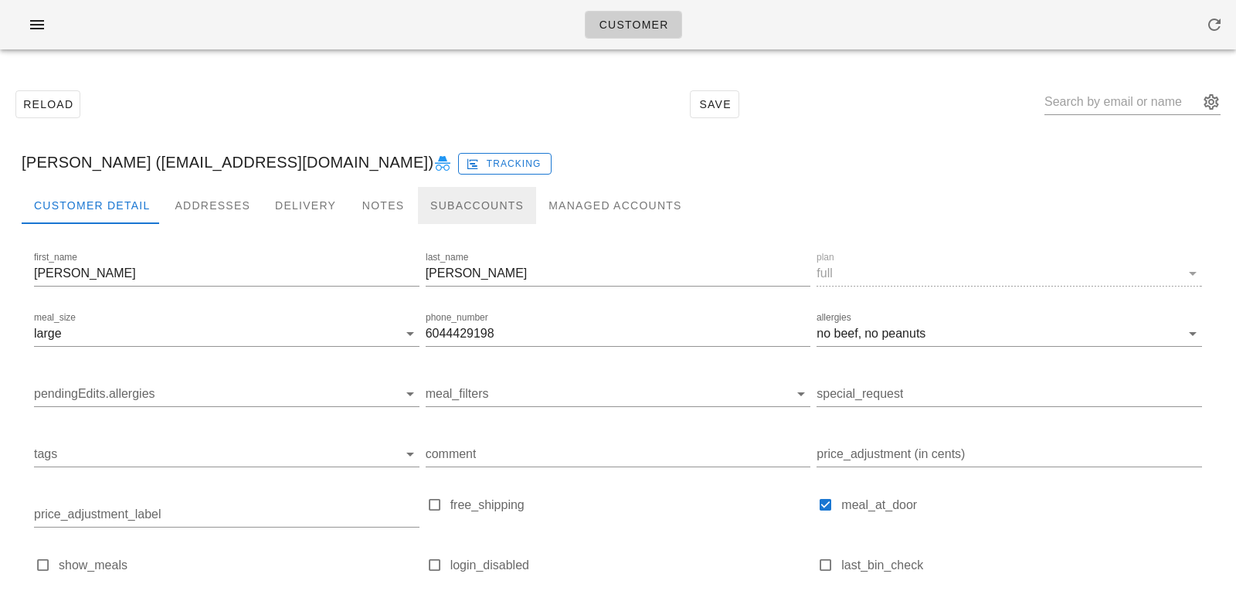
click at [439, 212] on div "Subaccounts" at bounding box center [477, 205] width 118 height 37
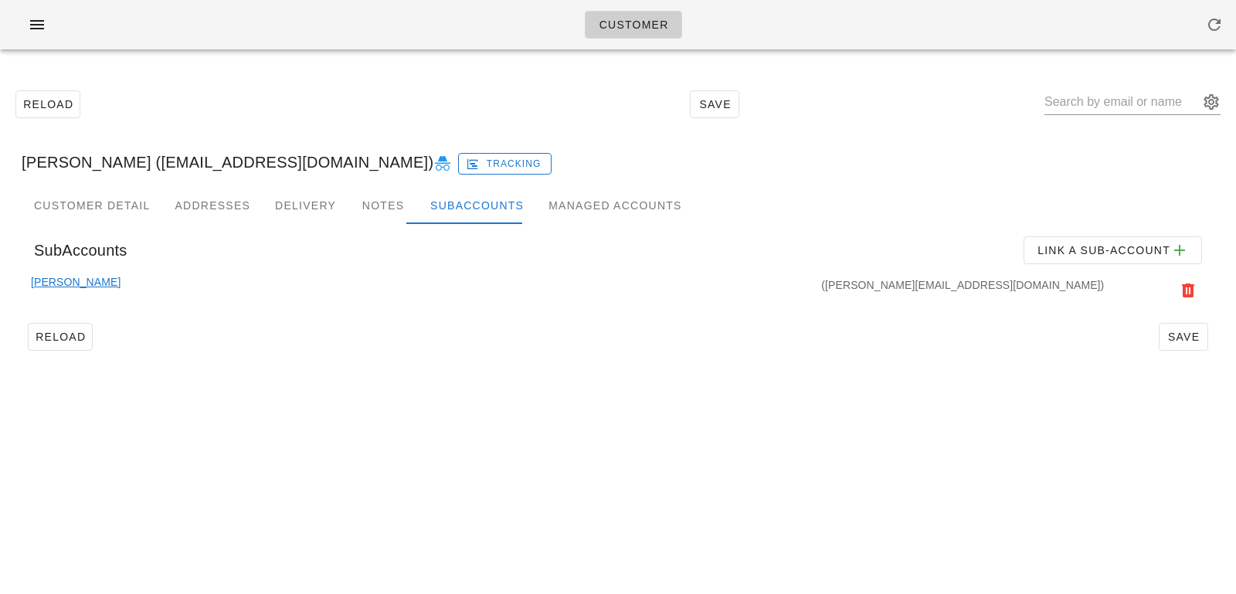
click at [403, 325] on div "Reload Save" at bounding box center [618, 337] width 1193 height 40
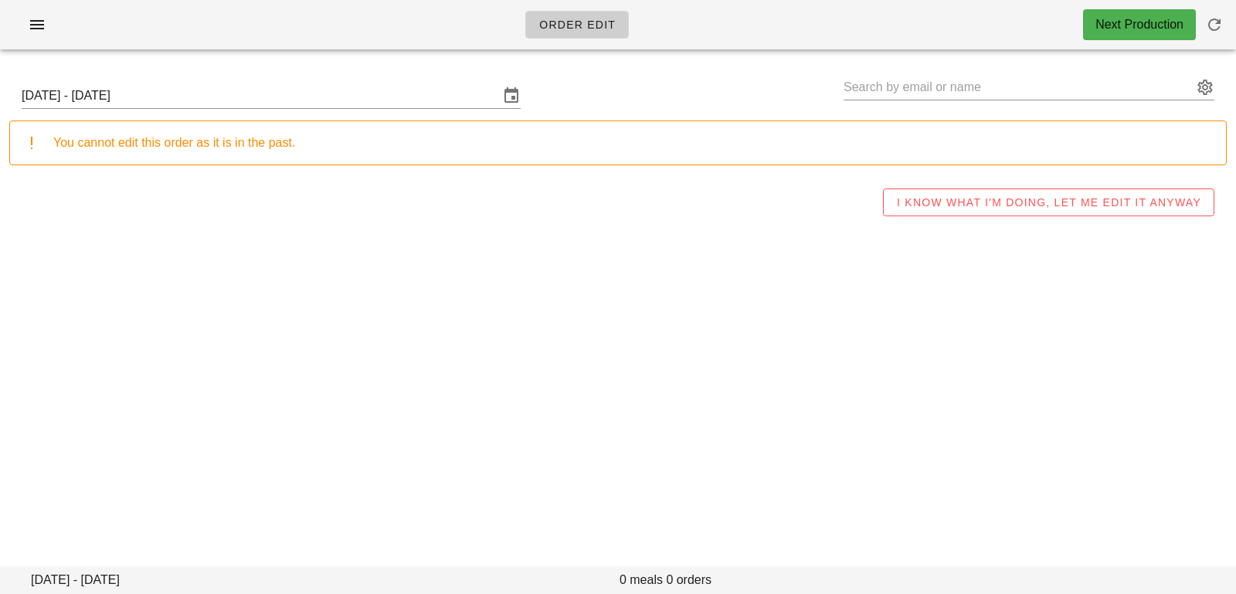
type input "[PERSON_NAME] ([EMAIL_ADDRESS][DOMAIN_NAME])"
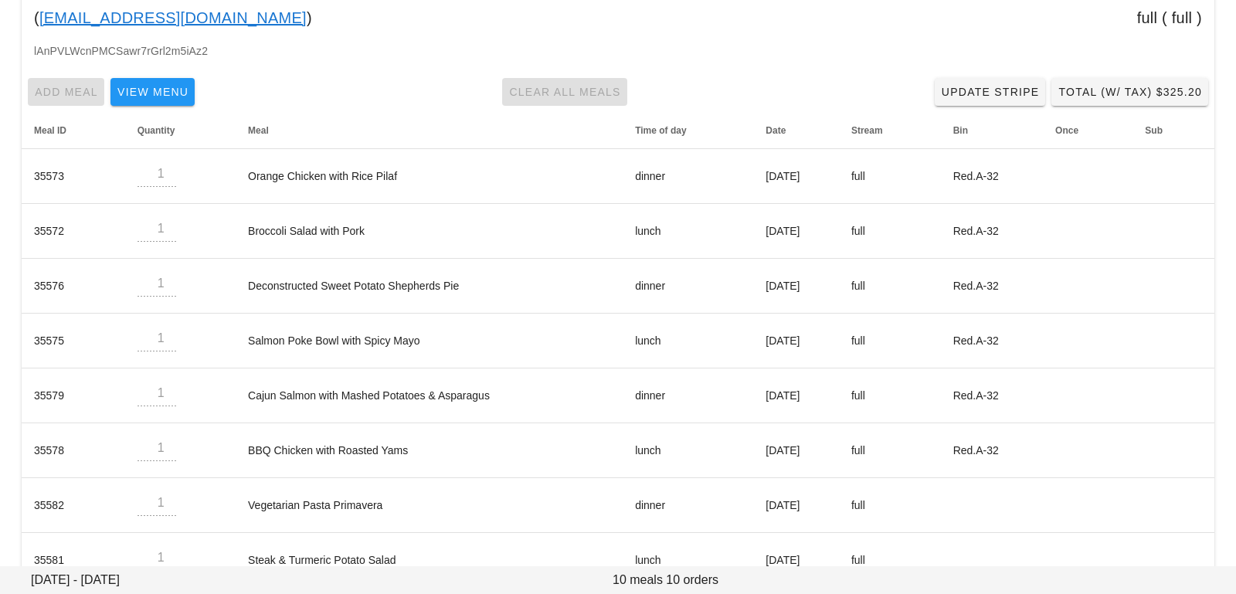
scroll to position [261, 0]
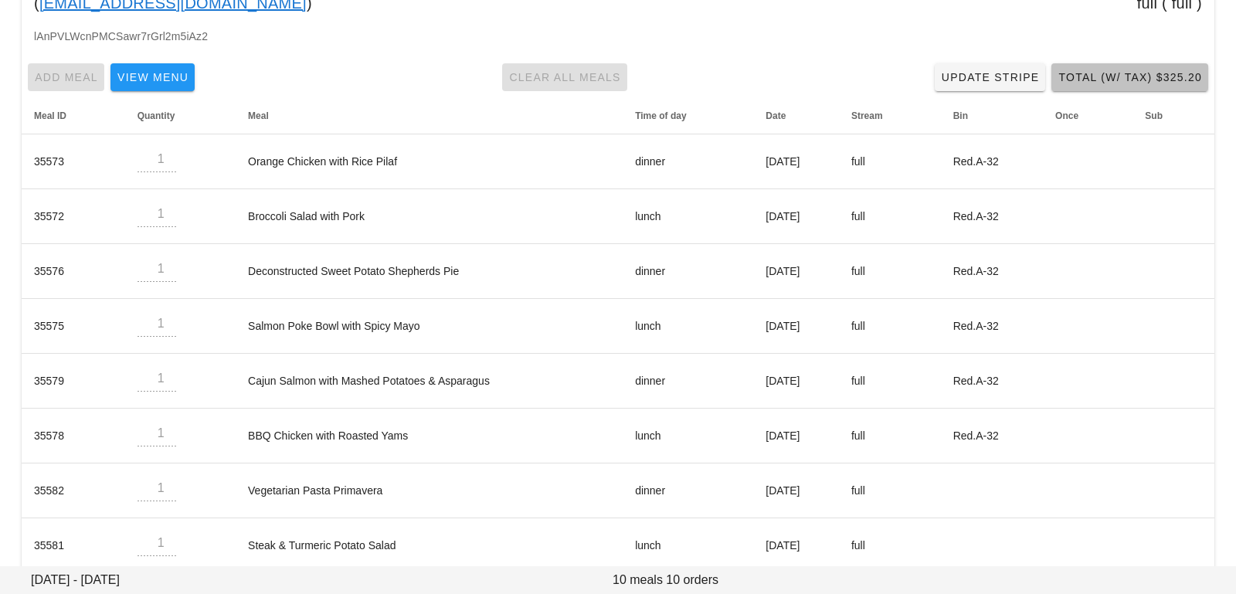
click at [1083, 71] on span "Total (w/ Tax) $325.20" at bounding box center [1130, 77] width 145 height 12
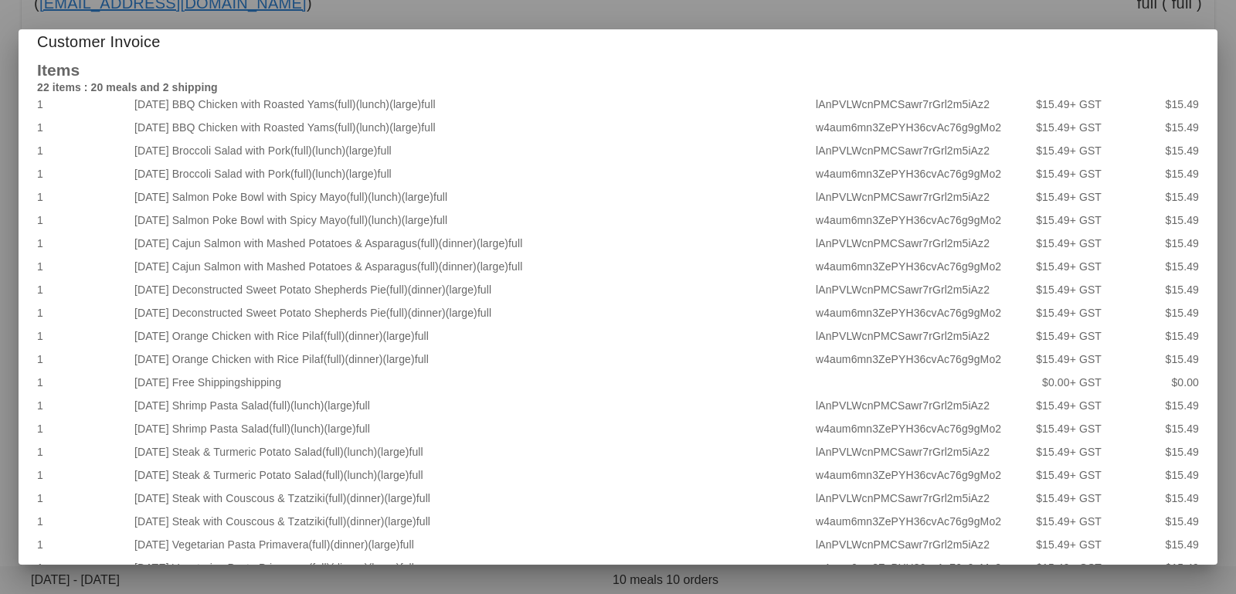
scroll to position [0, 0]
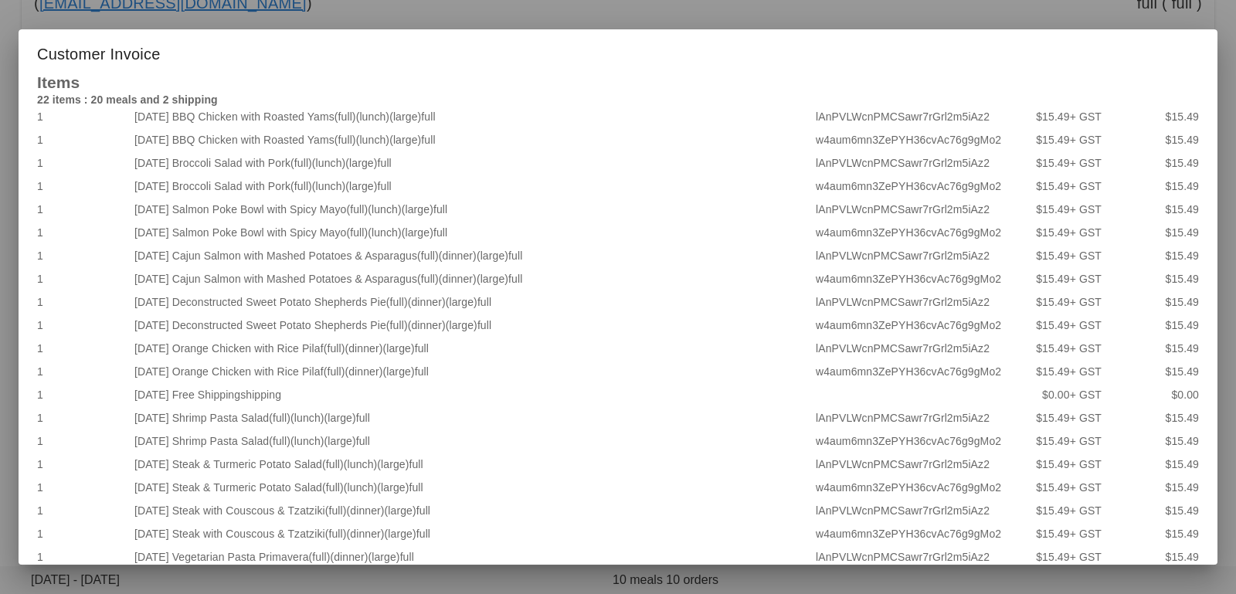
click at [900, 17] on div at bounding box center [618, 297] width 1236 height 594
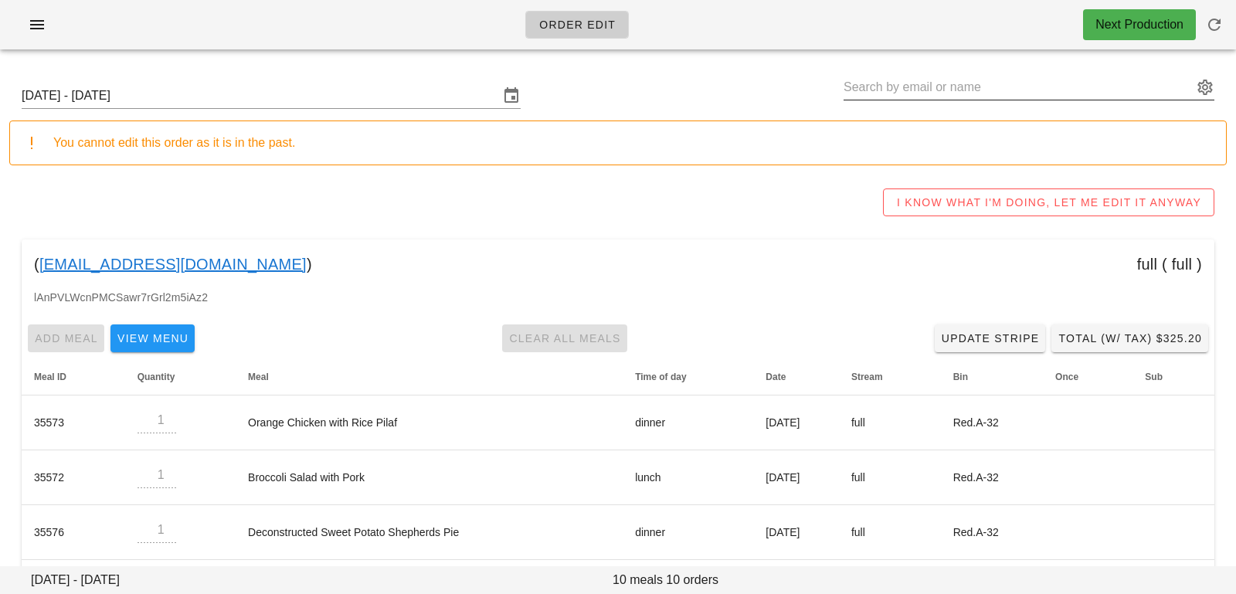
click at [983, 95] on input "text" at bounding box center [1018, 87] width 349 height 25
paste input "[PERSON_NAME][EMAIL_ADDRESS][DOMAIN_NAME]"
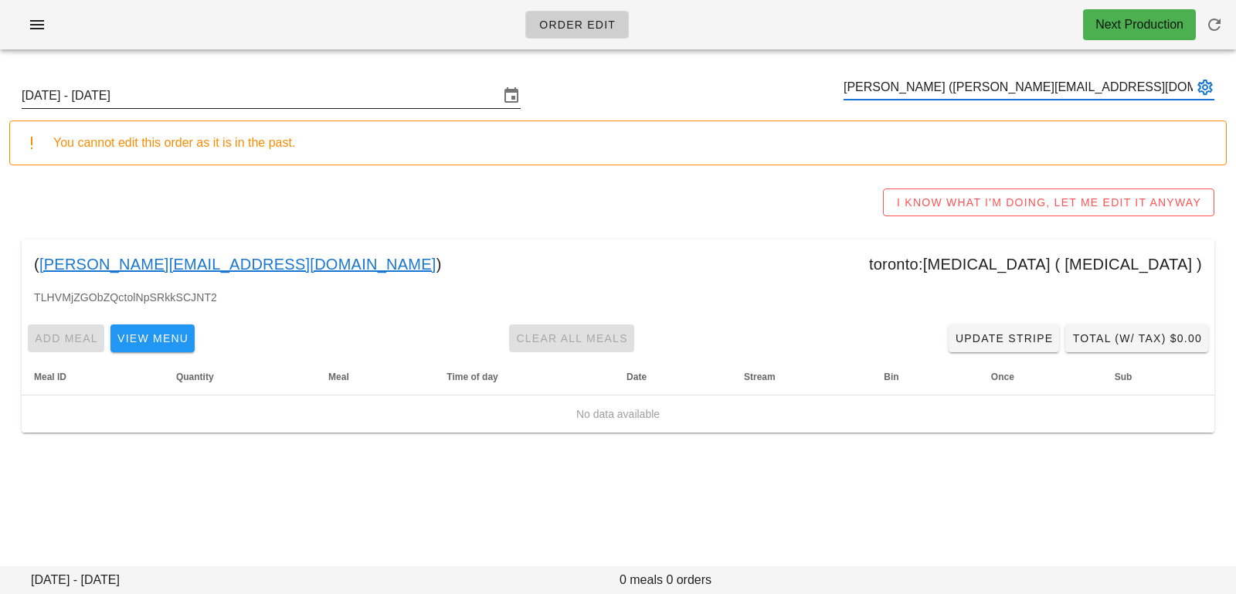
type input "[PERSON_NAME] ([PERSON_NAME][EMAIL_ADDRESS][DOMAIN_NAME])"
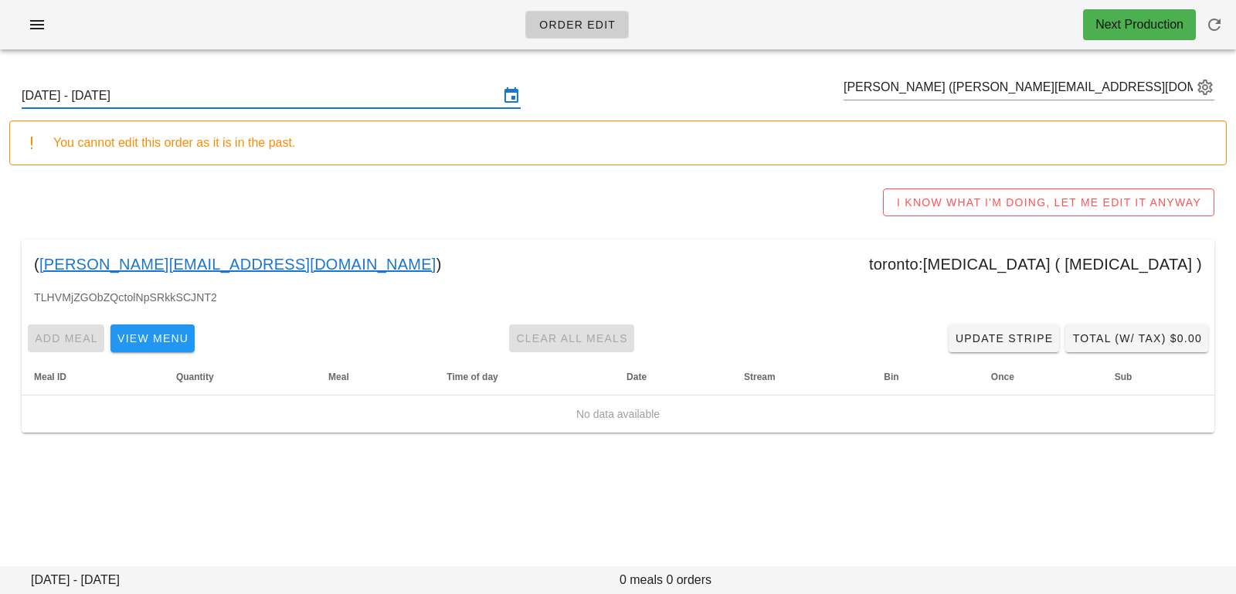
click at [472, 100] on input "Sunday October 5 - Saturday October 11" at bounding box center [261, 95] width 478 height 25
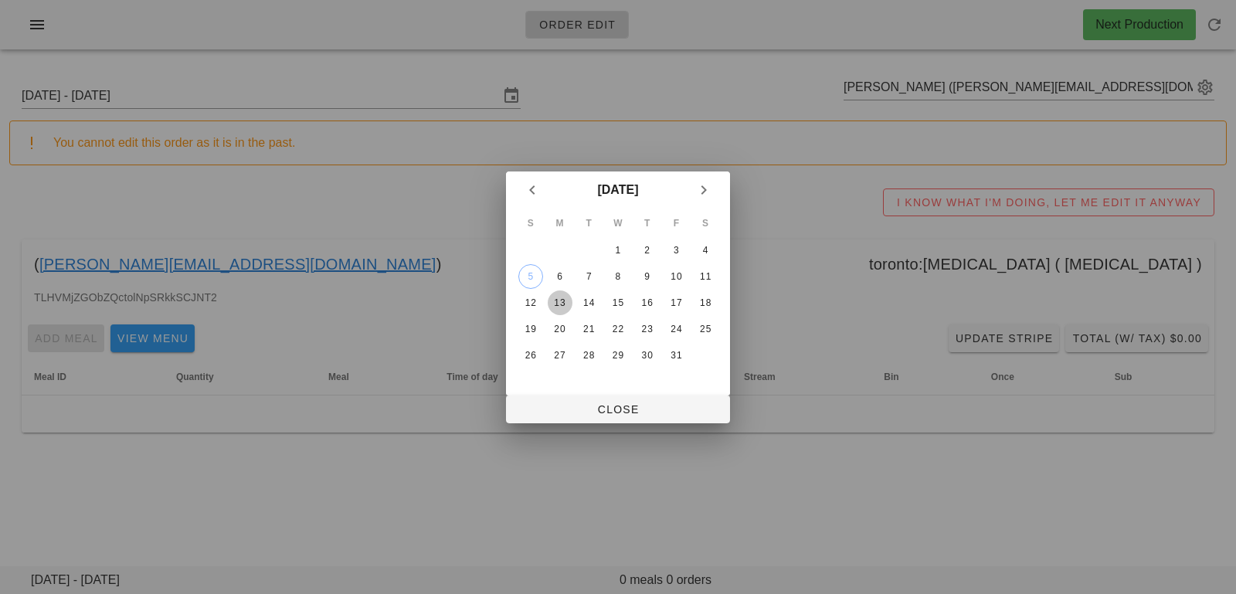
click at [558, 294] on button "13" at bounding box center [560, 303] width 25 height 25
click at [566, 404] on span "Close" at bounding box center [618, 409] width 199 height 12
type input "Sunday October 12 - Saturday October 18"
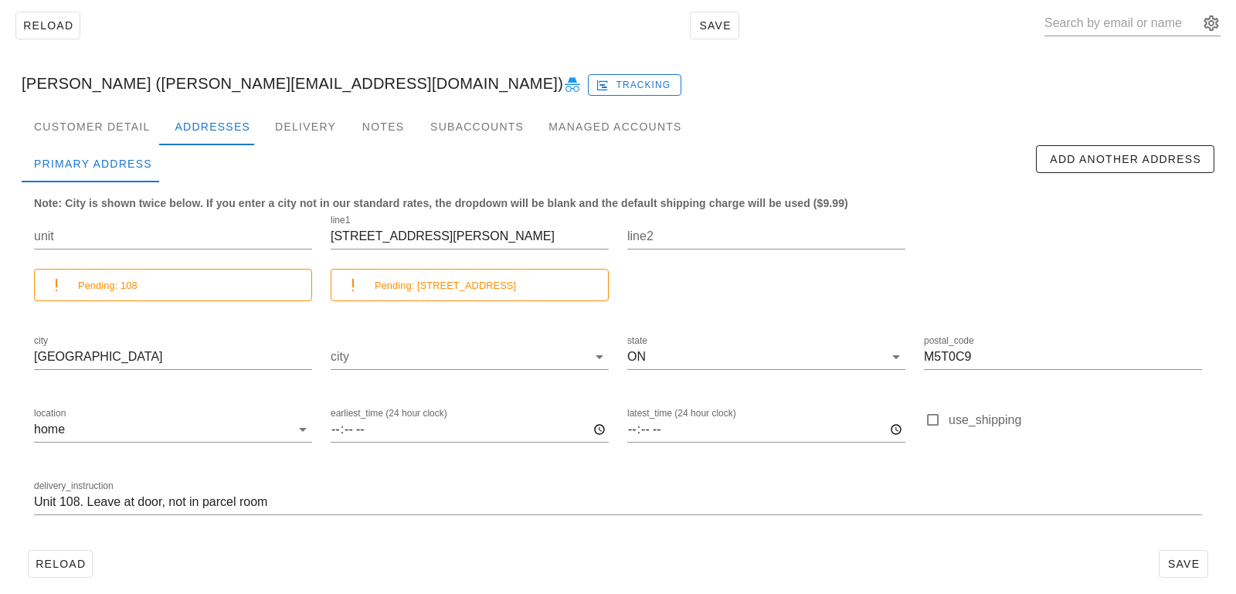
scroll to position [90, 0]
